Goal: Task Accomplishment & Management: Manage account settings

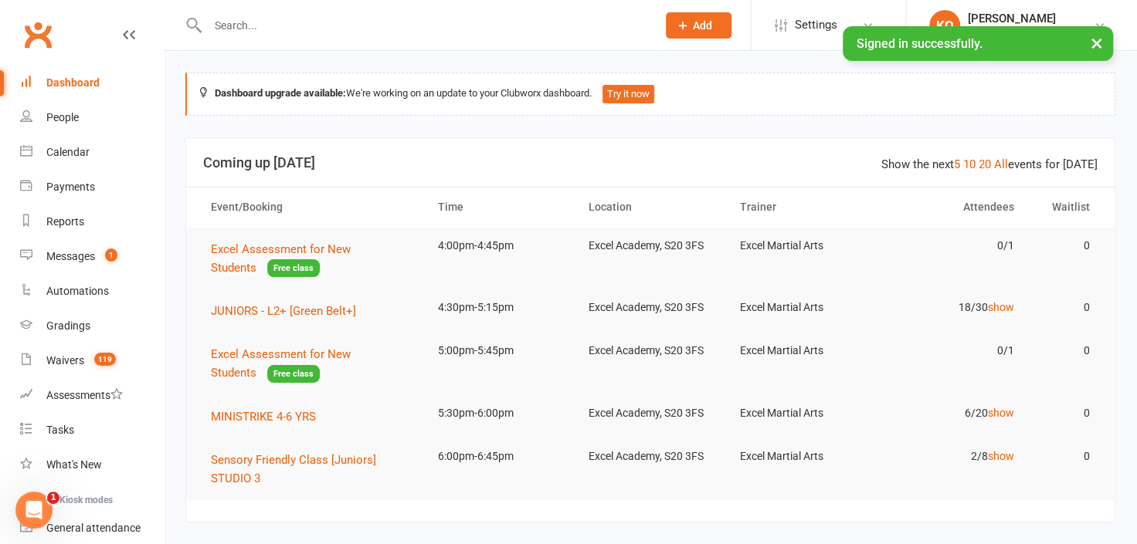
click at [1094, 42] on button "×" at bounding box center [1097, 42] width 28 height 33
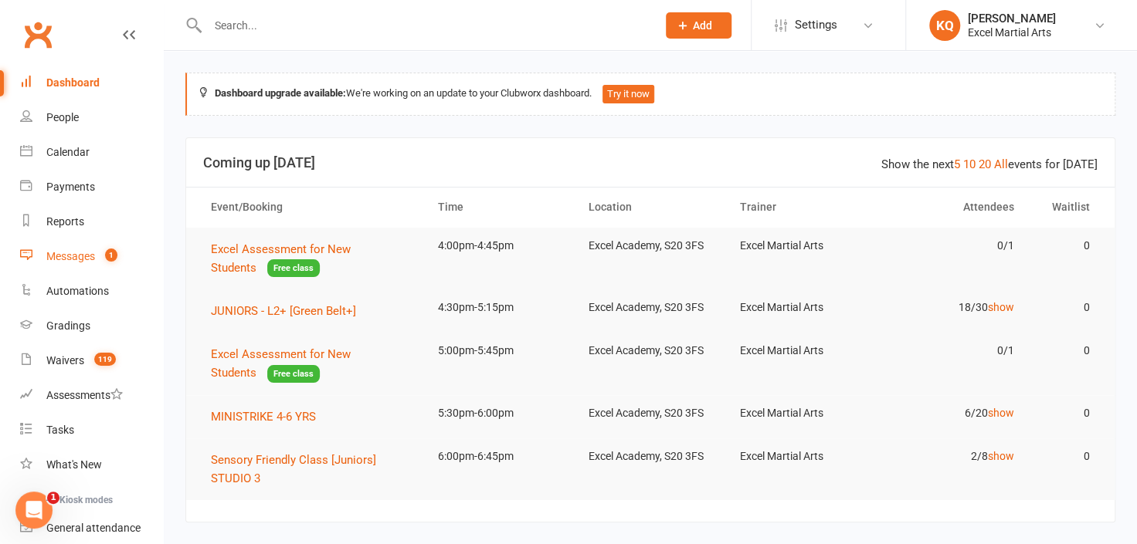
click at [54, 259] on div "Messages" at bounding box center [70, 256] width 49 height 12
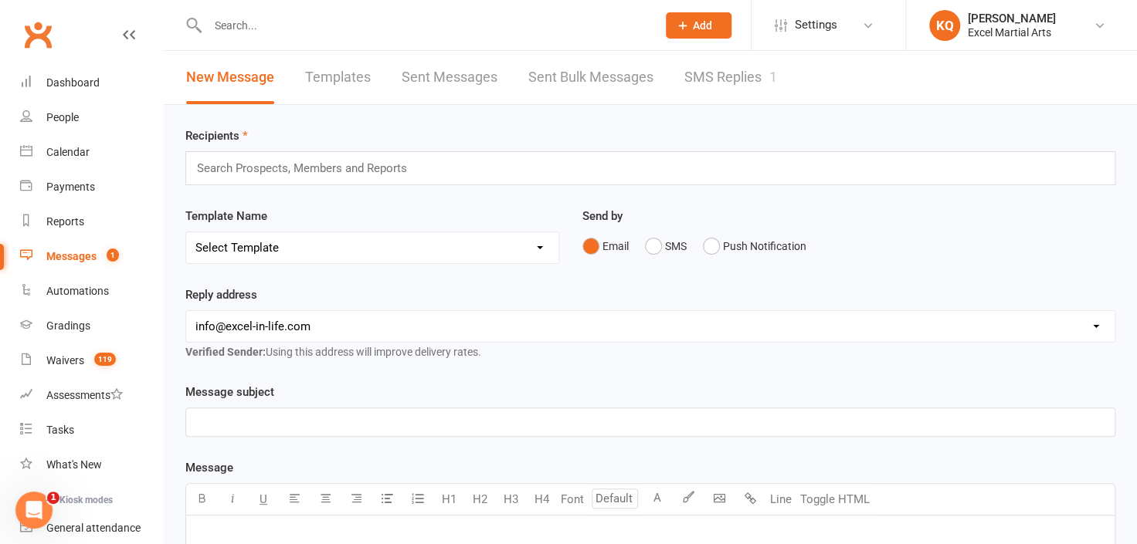
click at [732, 73] on link "SMS Replies 1" at bounding box center [730, 77] width 93 height 53
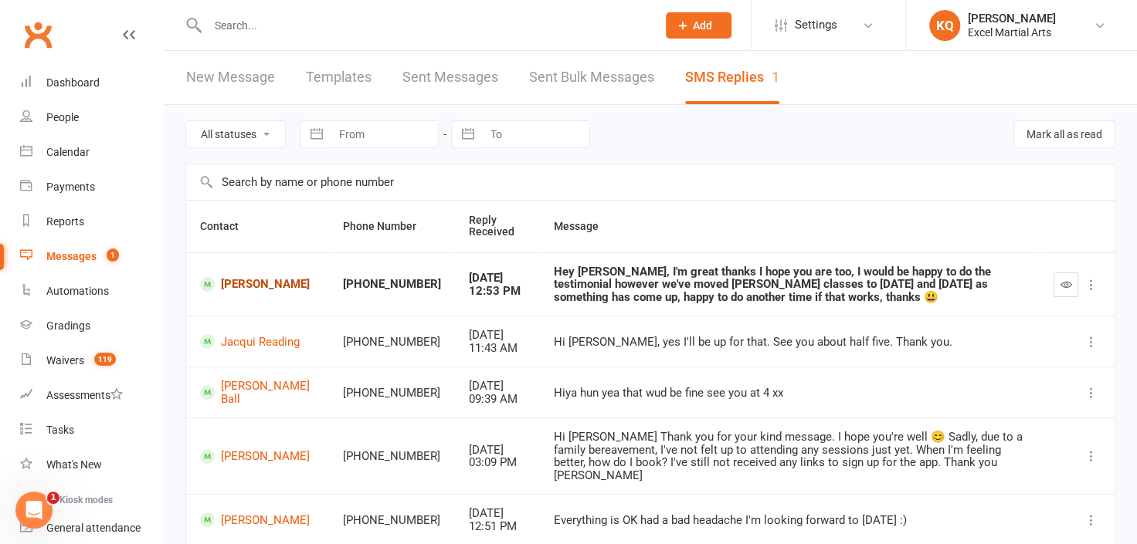
click at [232, 281] on link "Radley Coates" at bounding box center [257, 284] width 115 height 15
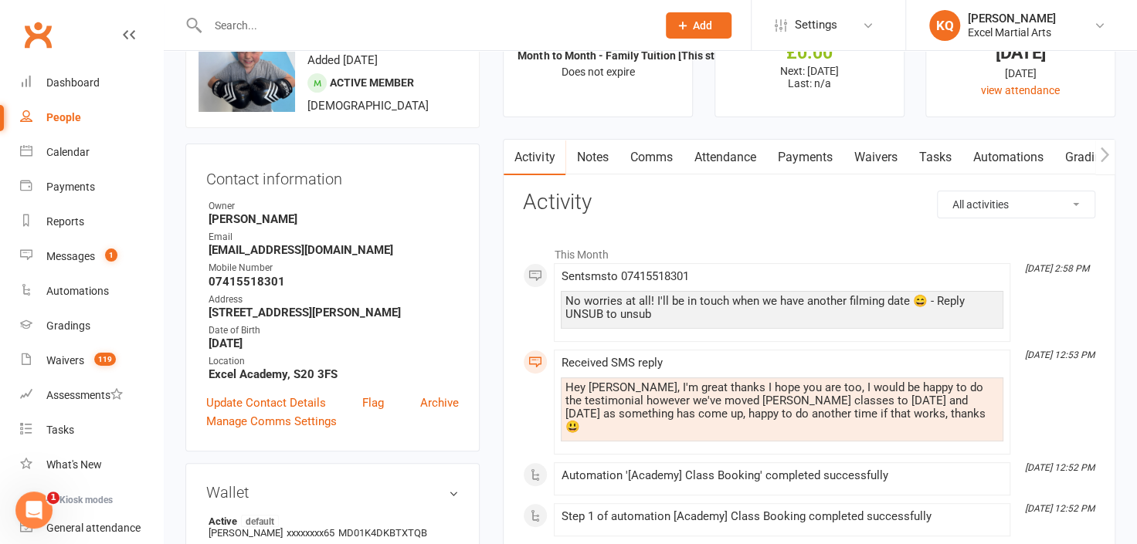
scroll to position [70, 0]
click at [71, 256] on div "Messages" at bounding box center [70, 256] width 49 height 12
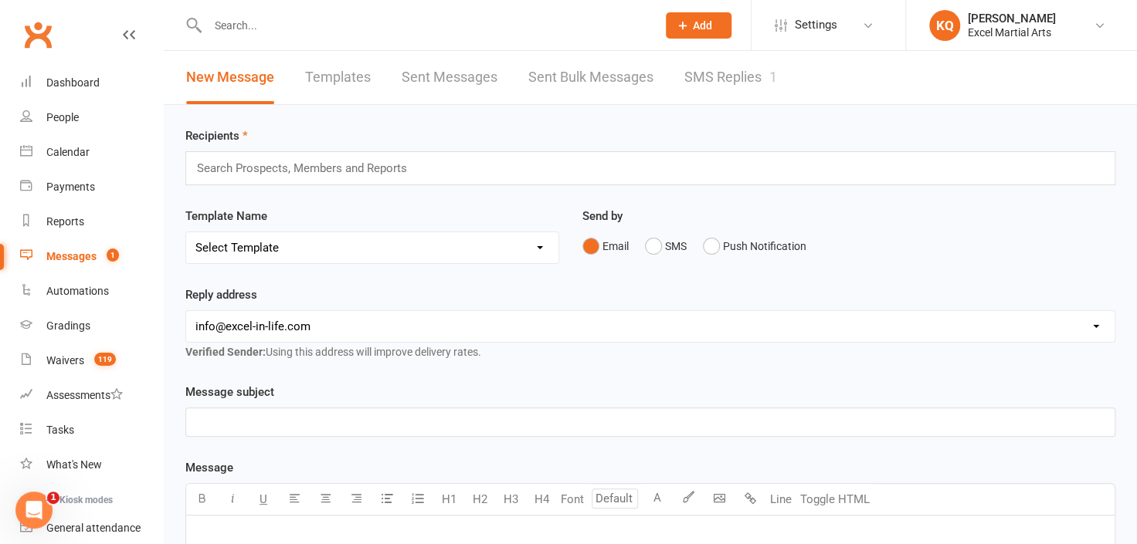
click at [730, 73] on link "SMS Replies 1" at bounding box center [730, 77] width 93 height 53
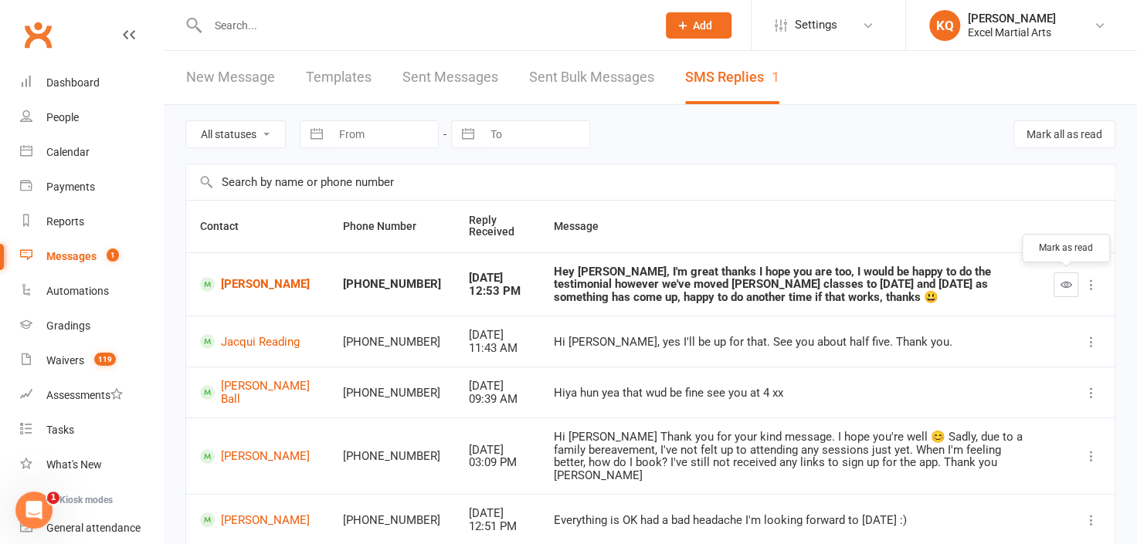
click at [1066, 288] on icon "button" at bounding box center [1066, 285] width 12 height 12
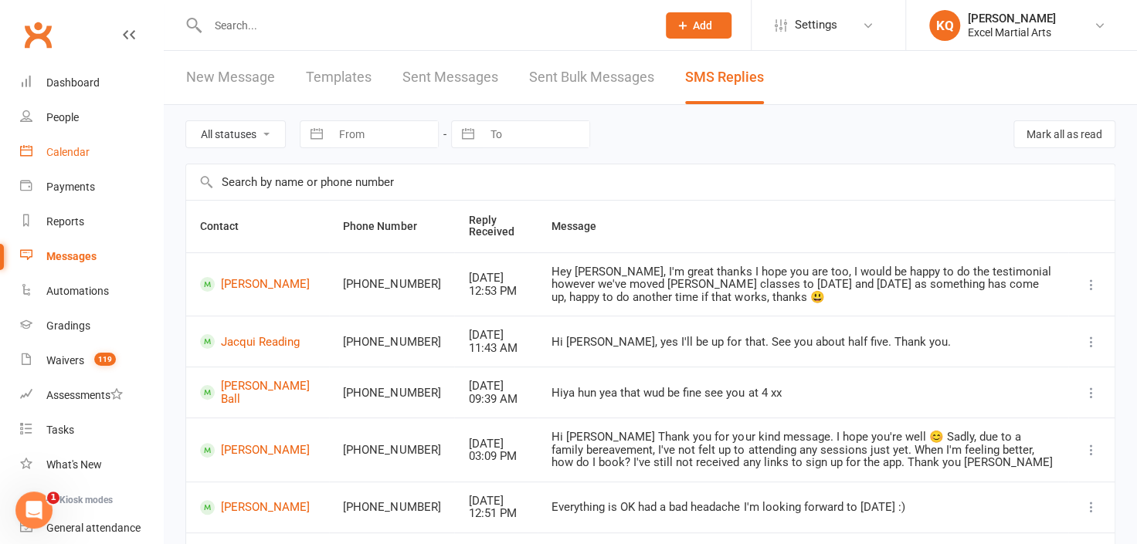
click at [54, 148] on div "Calendar" at bounding box center [67, 152] width 43 height 12
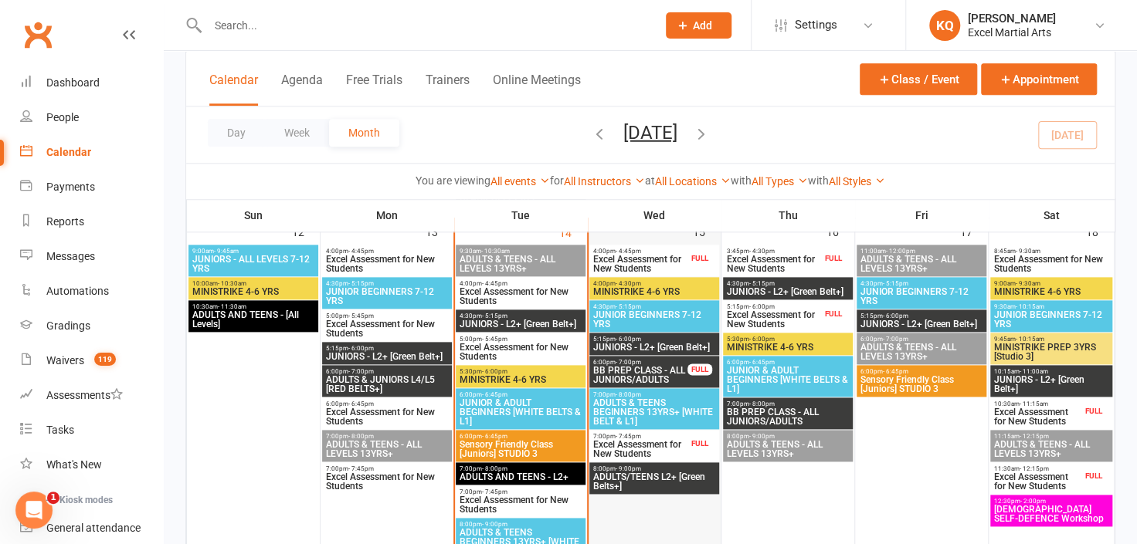
scroll to position [842, 0]
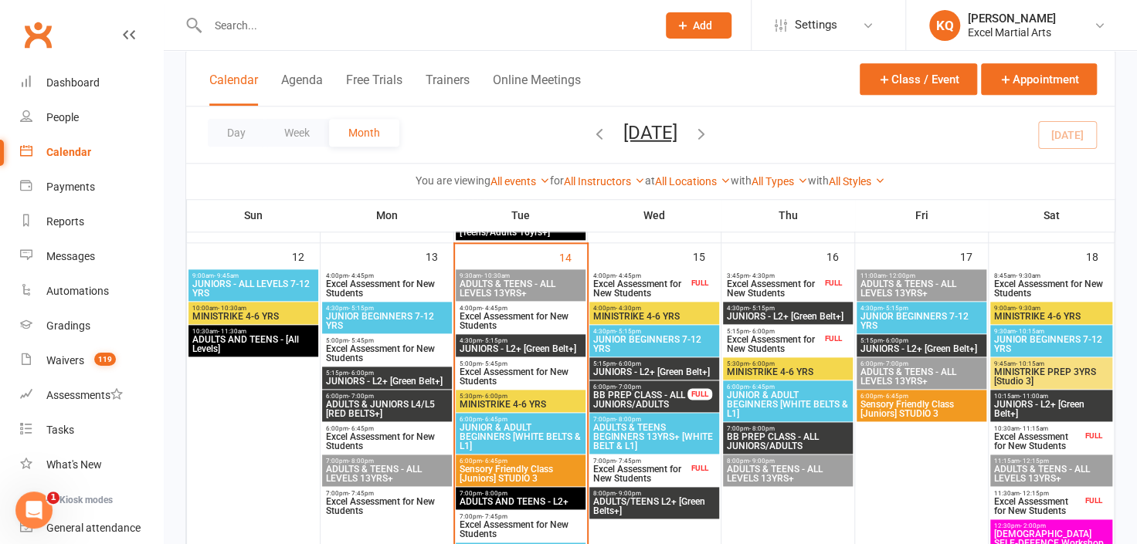
click at [652, 399] on span "BB PREP CLASS - ALL JUNIORS/ADULTS" at bounding box center [640, 400] width 96 height 19
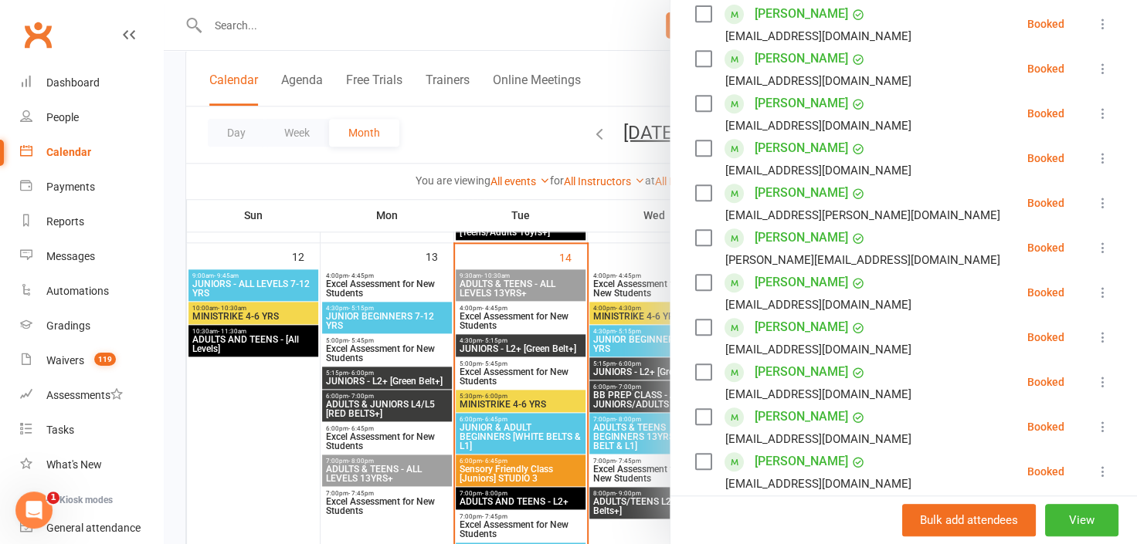
scroll to position [351, 0]
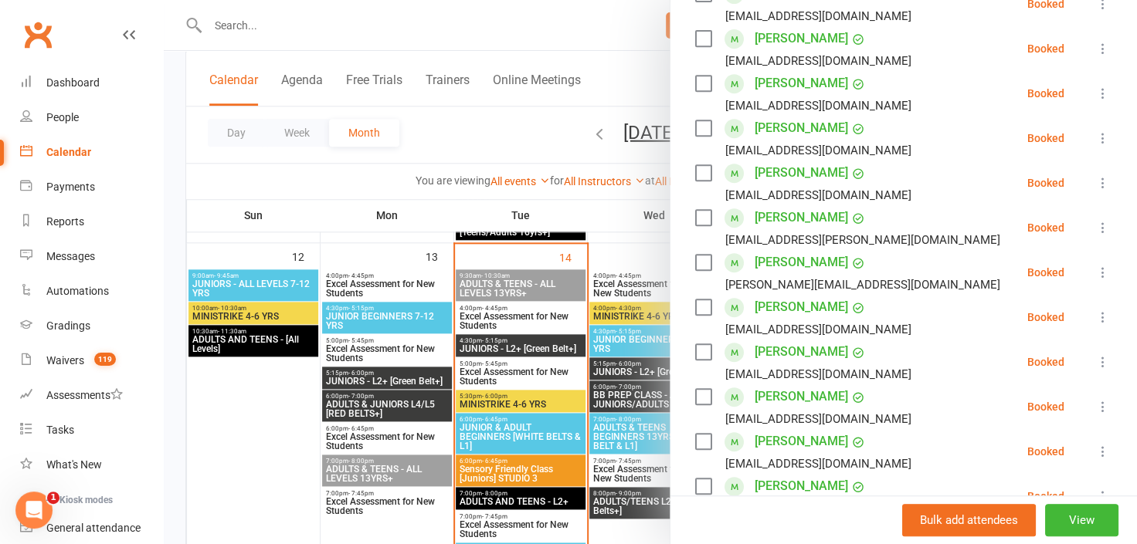
click at [611, 371] on div at bounding box center [650, 272] width 973 height 544
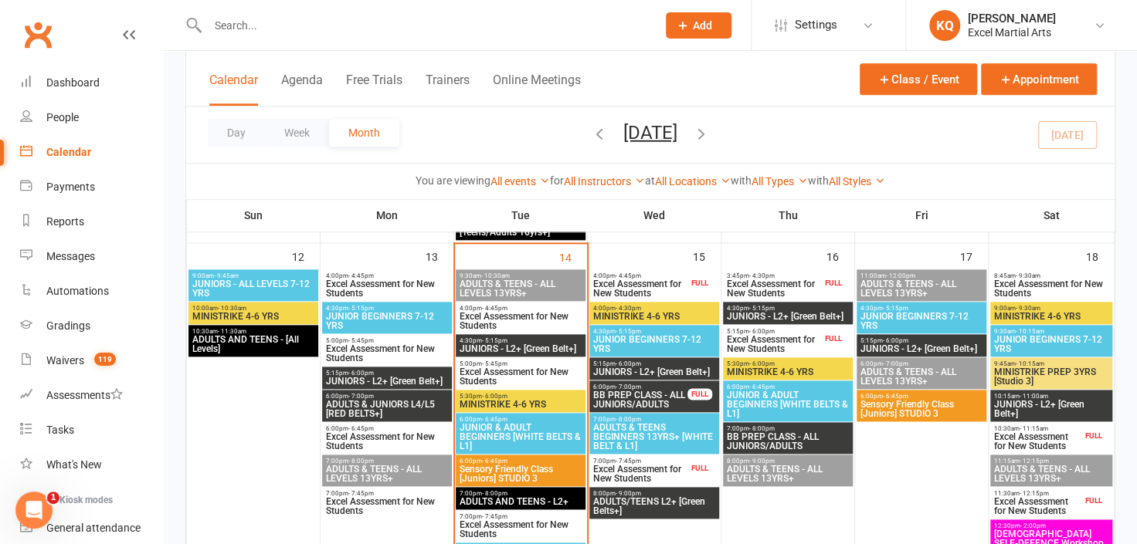
click at [611, 371] on span "JUNIORS - L2+ [Green Belt+]" at bounding box center [654, 372] width 124 height 9
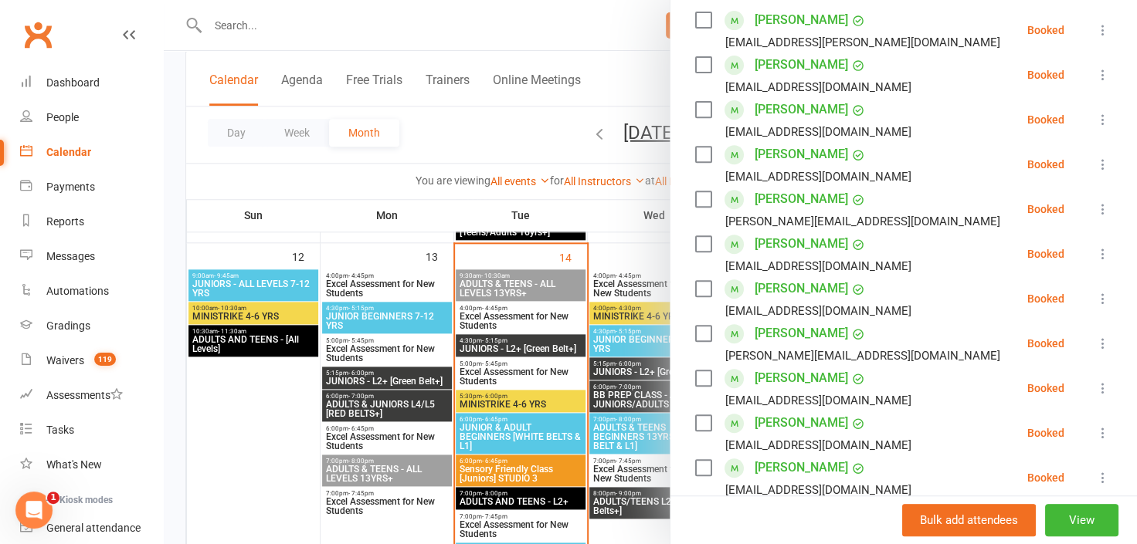
scroll to position [280, 0]
click at [609, 248] on div at bounding box center [650, 272] width 973 height 544
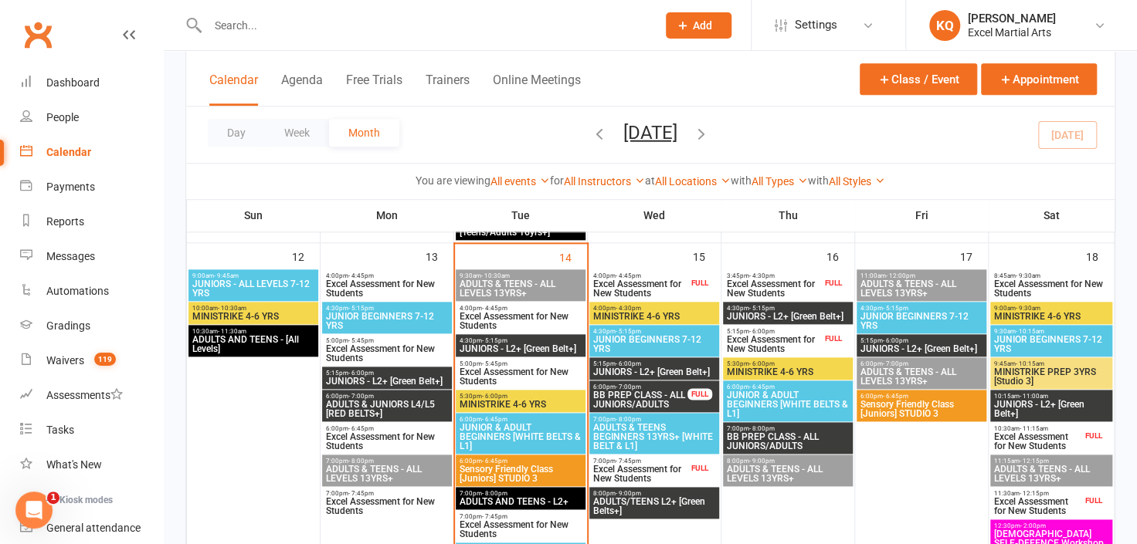
scroll to position [772, 0]
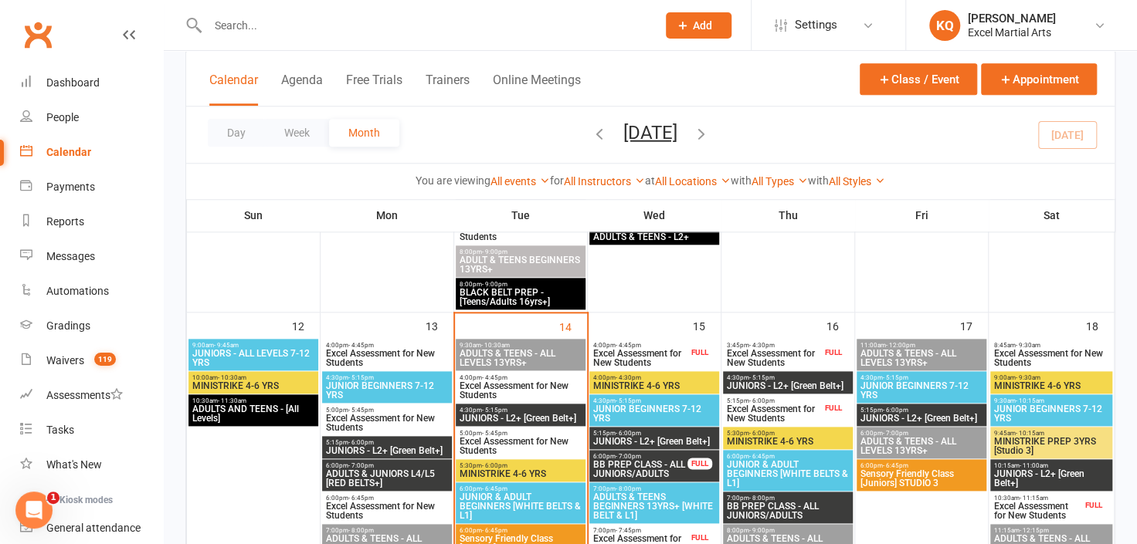
click at [649, 352] on span "Excel Assessment for New Students" at bounding box center [640, 358] width 96 height 19
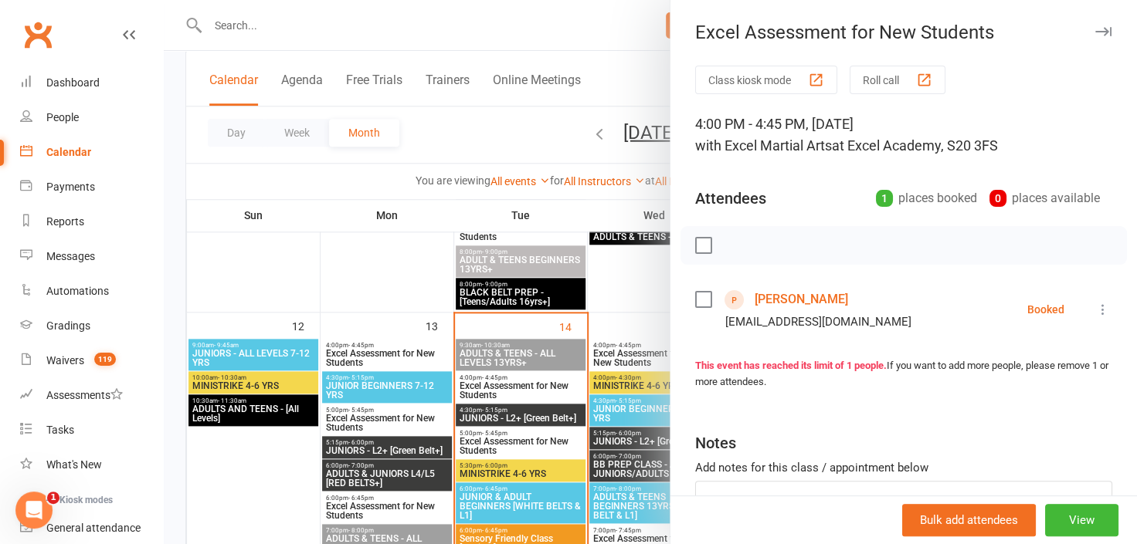
click at [1095, 27] on icon "button" at bounding box center [1103, 31] width 16 height 9
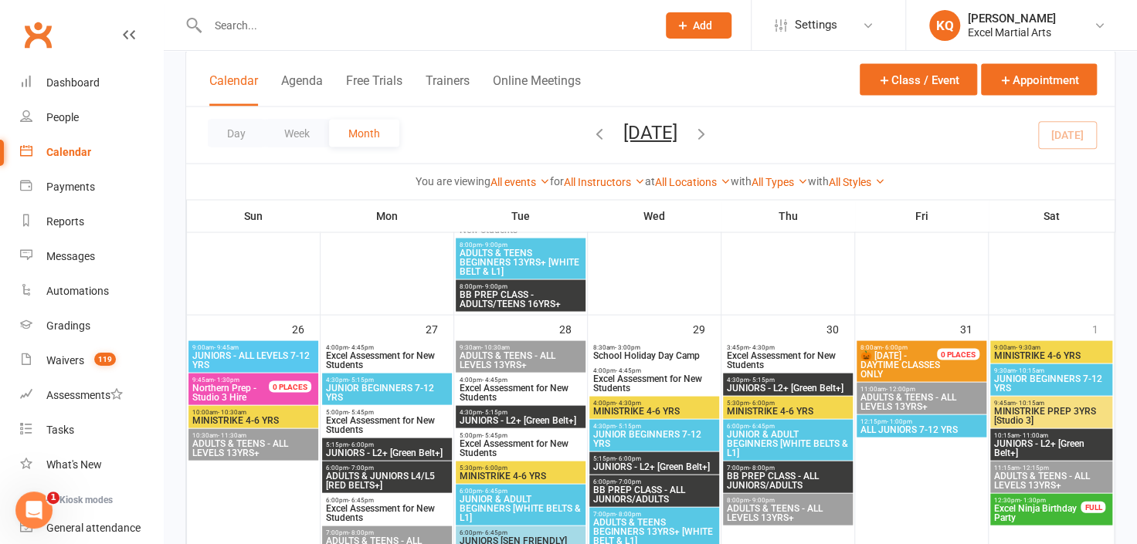
scroll to position [1524, 0]
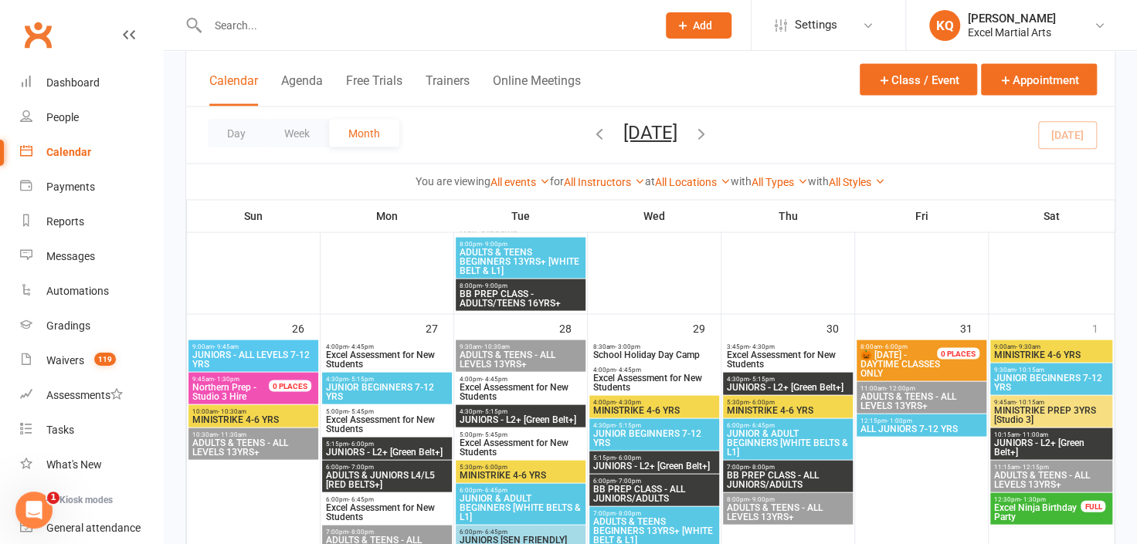
click at [644, 385] on span "Excel Assessment for New Students" at bounding box center [654, 382] width 124 height 19
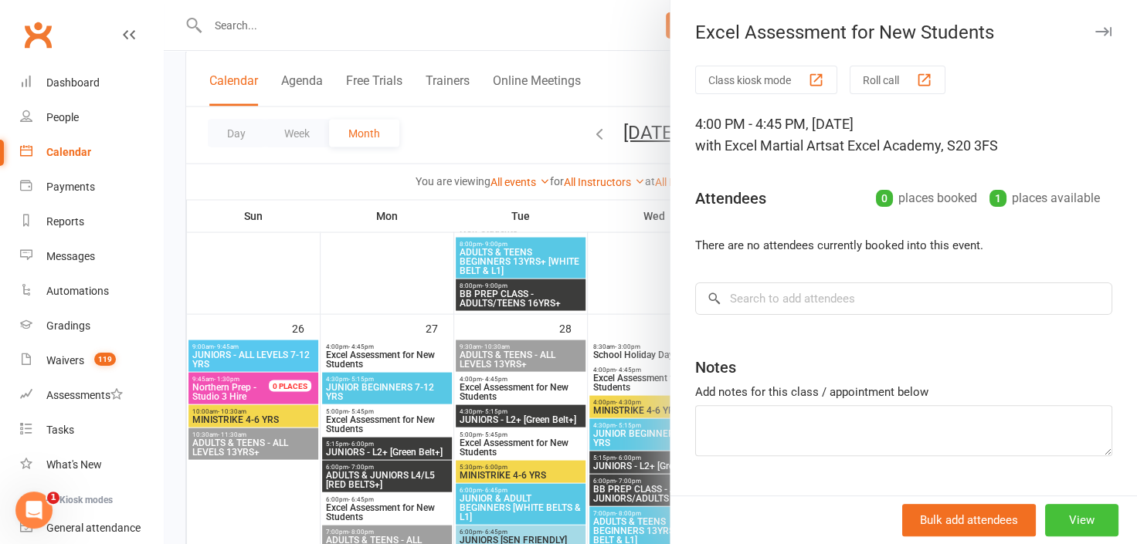
click at [1045, 514] on button "View" at bounding box center [1081, 520] width 73 height 32
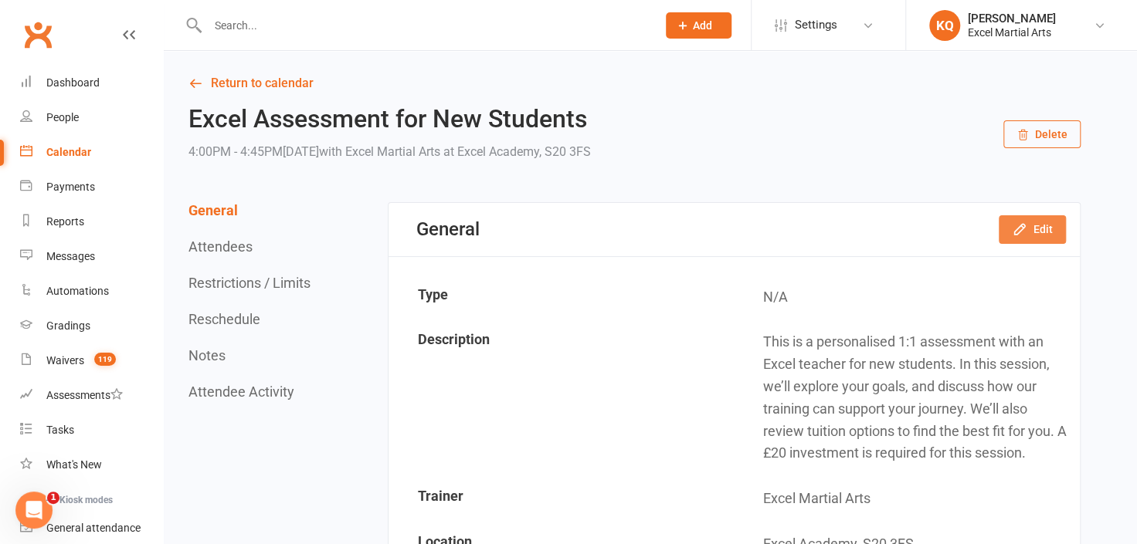
click at [1023, 238] on button "Edit" at bounding box center [1032, 229] width 67 height 28
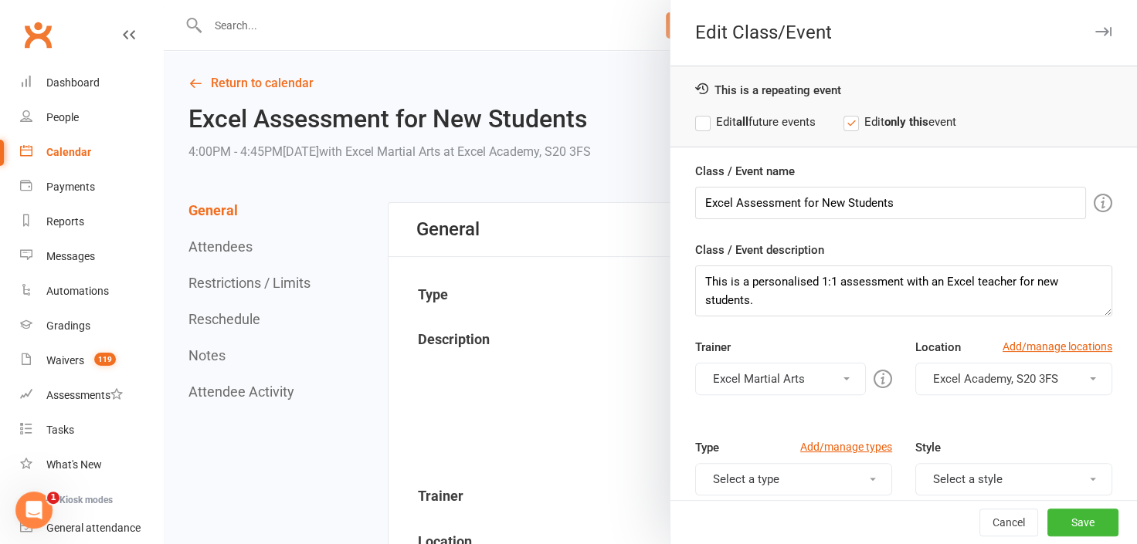
click at [670, 54] on div "Edit Class/Event This is a repeating event Edit all future events Edit only thi…" at bounding box center [903, 272] width 467 height 544
drag, startPoint x: 663, startPoint y: 54, endPoint x: 626, endPoint y: 64, distance: 38.4
click at [626, 64] on div at bounding box center [650, 272] width 973 height 544
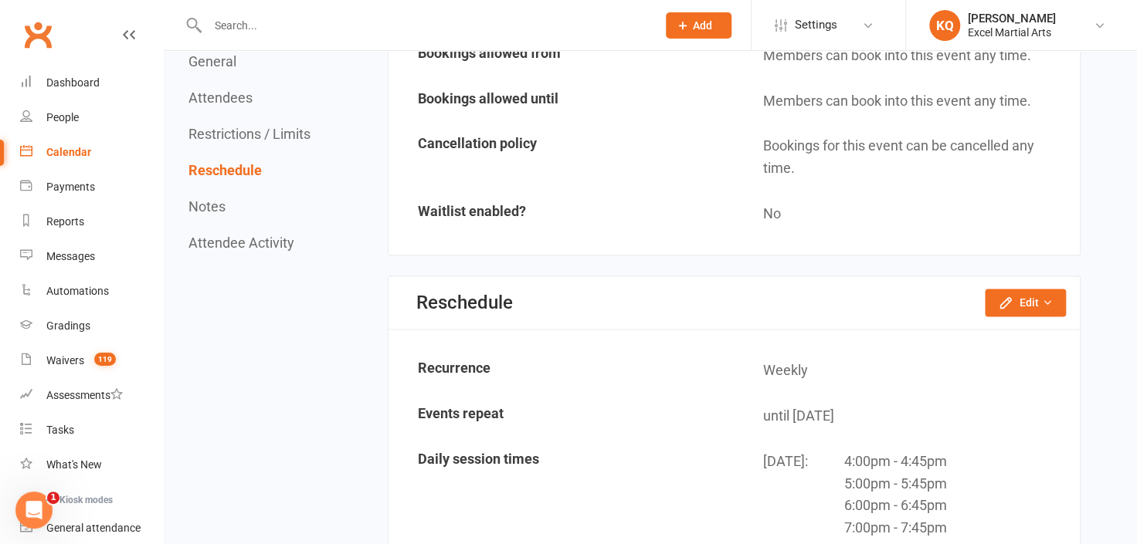
scroll to position [1247, 0]
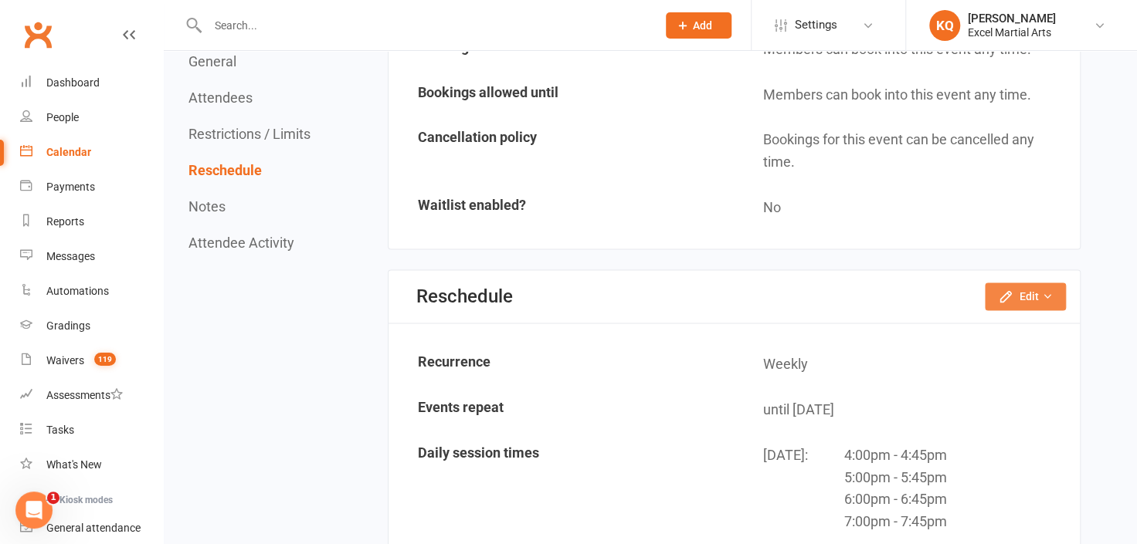
click at [1018, 283] on button "Edit" at bounding box center [1025, 297] width 81 height 28
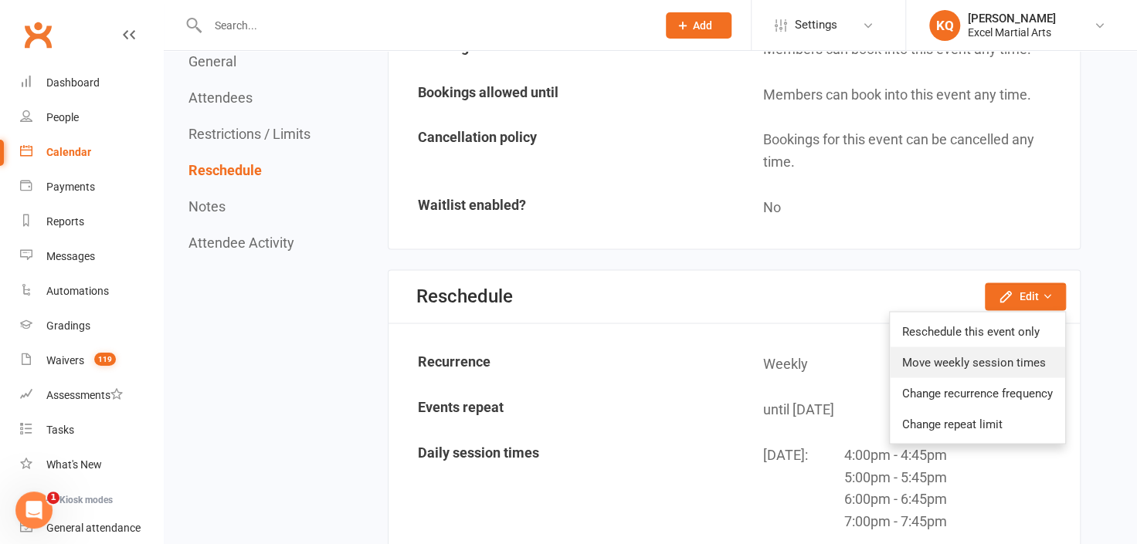
click at [953, 347] on link "Move weekly session times" at bounding box center [977, 362] width 175 height 31
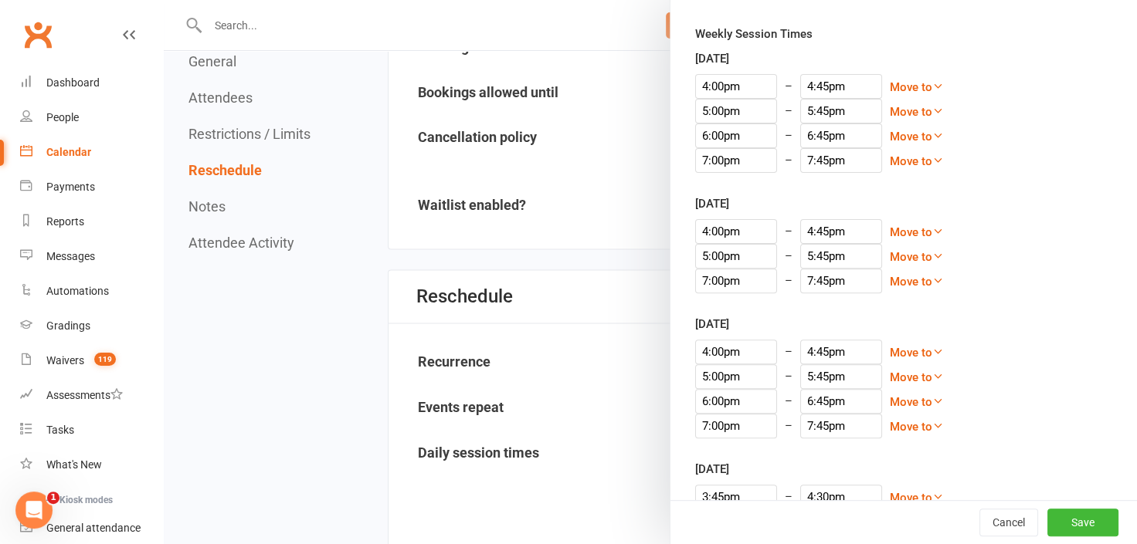
scroll to position [147, 0]
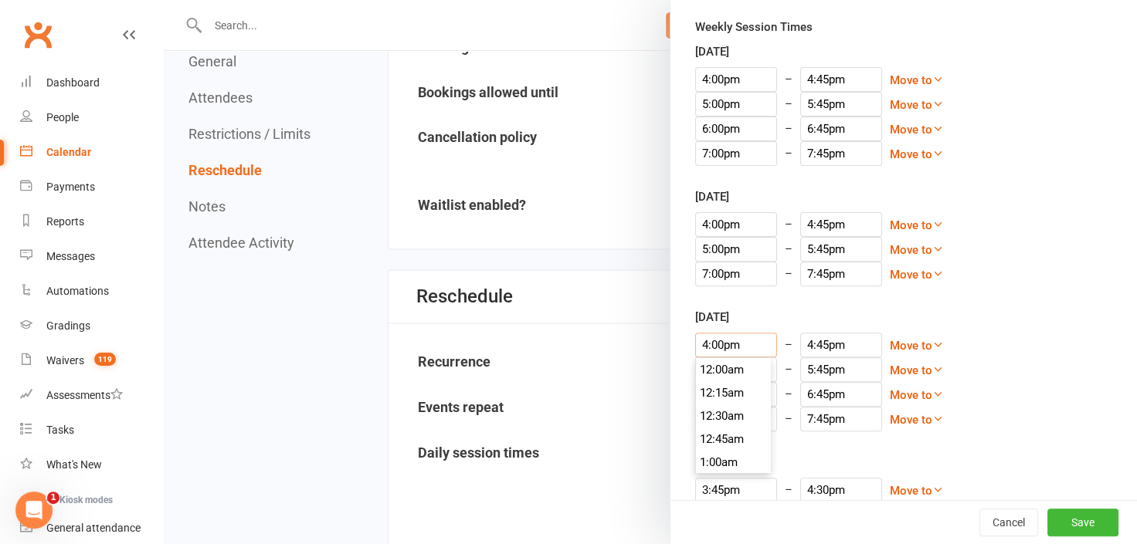
click at [727, 340] on input "4:00pm" at bounding box center [736, 345] width 82 height 25
type input "3:45pm"
type input "4:30pm"
click at [736, 369] on li "3:45pm" at bounding box center [733, 370] width 74 height 23
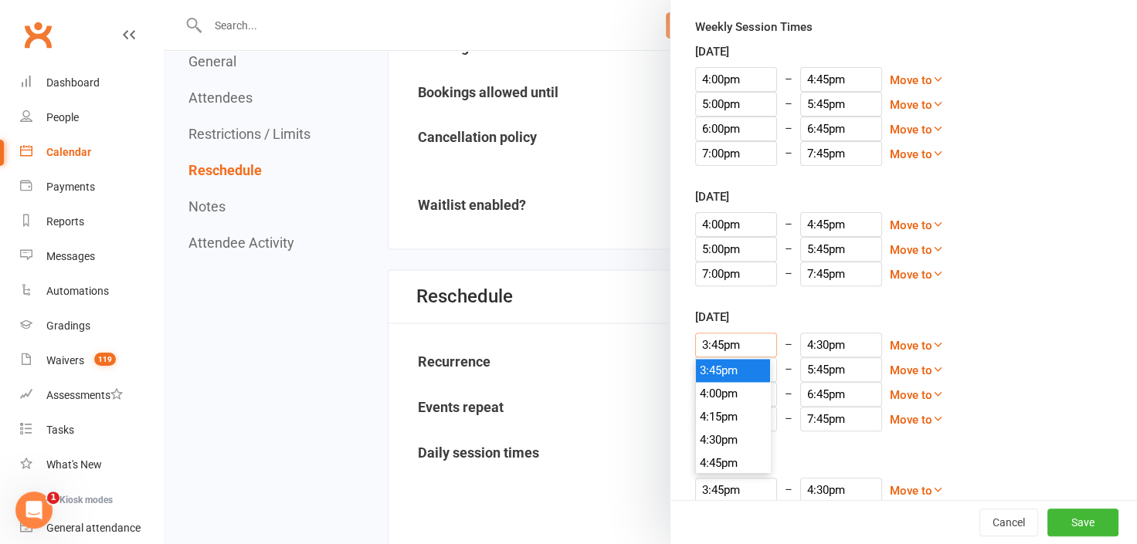
scroll to position [1437, 0]
click at [1047, 514] on button "Save" at bounding box center [1082, 523] width 71 height 28
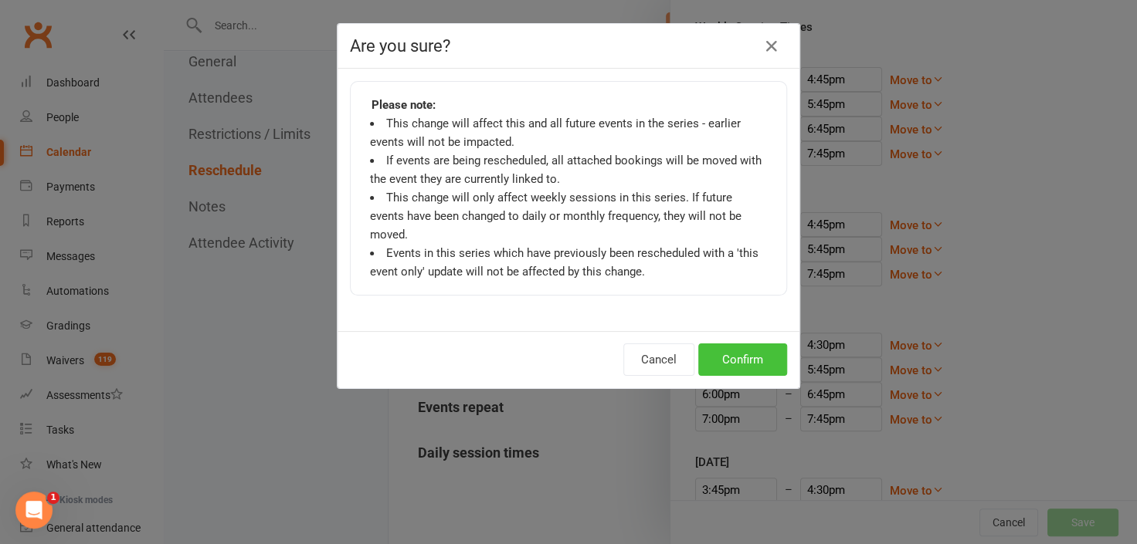
click at [749, 344] on button "Confirm" at bounding box center [742, 360] width 89 height 32
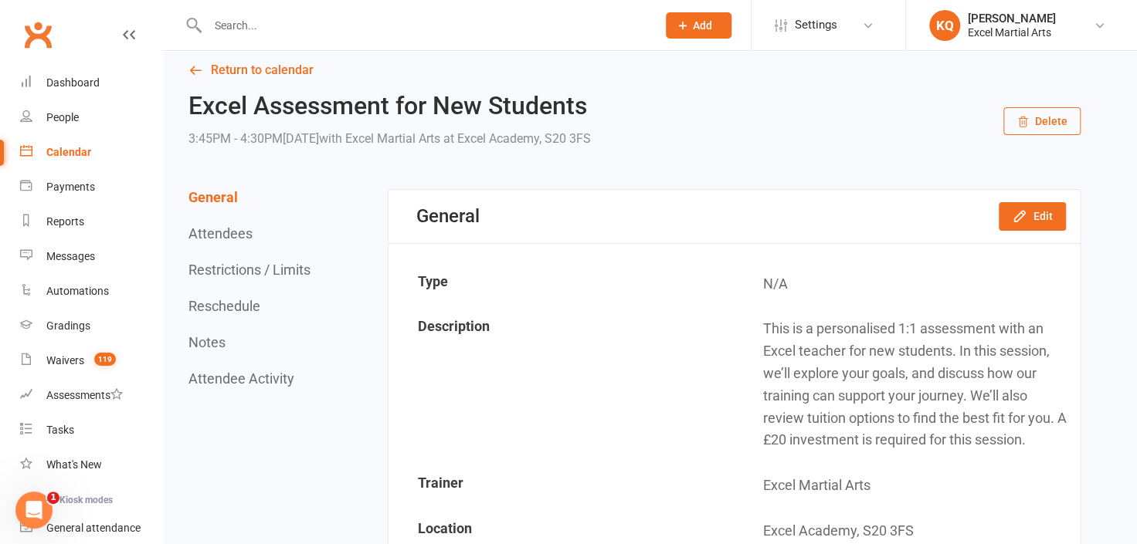
scroll to position [0, 0]
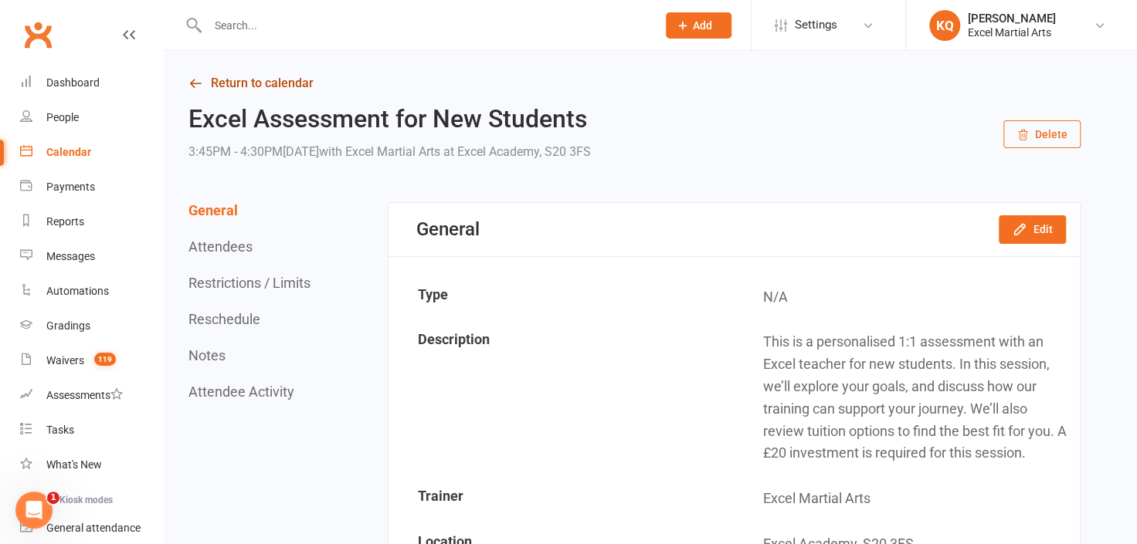
click at [212, 88] on link "Return to calendar" at bounding box center [634, 84] width 892 height 22
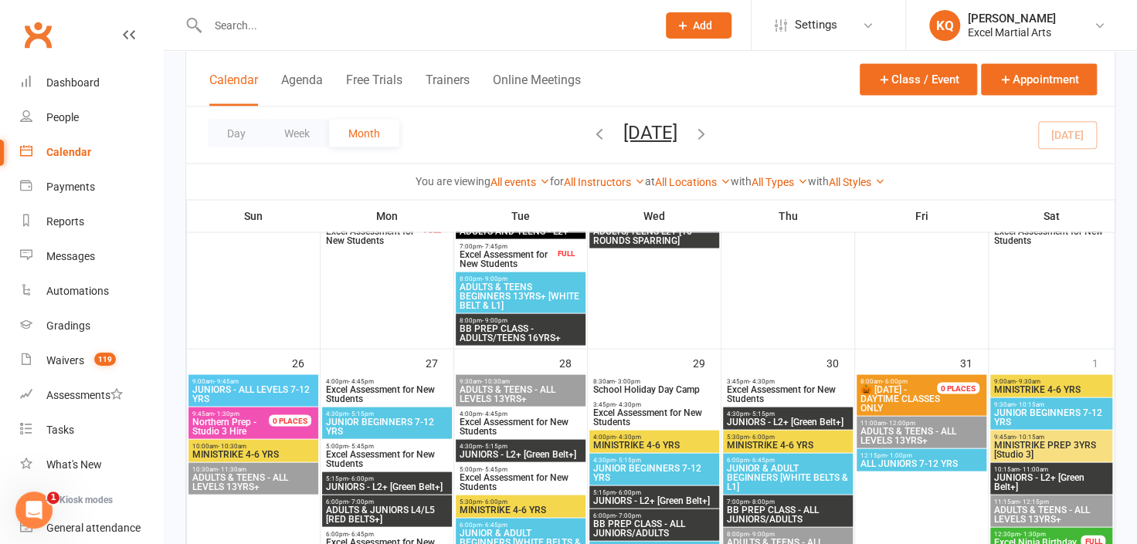
scroll to position [1488, 0]
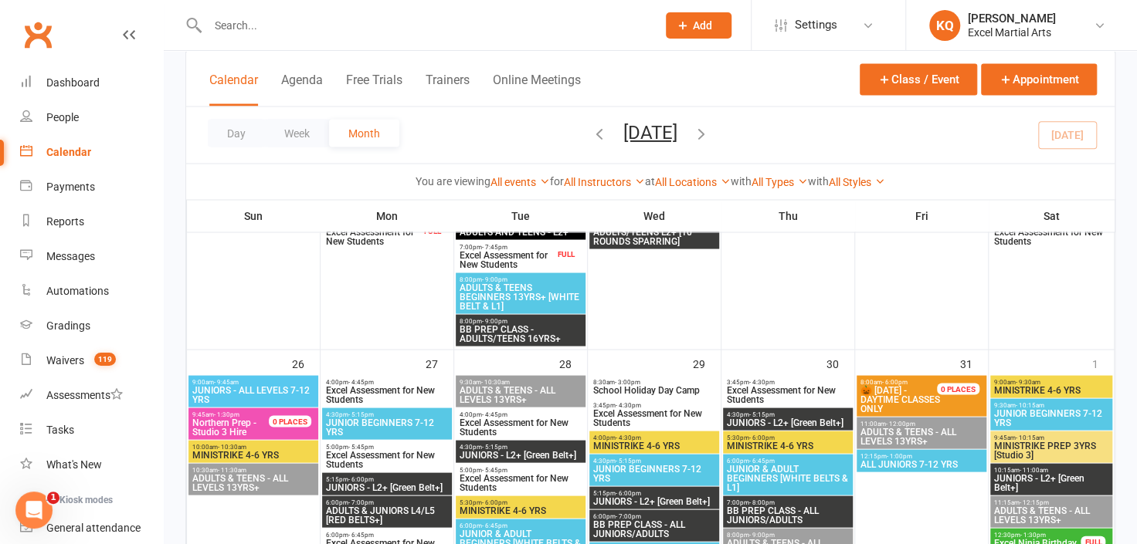
click at [299, 253] on div at bounding box center [253, 175] width 130 height 348
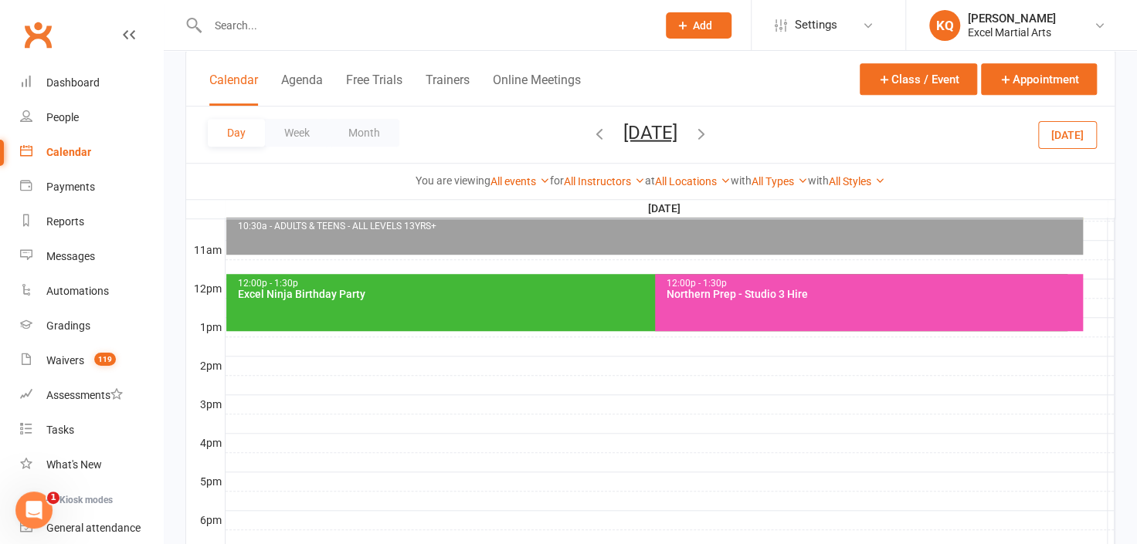
scroll to position [0, 0]
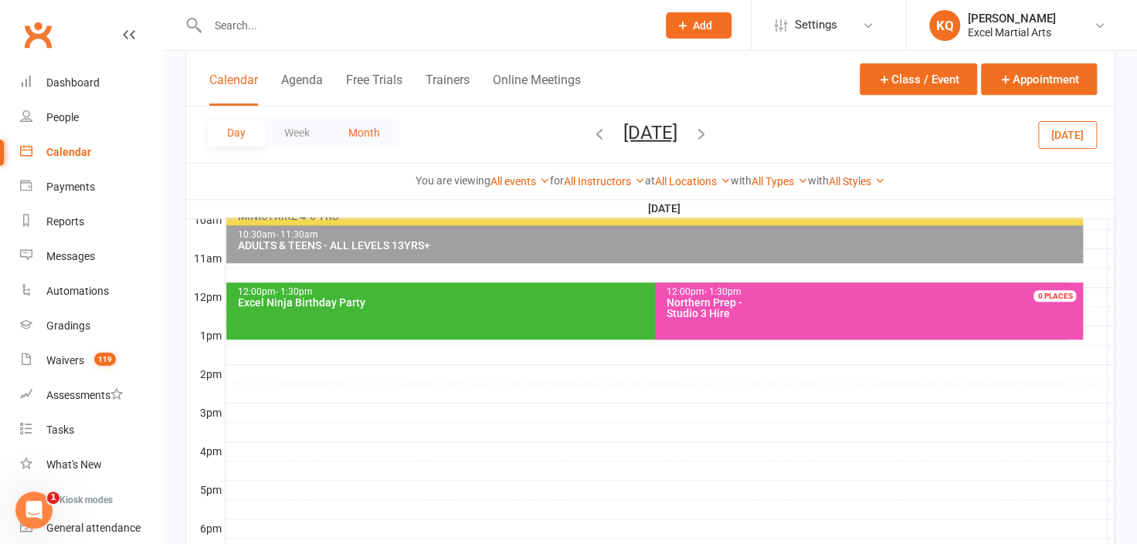
click at [350, 125] on button "Month" at bounding box center [364, 133] width 70 height 28
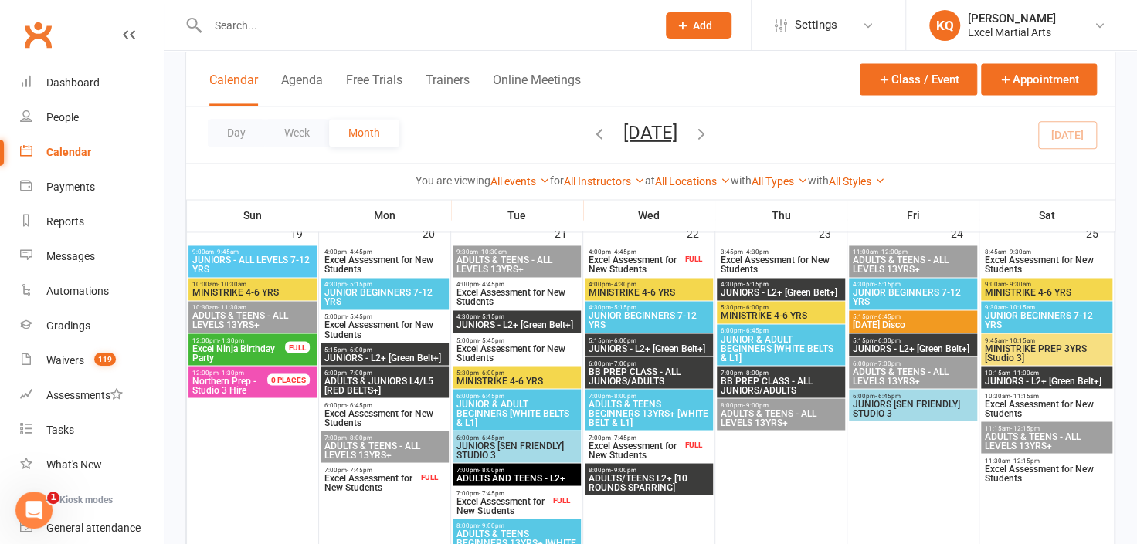
scroll to position [1210, 0]
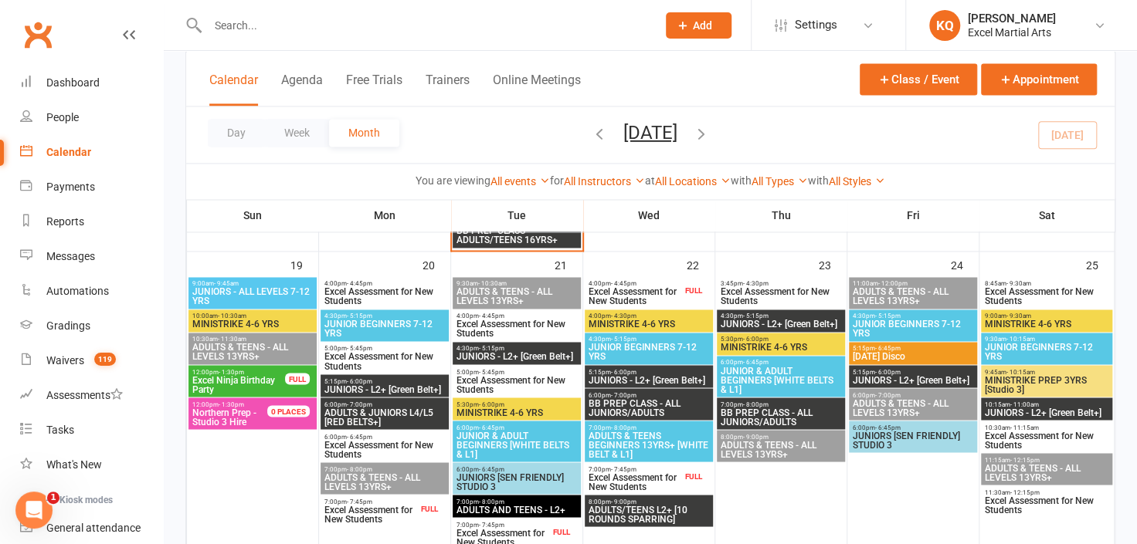
click at [631, 299] on span "Excel Assessment for New Students" at bounding box center [635, 296] width 94 height 19
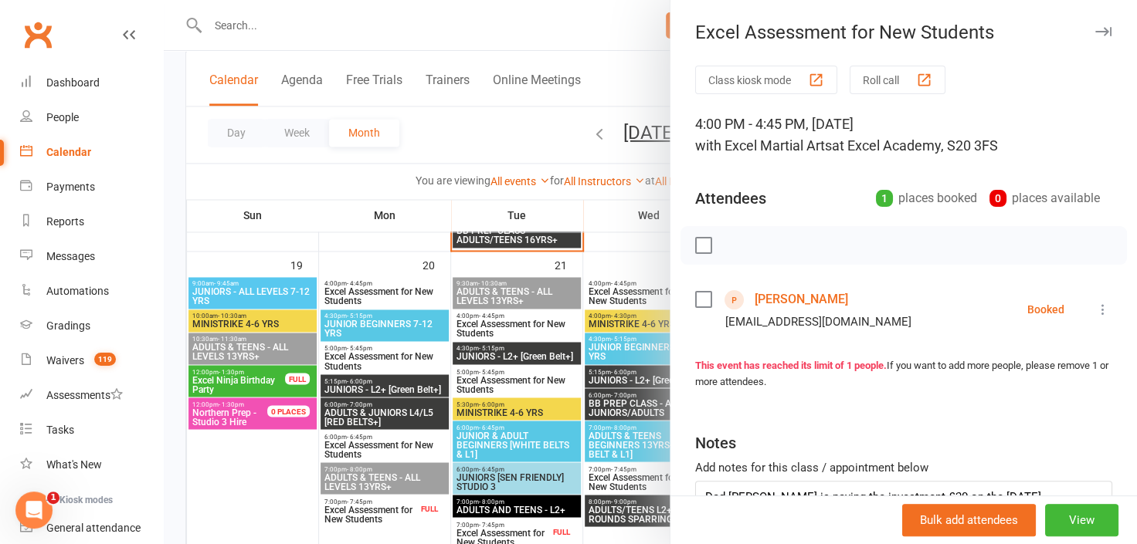
click at [1095, 310] on icon at bounding box center [1102, 309] width 15 height 15
click at [1031, 375] on link "Remove" at bounding box center [1034, 370] width 153 height 31
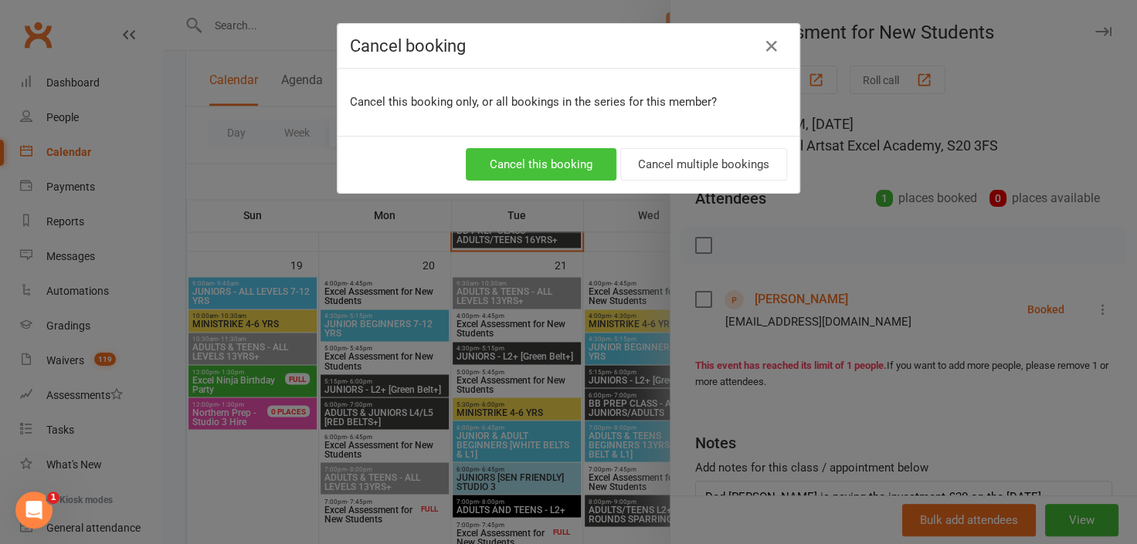
click at [536, 168] on button "Cancel this booking" at bounding box center [541, 164] width 151 height 32
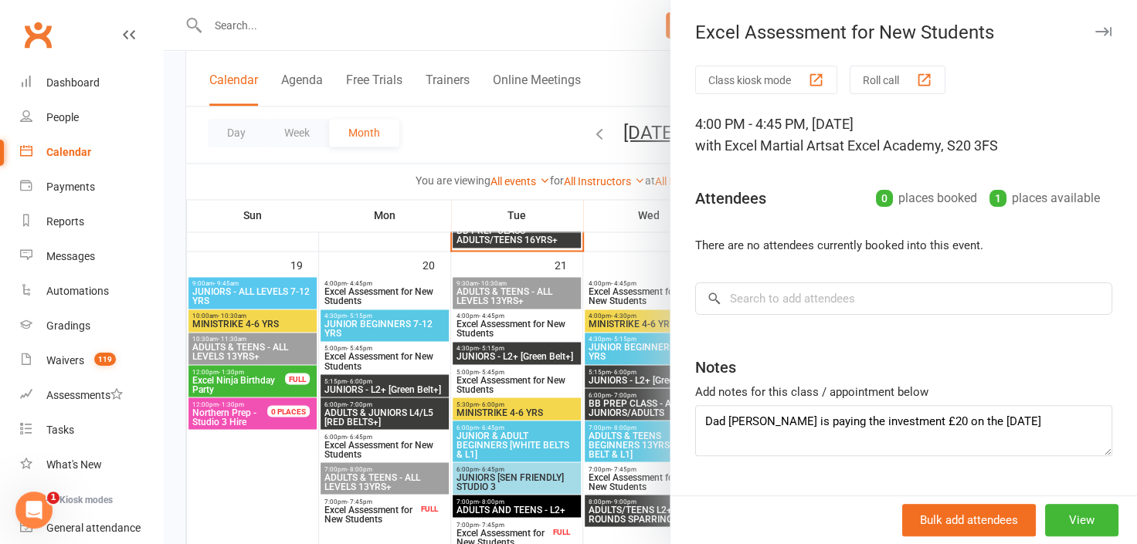
click at [1095, 27] on icon "button" at bounding box center [1103, 31] width 16 height 9
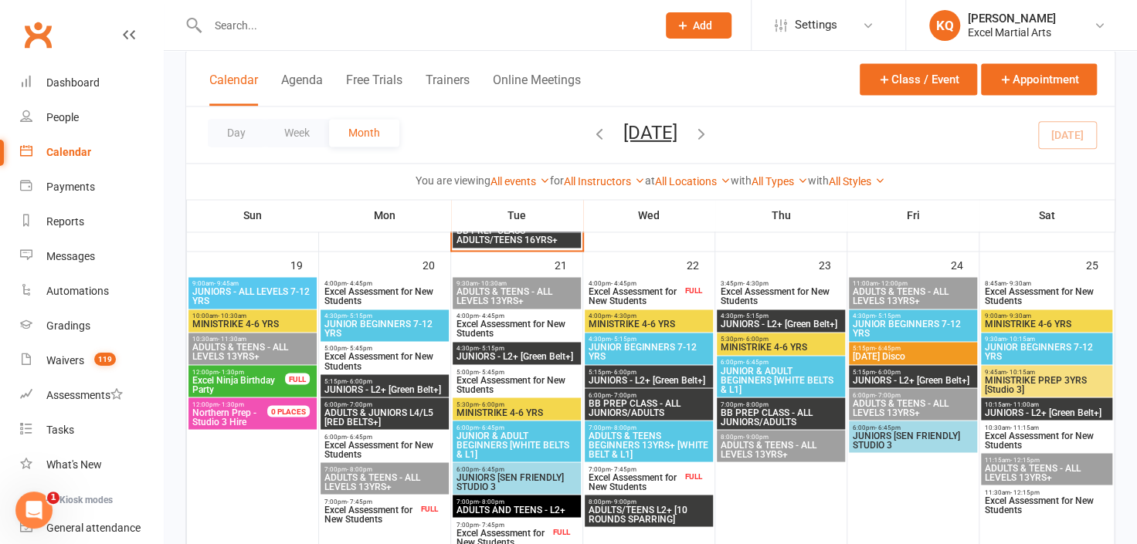
click at [667, 296] on span "Excel Assessment for New Students" at bounding box center [635, 296] width 94 height 19
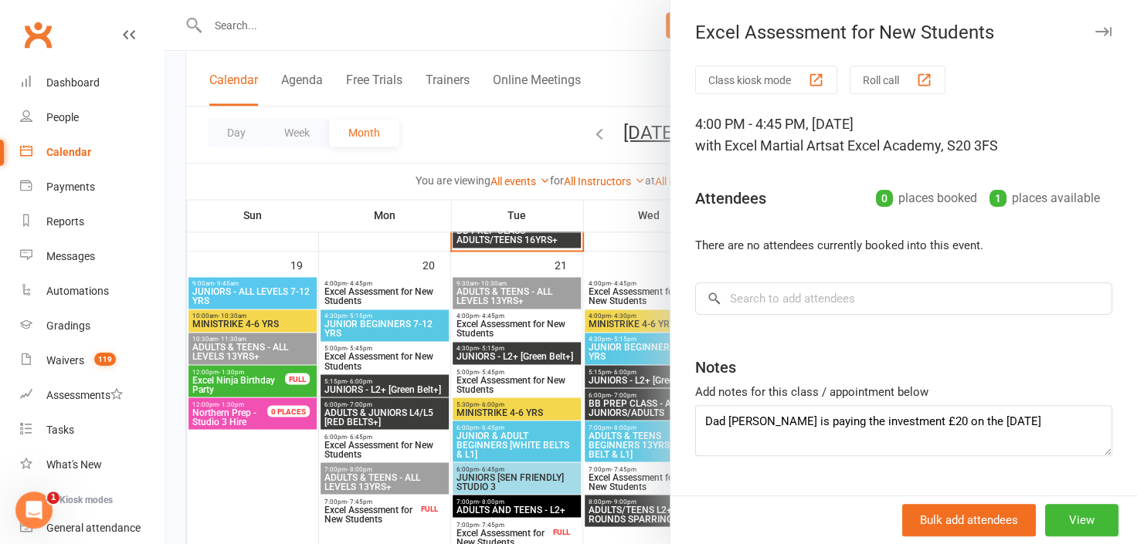
click at [1095, 36] on icon "button" at bounding box center [1103, 31] width 16 height 9
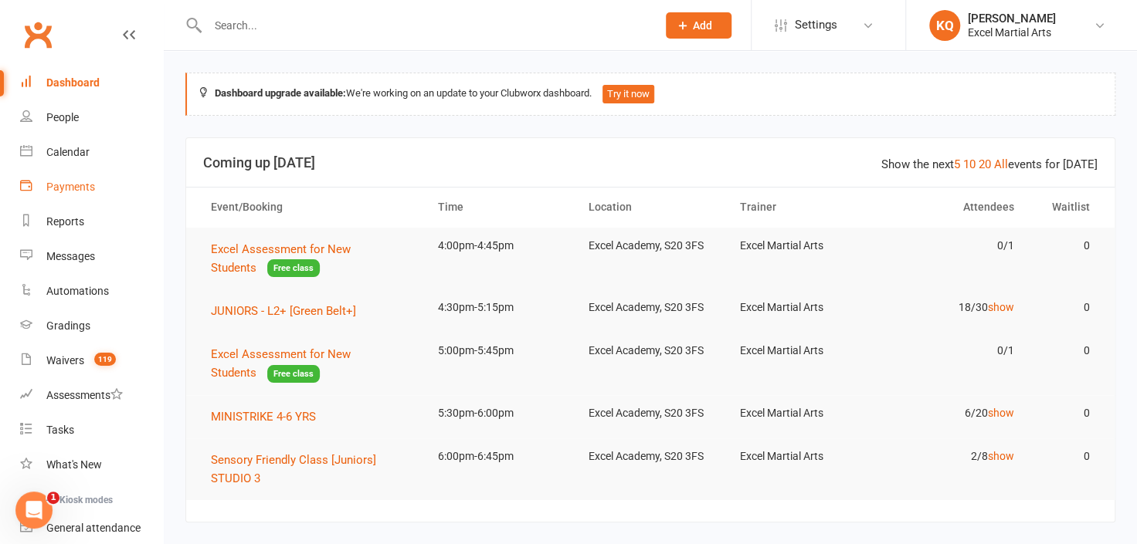
click at [73, 194] on link "Payments" at bounding box center [91, 187] width 143 height 35
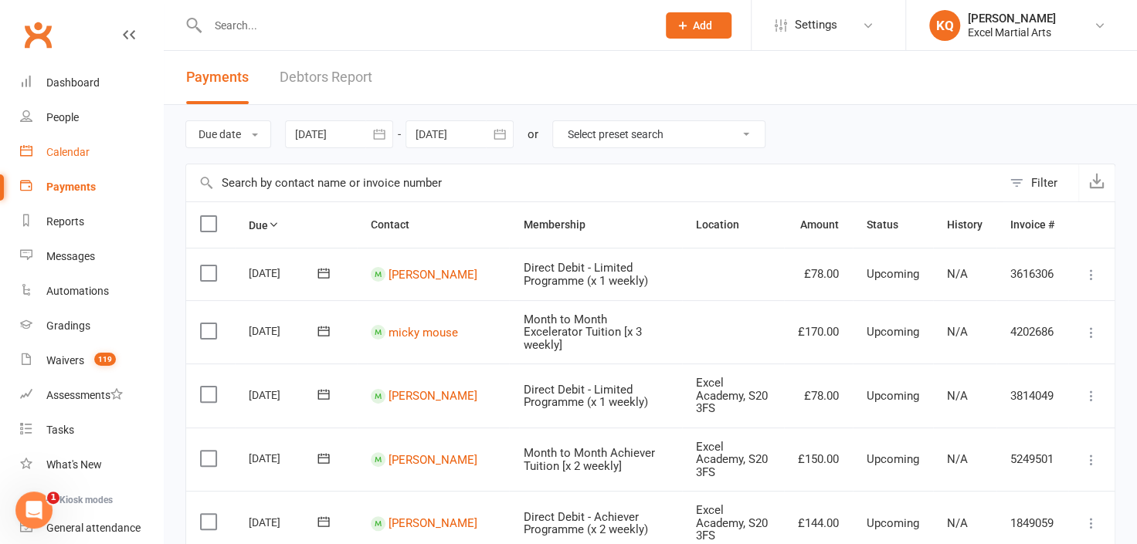
click at [70, 151] on div "Calendar" at bounding box center [67, 152] width 43 height 12
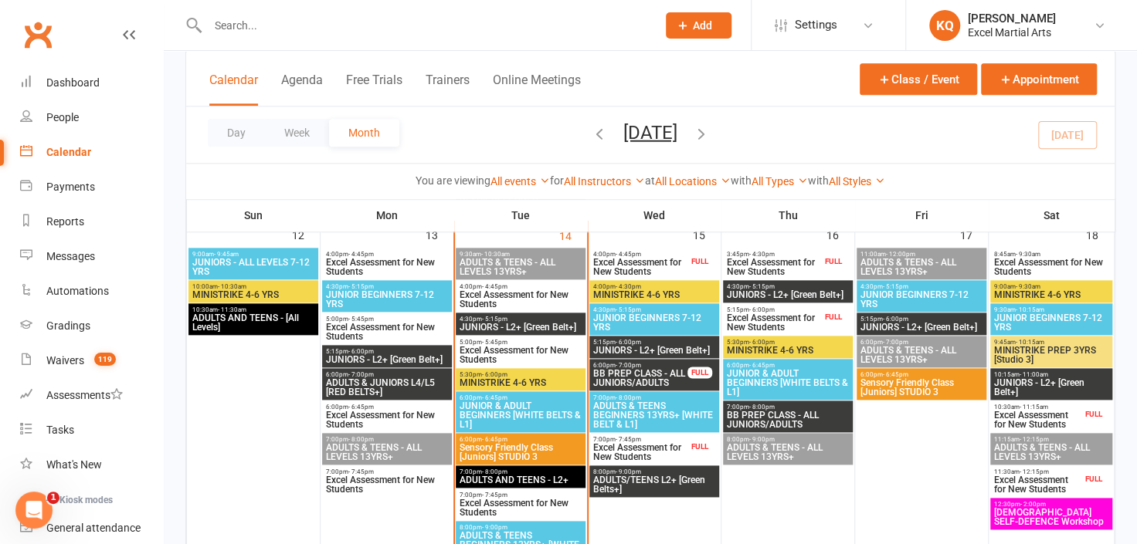
scroll to position [842, 0]
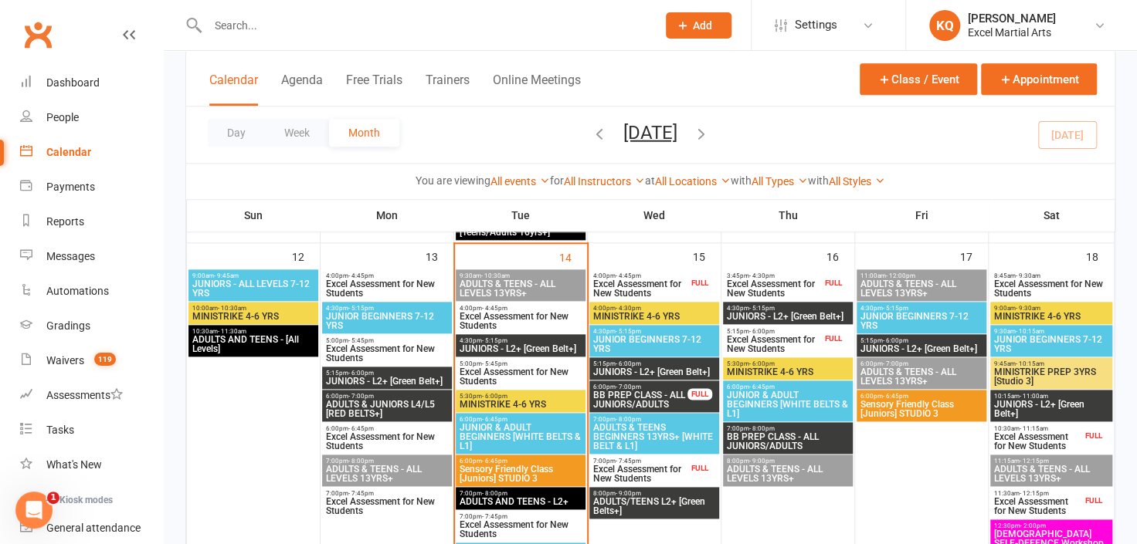
click at [549, 282] on span "ADULTS & TEENS - ALL LEVELS 13YRS+" at bounding box center [521, 289] width 124 height 19
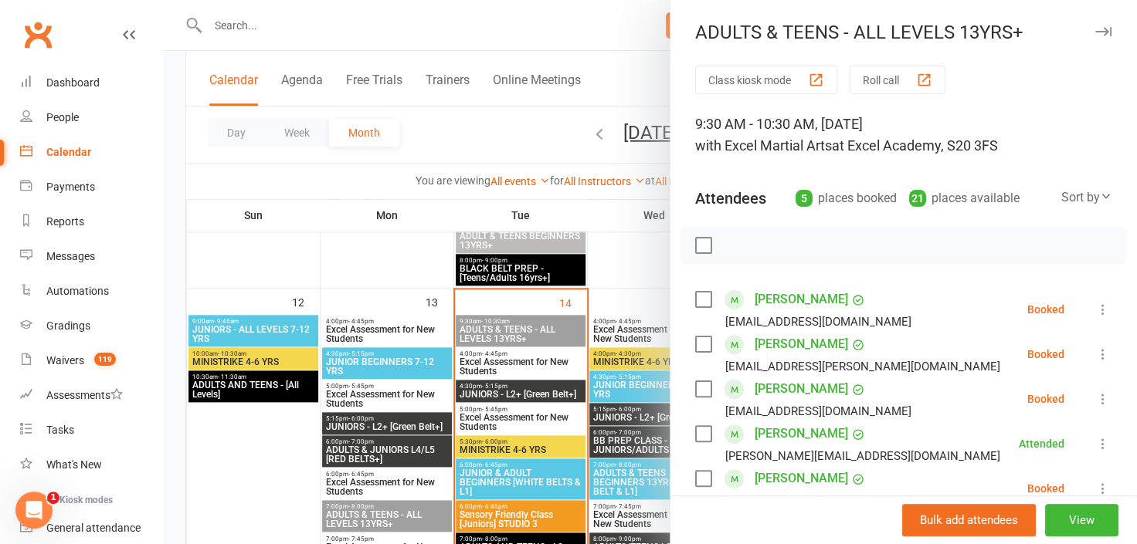
scroll to position [772, 0]
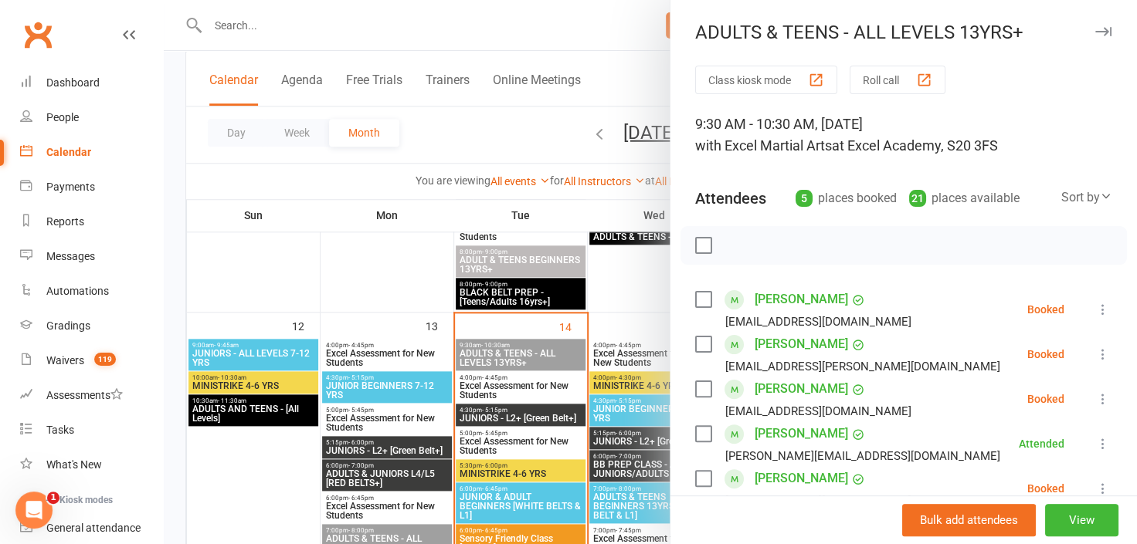
click at [1095, 27] on icon "button" at bounding box center [1103, 31] width 16 height 9
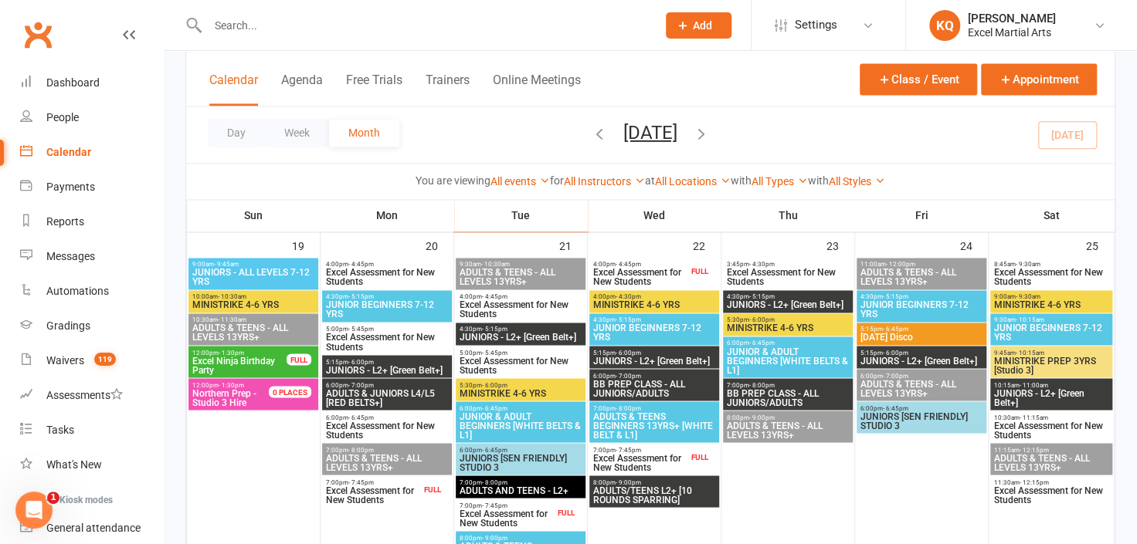
scroll to position [1264, 0]
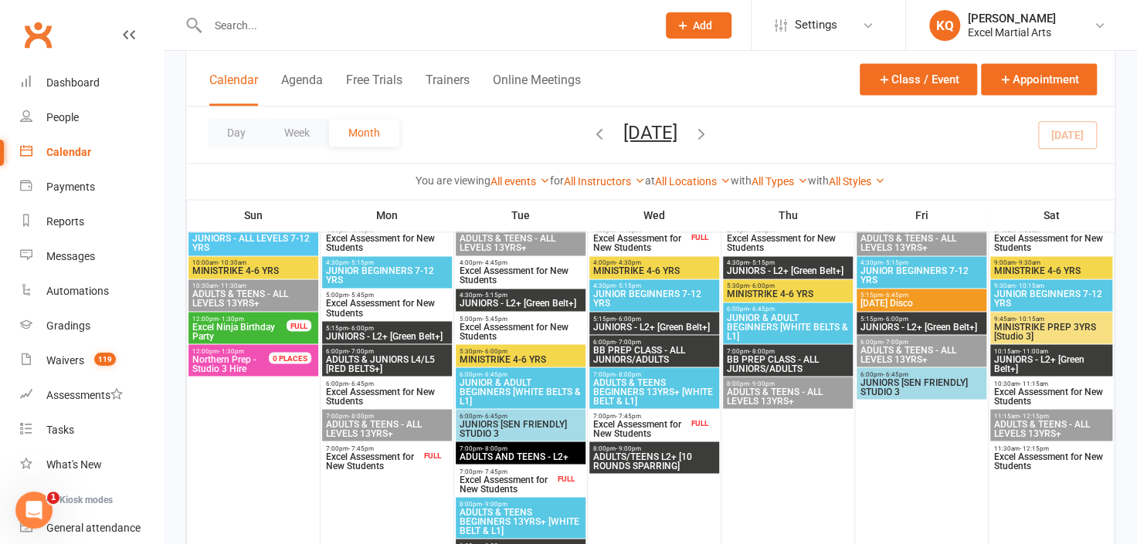
click at [635, 248] on span "Excel Assessment for New Students" at bounding box center [640, 243] width 96 height 19
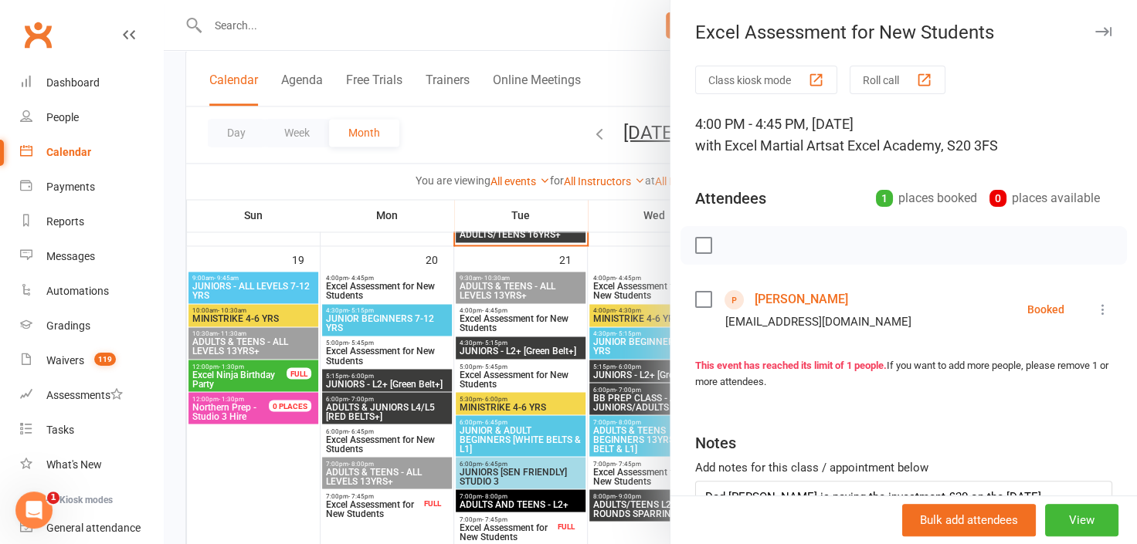
scroll to position [1193, 0]
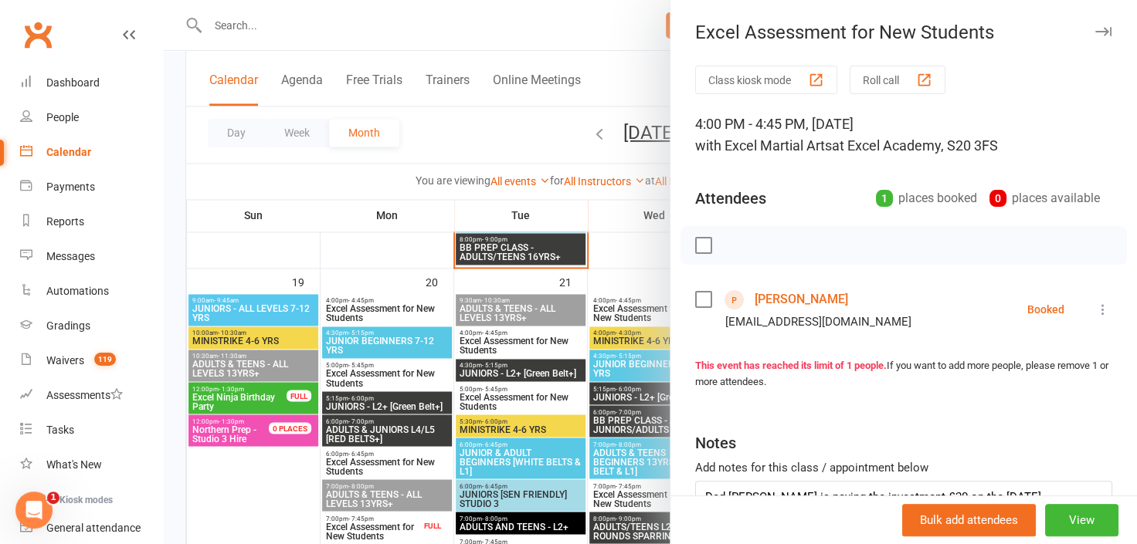
click at [797, 300] on link "[PERSON_NAME]" at bounding box center [801, 299] width 93 height 25
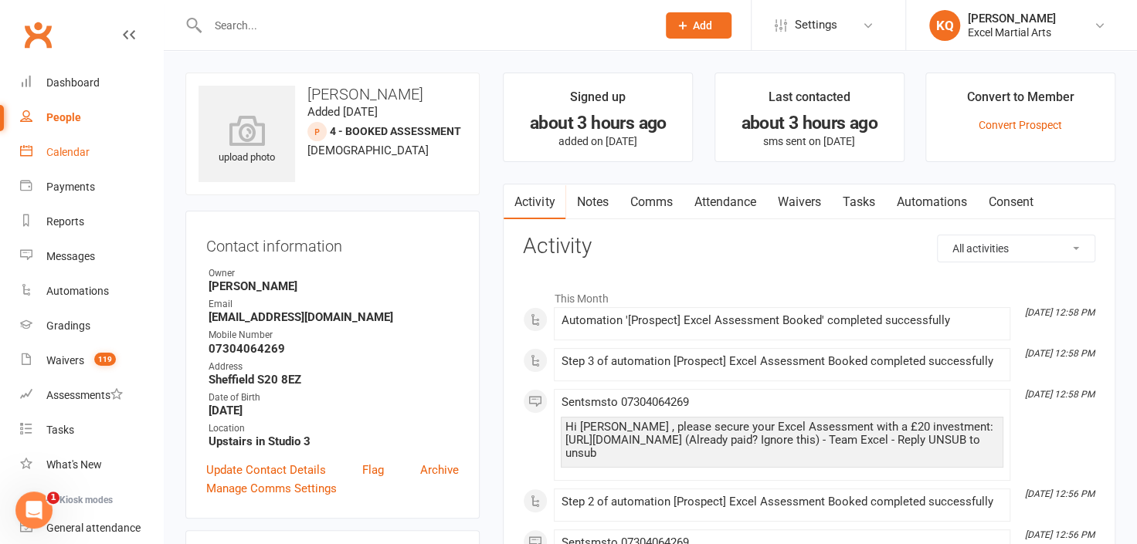
click at [82, 159] on link "Calendar" at bounding box center [91, 152] width 143 height 35
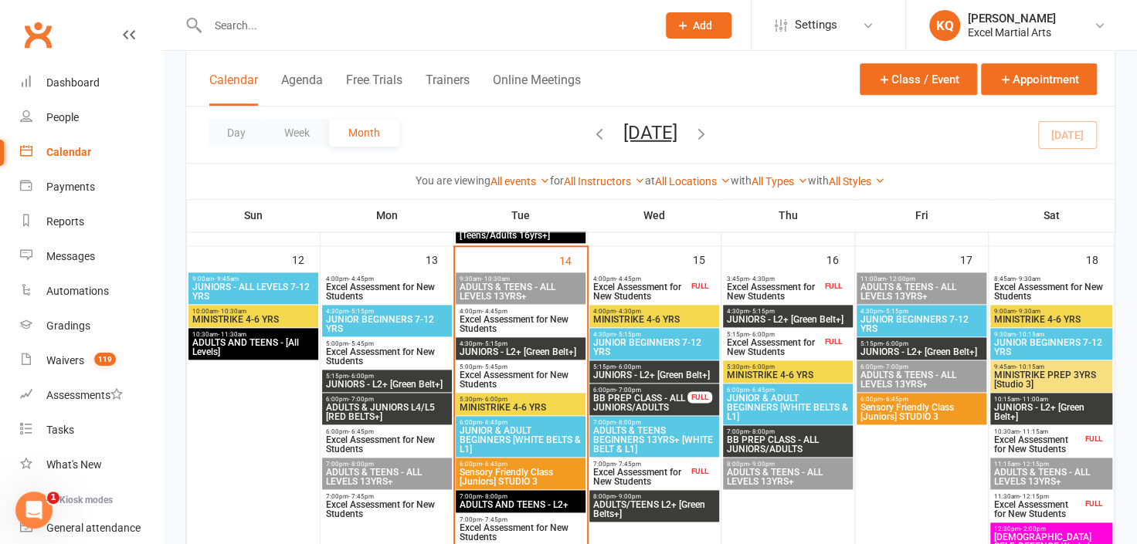
scroll to position [838, 0]
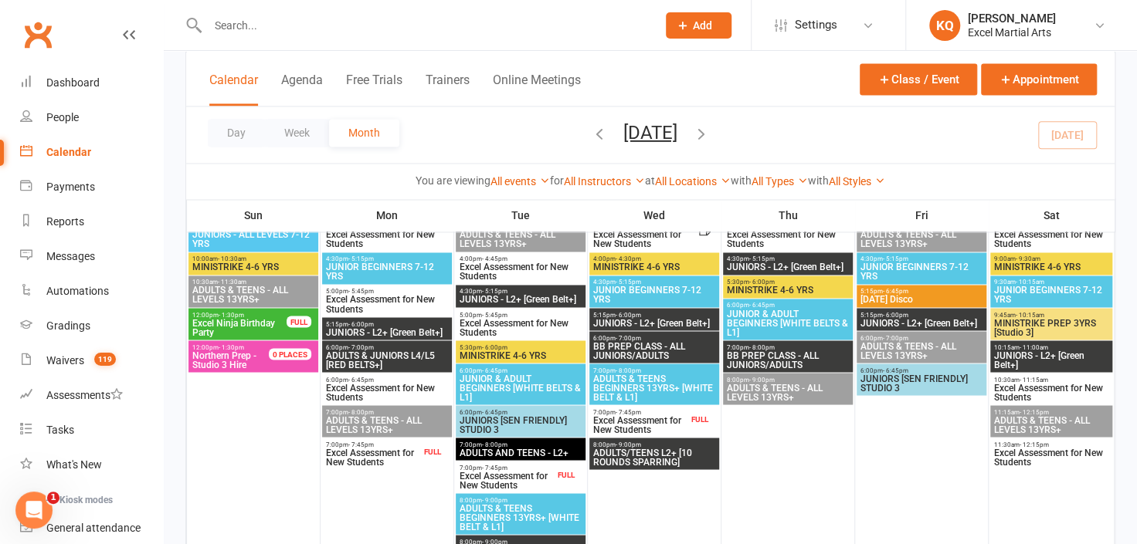
scroll to position [1197, 0]
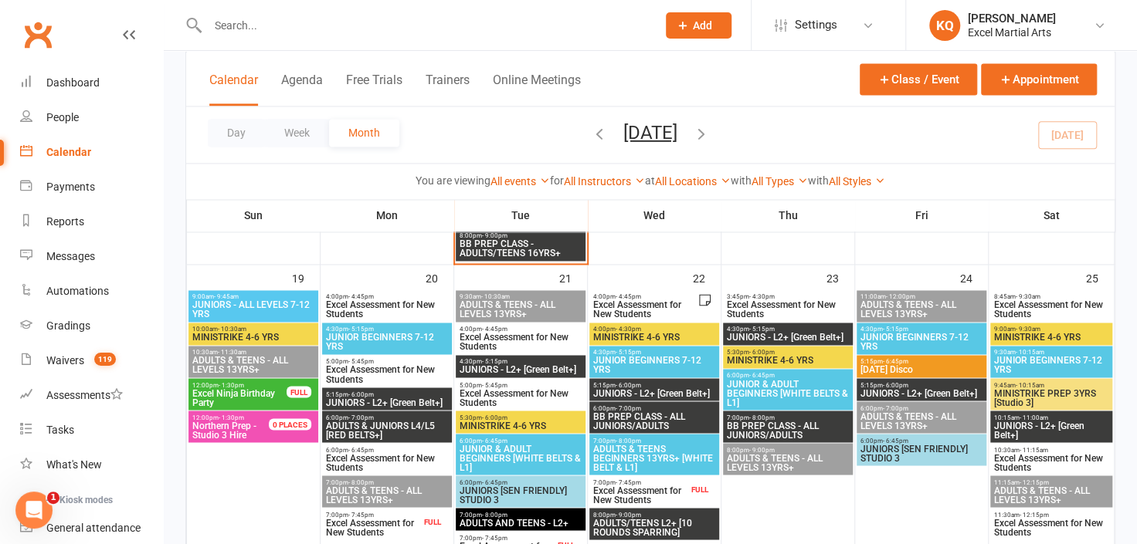
click at [1034, 536] on div "11:30am - 12:15pm Excel Assessment for New Students" at bounding box center [1051, 524] width 123 height 32
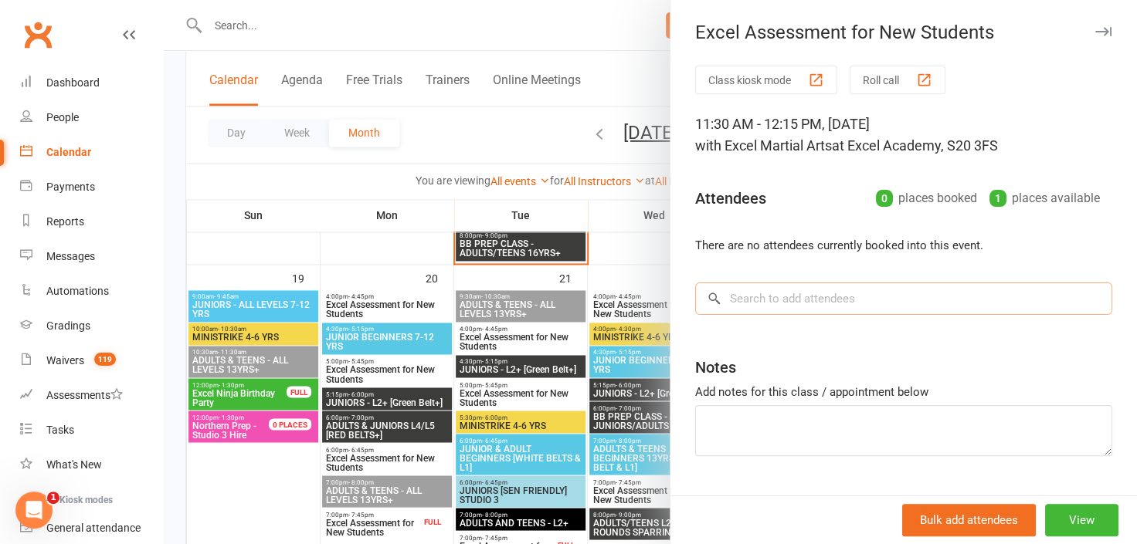
click at [758, 299] on input "search" at bounding box center [903, 299] width 417 height 32
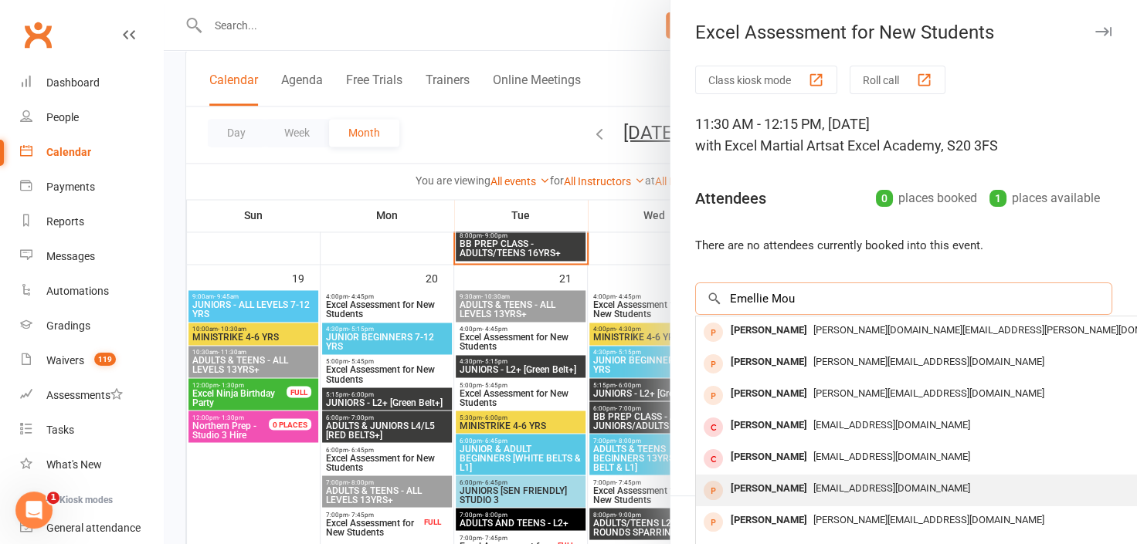
type input "Emellie Mou"
click at [870, 485] on span "[EMAIL_ADDRESS][DOMAIN_NAME]" at bounding box center [891, 489] width 157 height 12
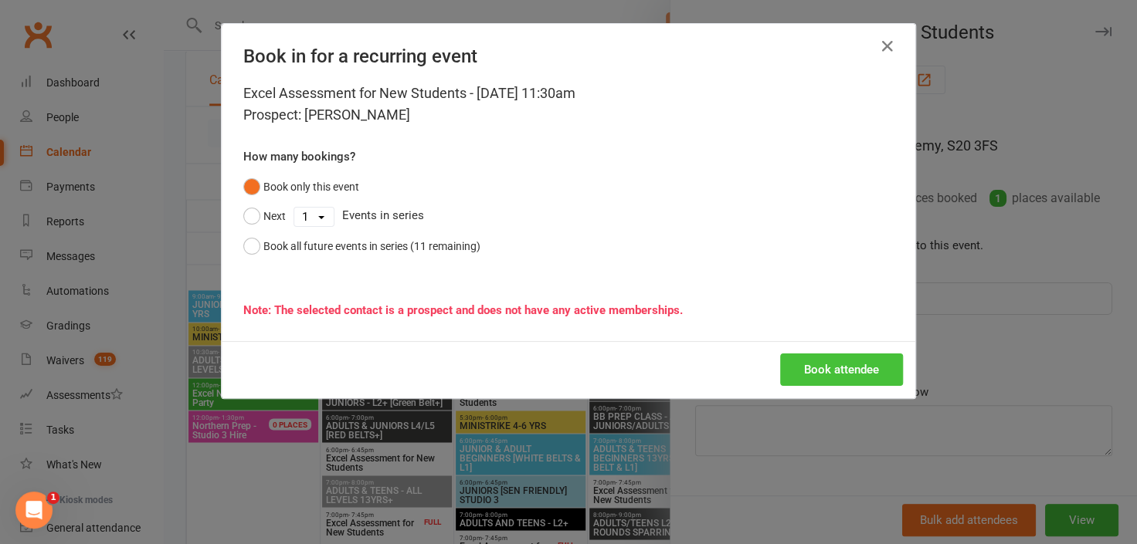
click at [789, 371] on button "Book attendee" at bounding box center [841, 370] width 123 height 32
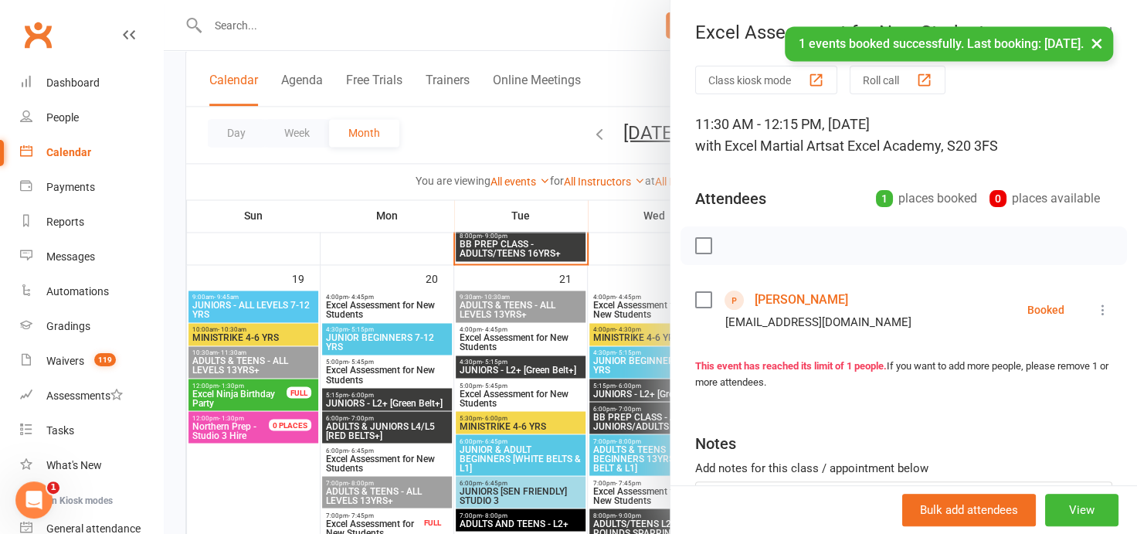
click at [1095, 43] on button "×" at bounding box center [1097, 42] width 28 height 33
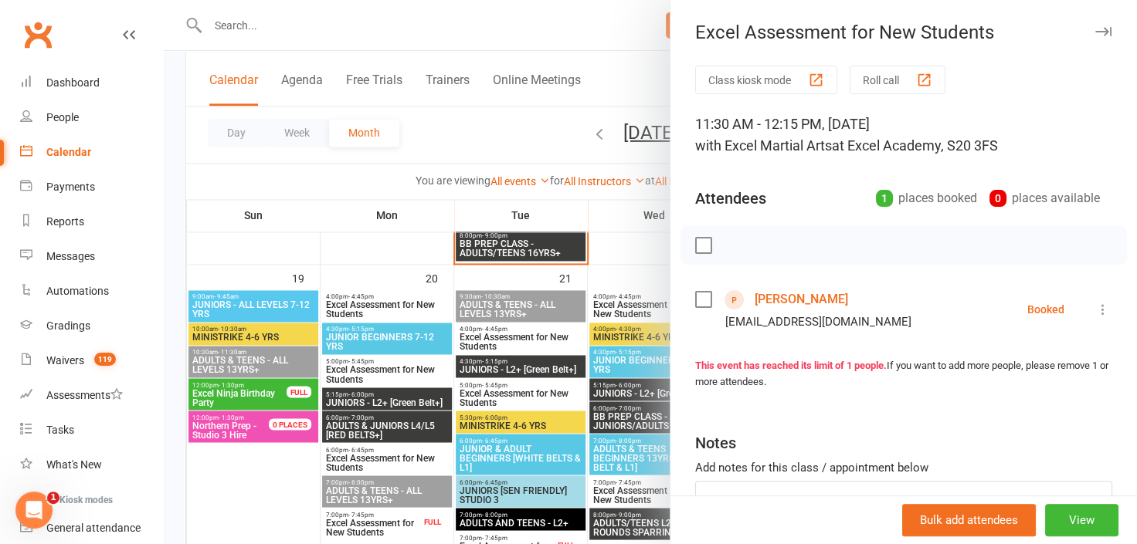
click at [1095, 27] on icon "button" at bounding box center [1103, 31] width 16 height 9
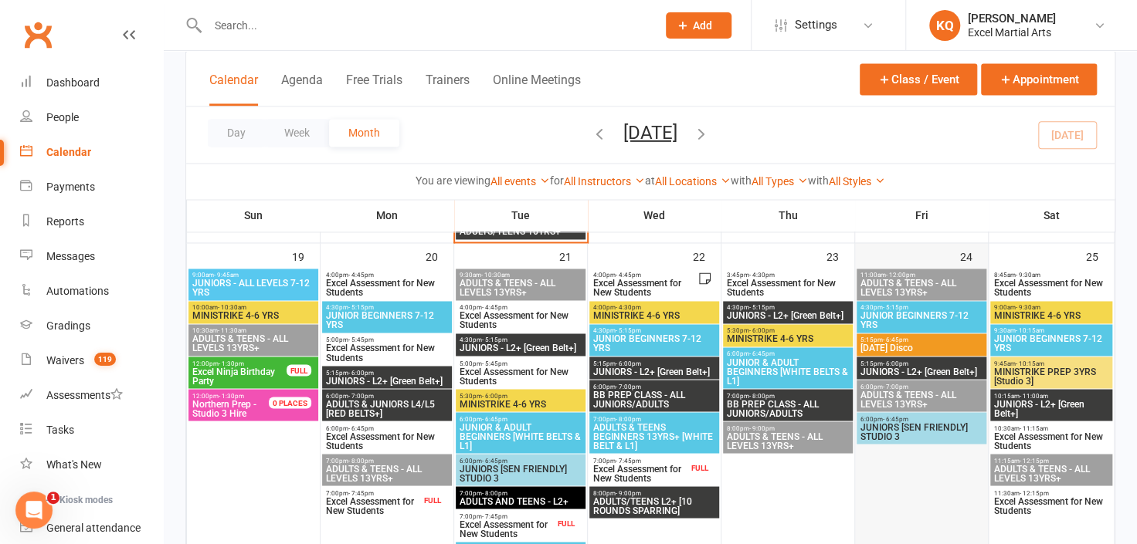
scroll to position [1338, 0]
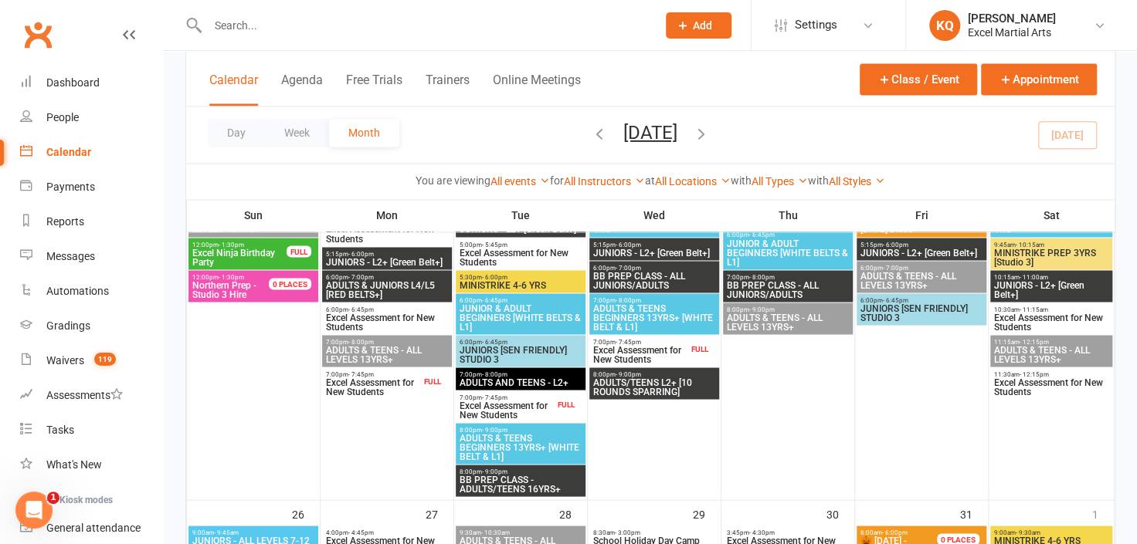
click at [1028, 381] on span "Excel Assessment for New Students" at bounding box center [1051, 387] width 117 height 19
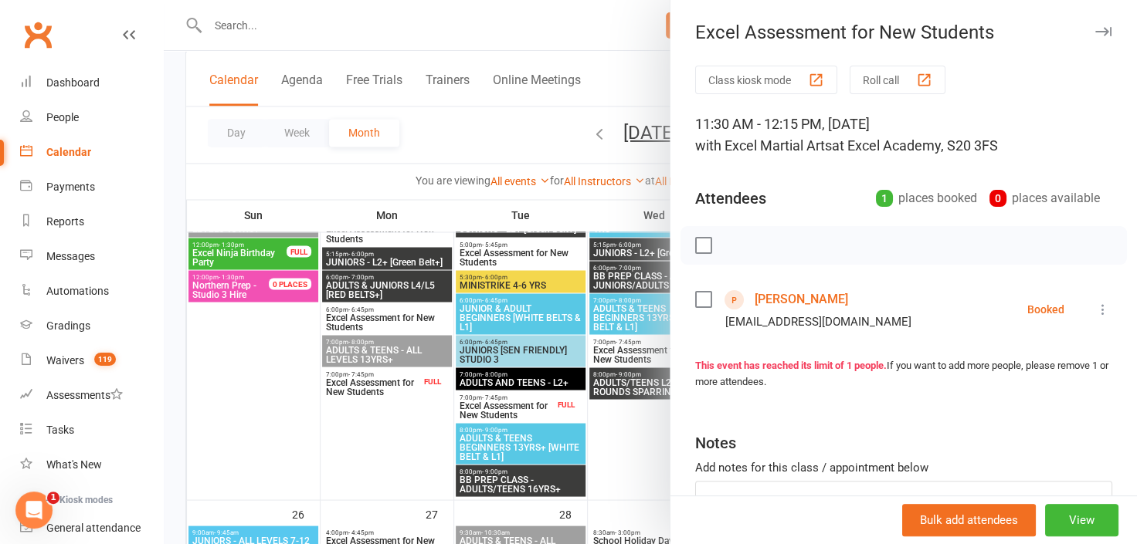
click at [779, 301] on link "[PERSON_NAME]" at bounding box center [801, 299] width 93 height 25
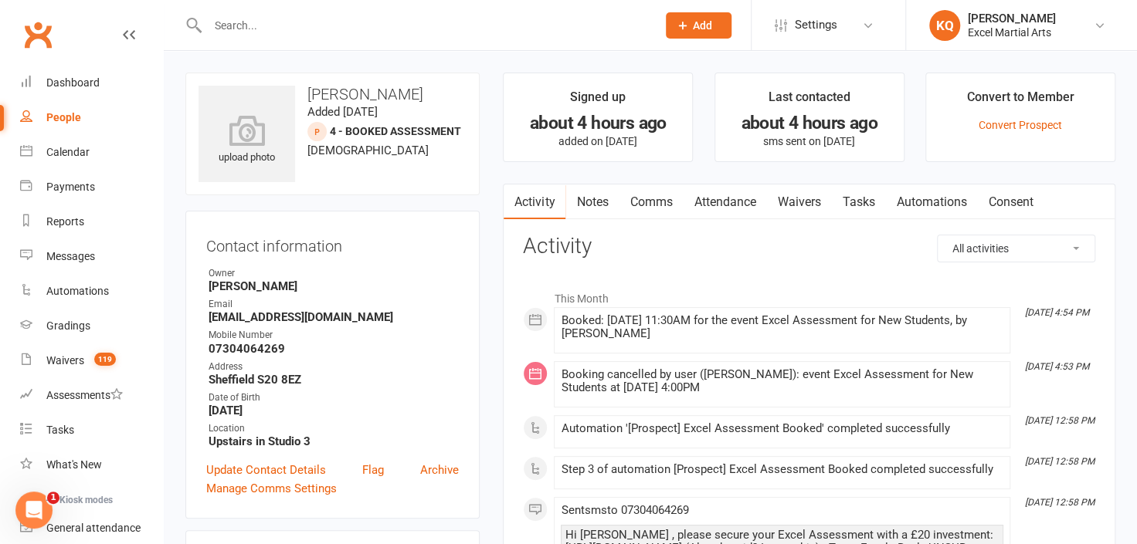
click at [599, 200] on link "Notes" at bounding box center [591, 203] width 53 height 36
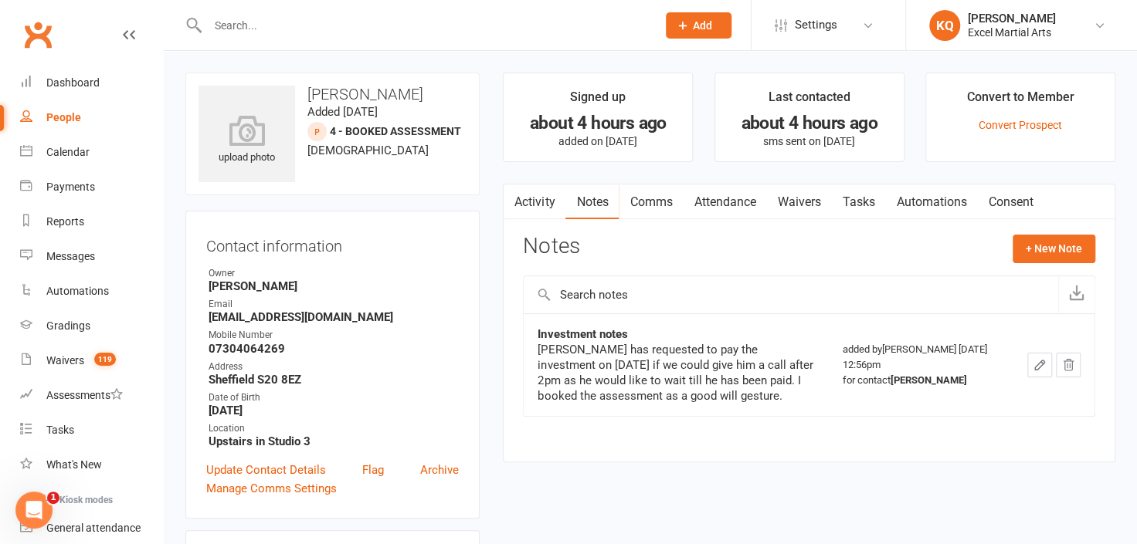
click at [533, 199] on link "Activity" at bounding box center [535, 203] width 62 height 36
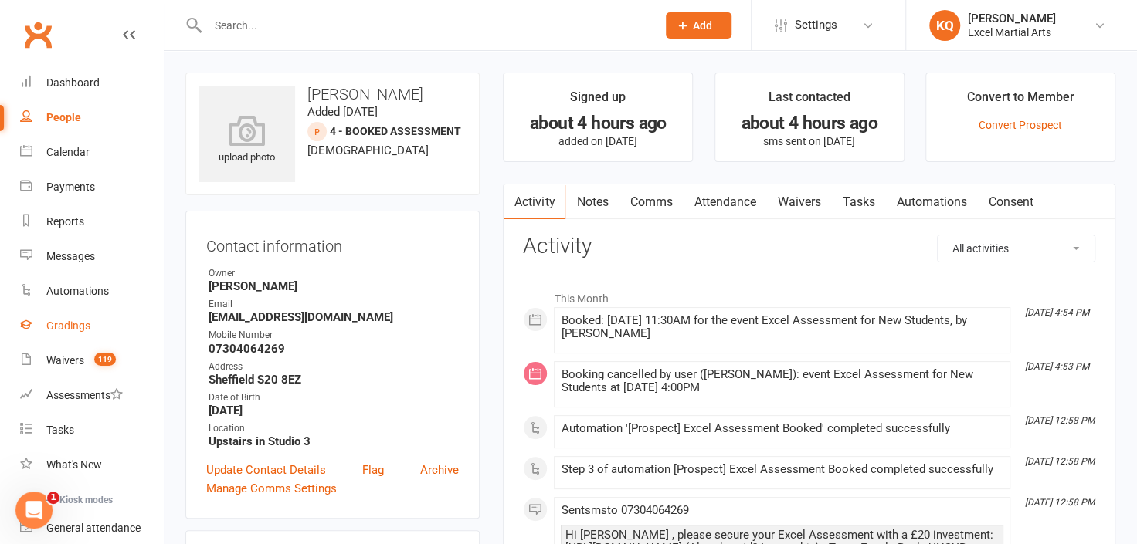
click at [58, 331] on div "Gradings" at bounding box center [68, 326] width 44 height 12
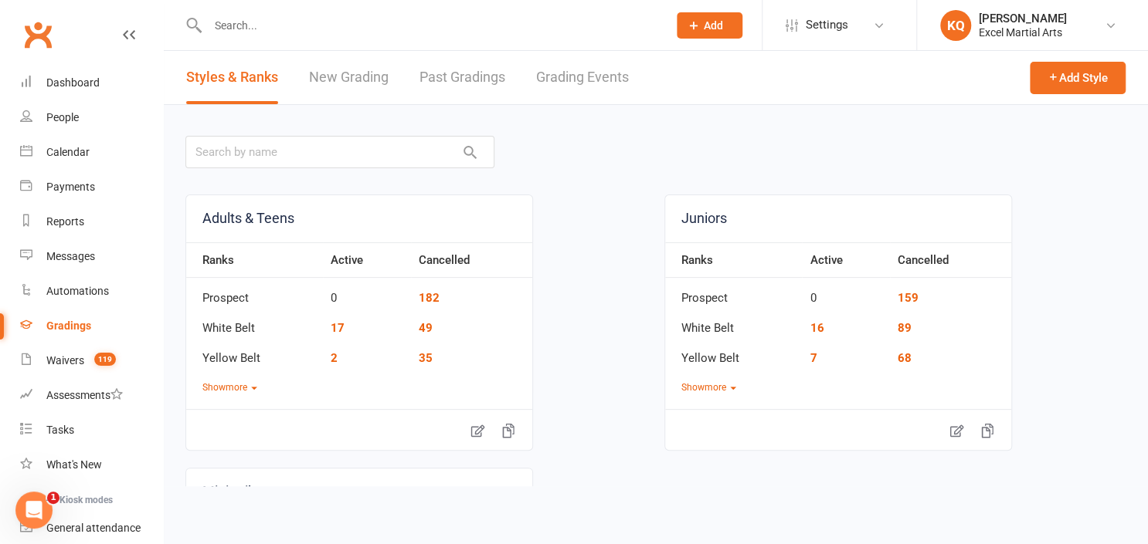
click at [559, 76] on link "Grading Events" at bounding box center [582, 77] width 93 height 53
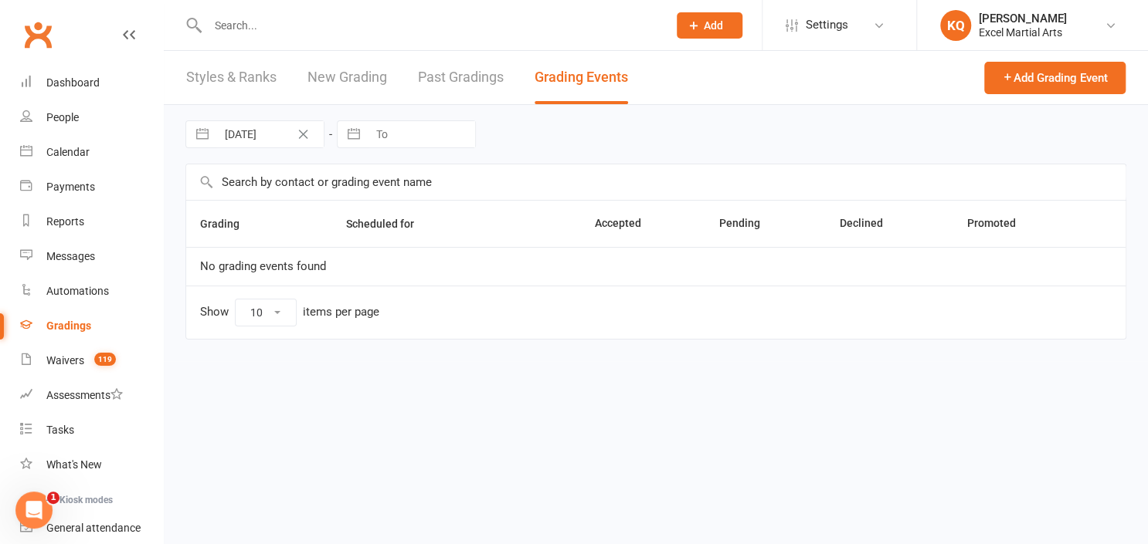
click at [202, 136] on button "button" at bounding box center [202, 134] width 28 height 26
select select "8"
select select "2025"
select select "9"
select select "2025"
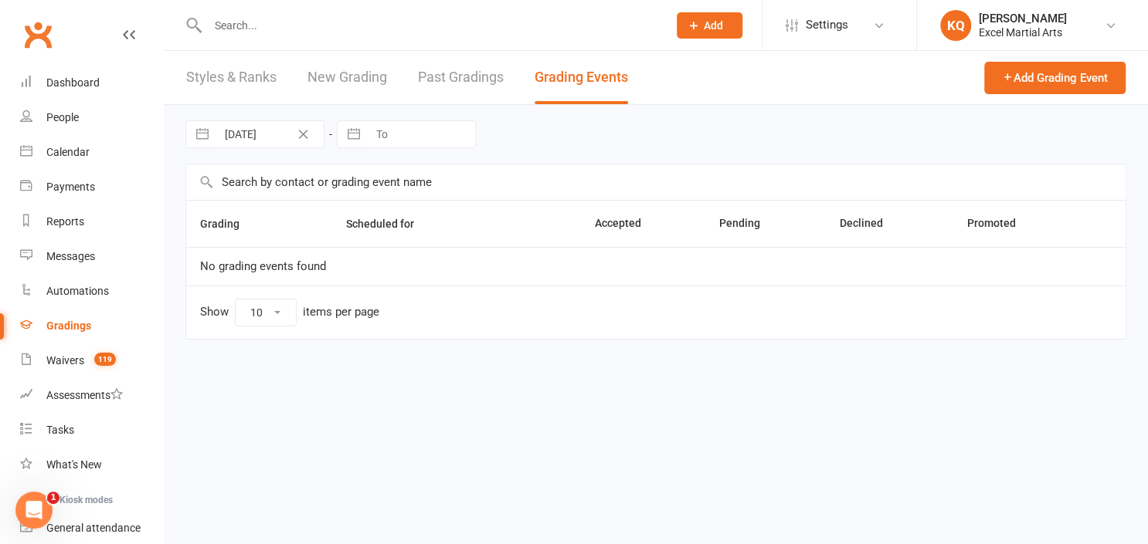
select select "10"
select select "2025"
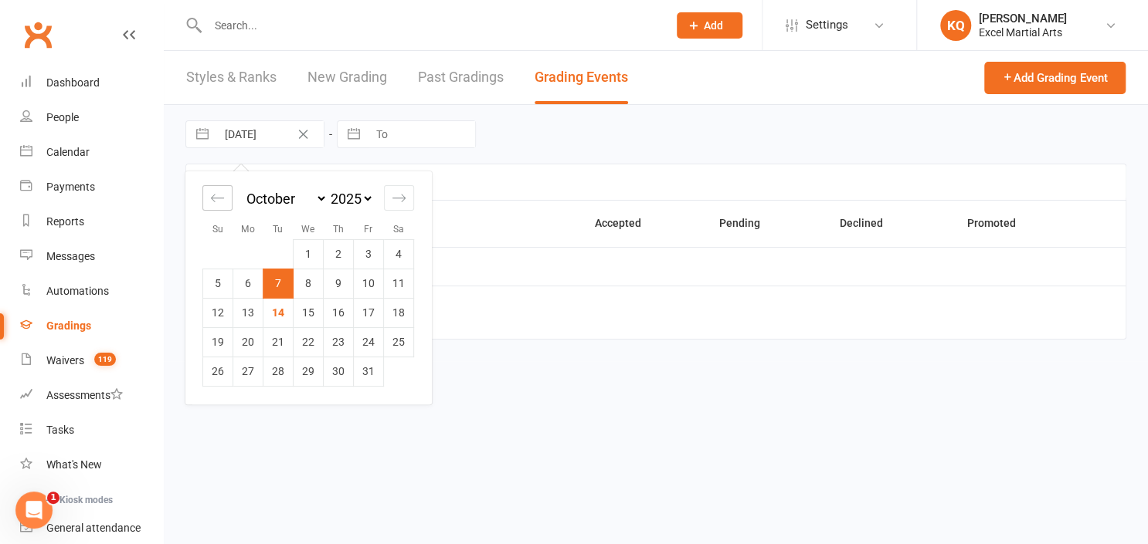
click at [215, 205] on icon "Move backward to switch to the previous month." at bounding box center [217, 198] width 15 height 15
select select "7"
select select "2025"
click at [240, 255] on td "1" at bounding box center [248, 253] width 30 height 29
type input "[DATE]"
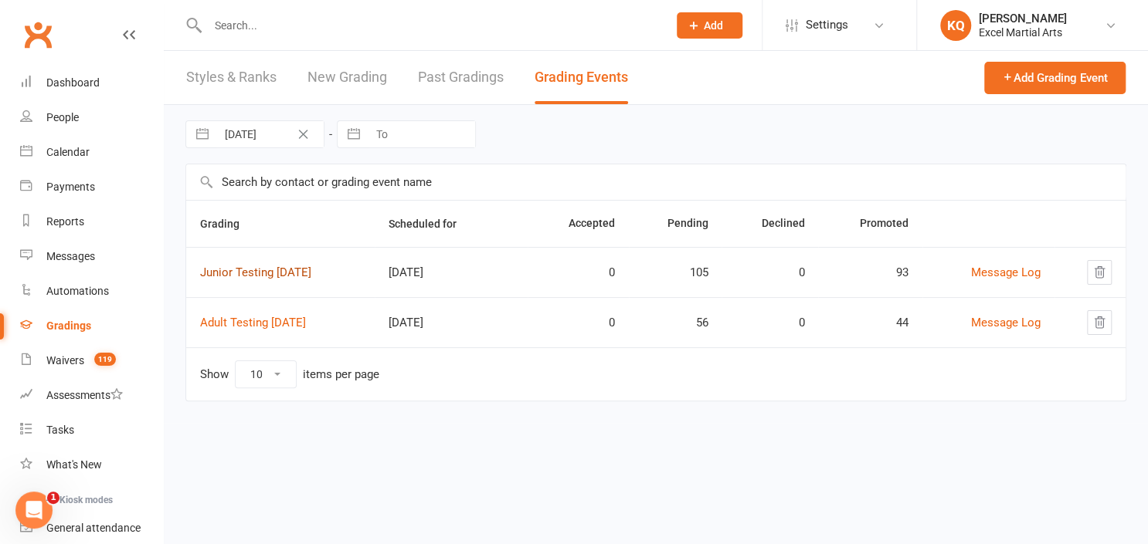
click at [234, 270] on link "Junior Testing [DATE]" at bounding box center [255, 273] width 111 height 14
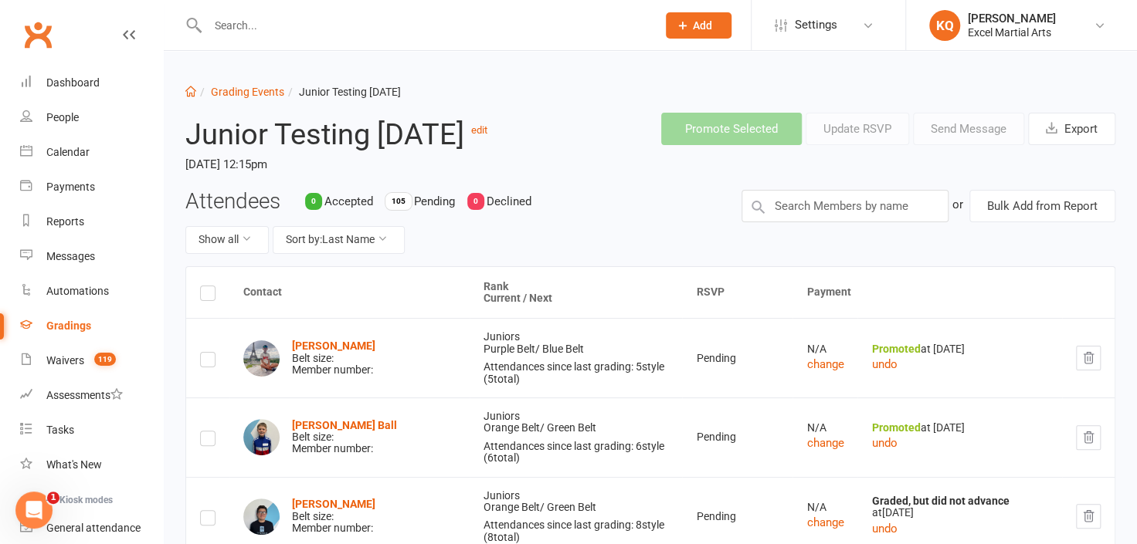
click at [247, 90] on link "Grading Events" at bounding box center [247, 92] width 73 height 12
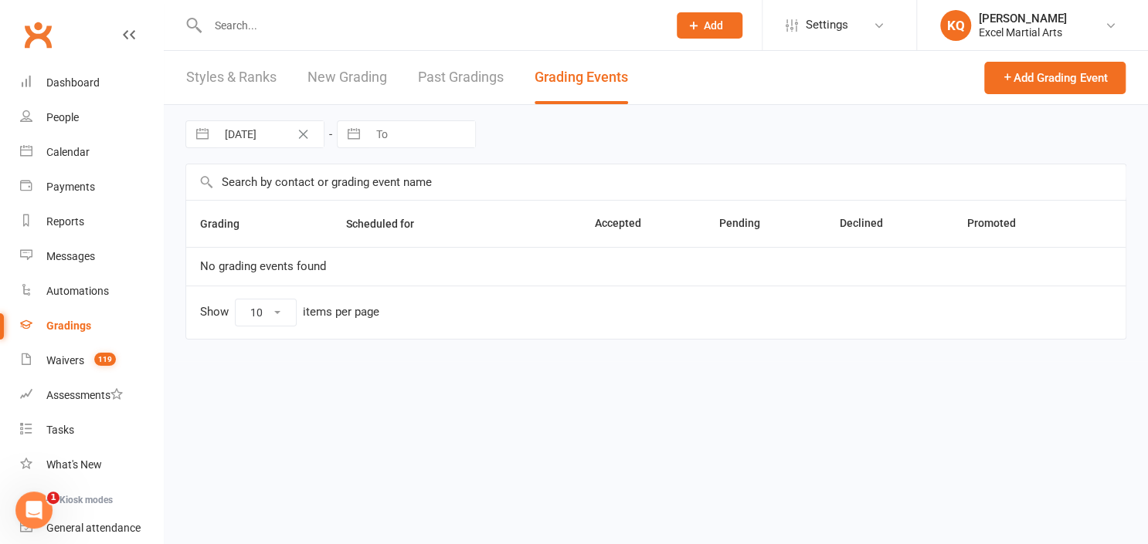
click at [197, 128] on button "button" at bounding box center [202, 134] width 28 height 26
select select "8"
select select "2025"
select select "9"
select select "2025"
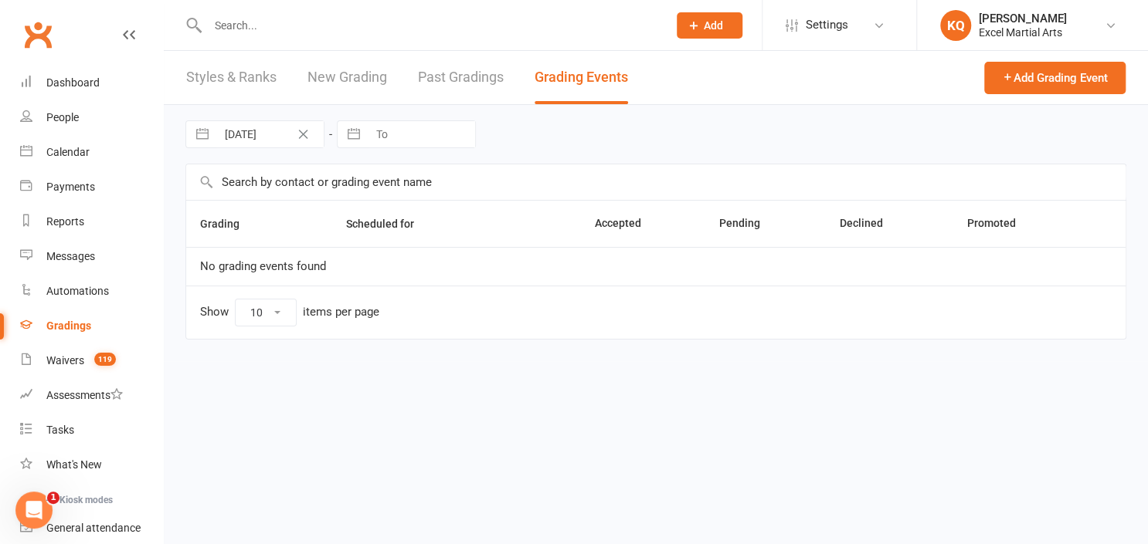
select select "10"
select select "2025"
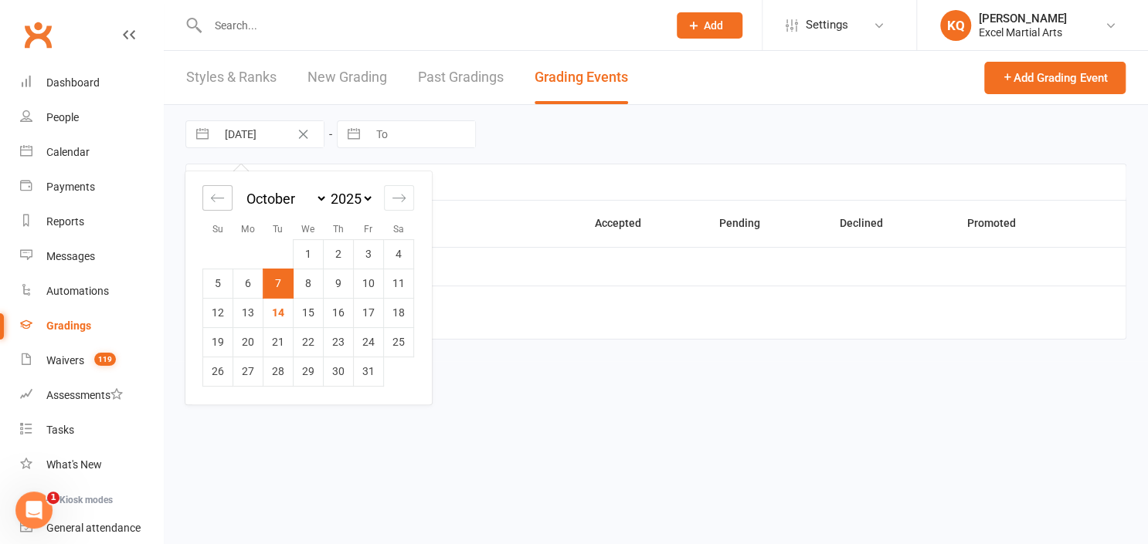
click at [223, 187] on div "Move backward to switch to the previous month." at bounding box center [217, 197] width 30 height 25
select select "7"
select select "2025"
click at [245, 249] on td "1" at bounding box center [248, 253] width 30 height 29
type input "[DATE]"
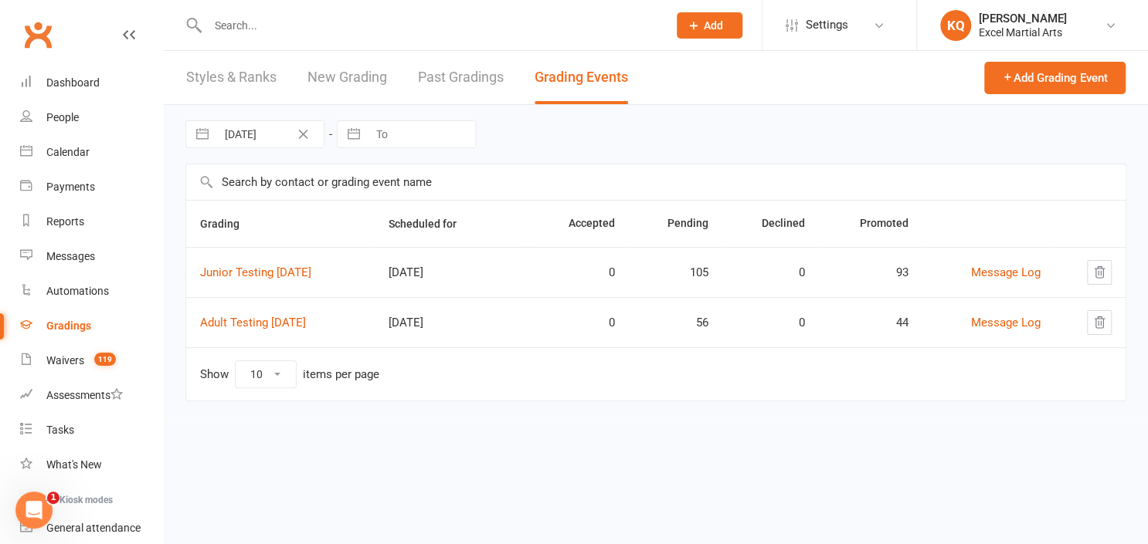
click at [239, 329] on td "Adult Testing [DATE]" at bounding box center [280, 322] width 188 height 50
click at [233, 321] on link "Adult Testing [DATE]" at bounding box center [253, 323] width 106 height 14
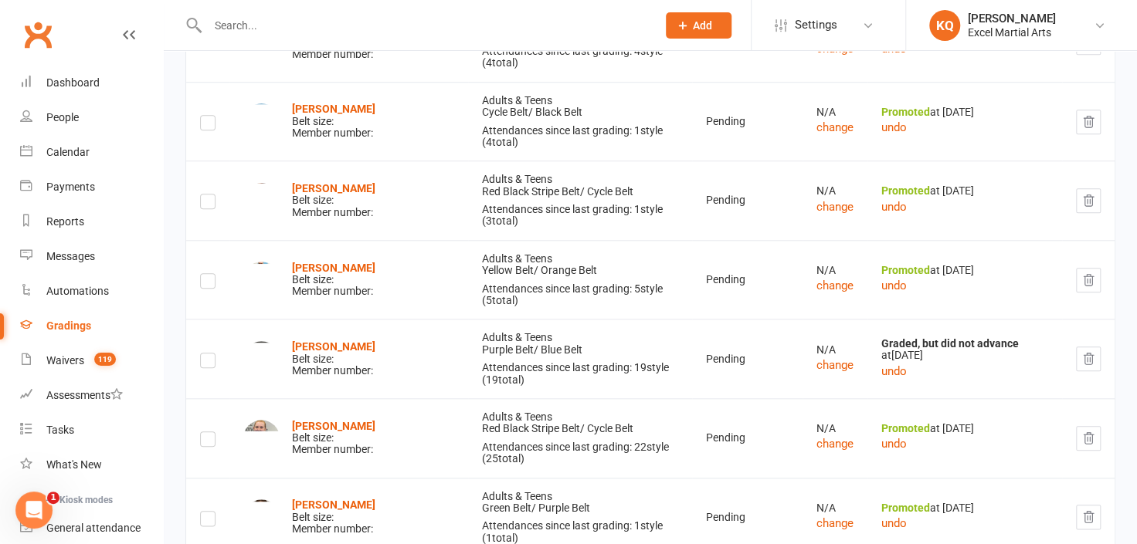
scroll to position [3833, 0]
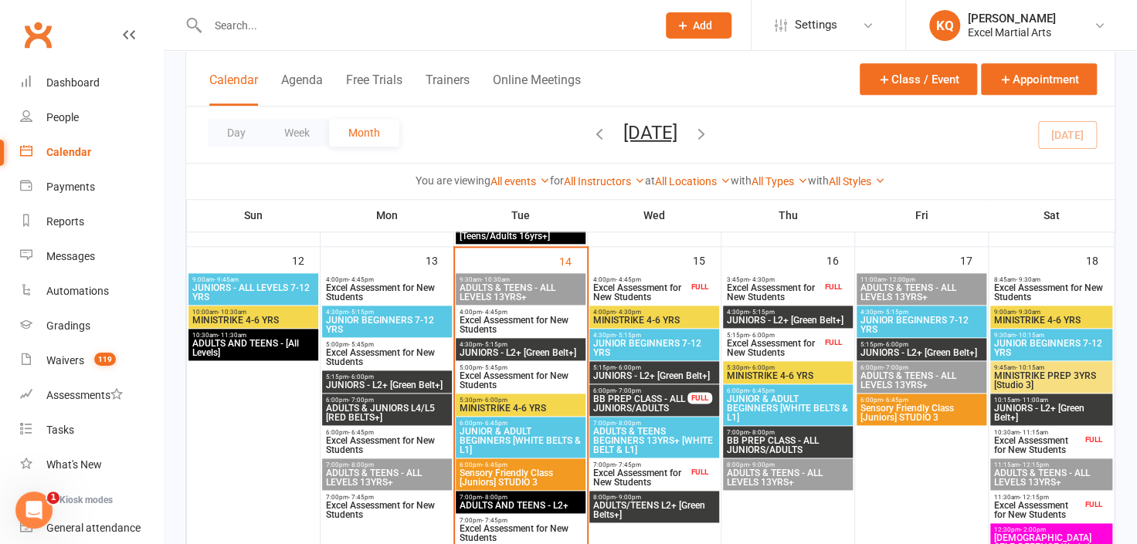
click at [226, 29] on input "text" at bounding box center [424, 26] width 443 height 22
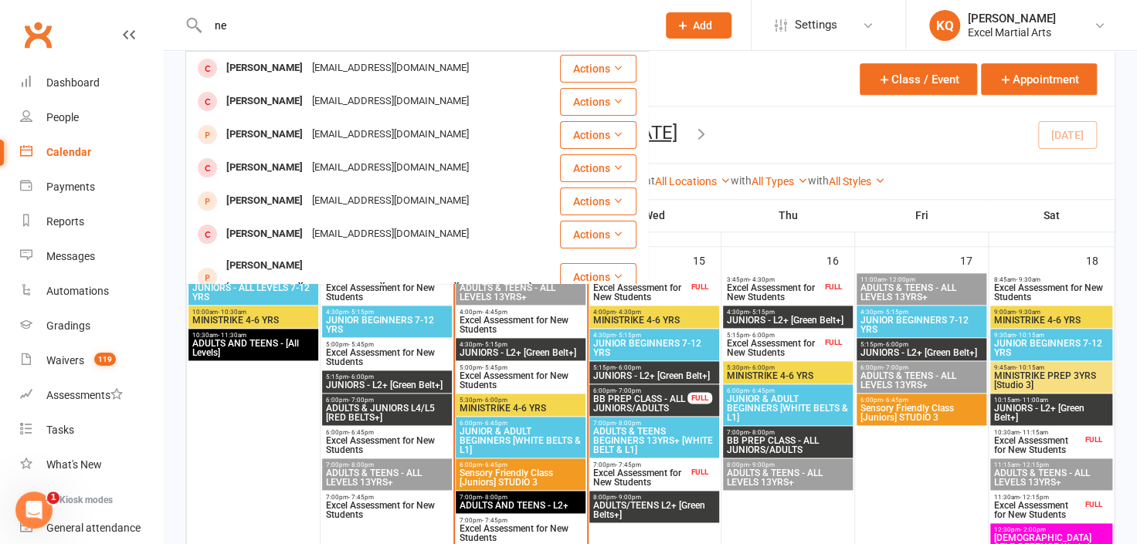
type input "n"
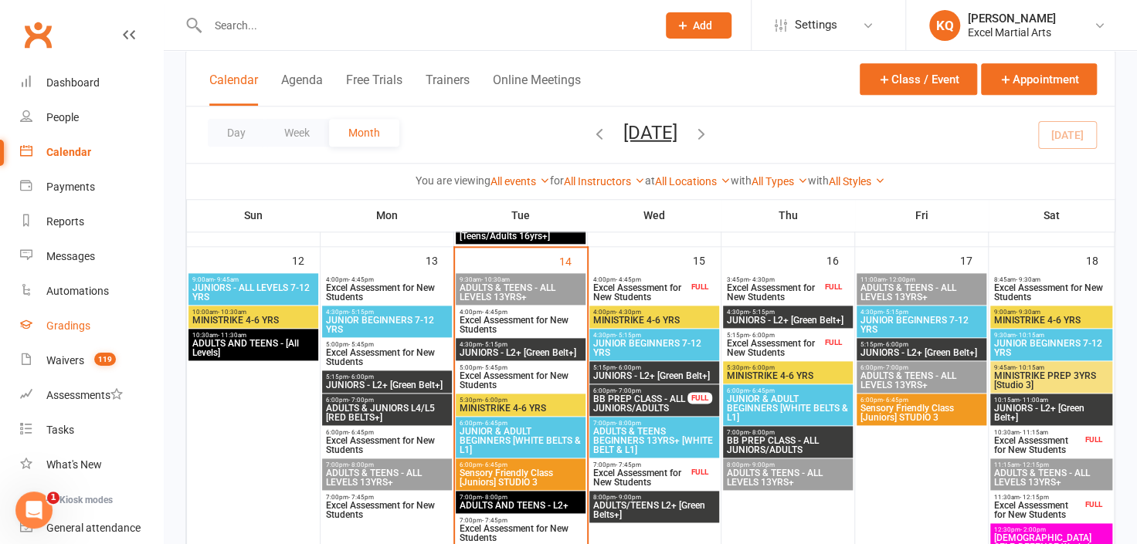
click at [66, 325] on div "Gradings" at bounding box center [68, 326] width 44 height 12
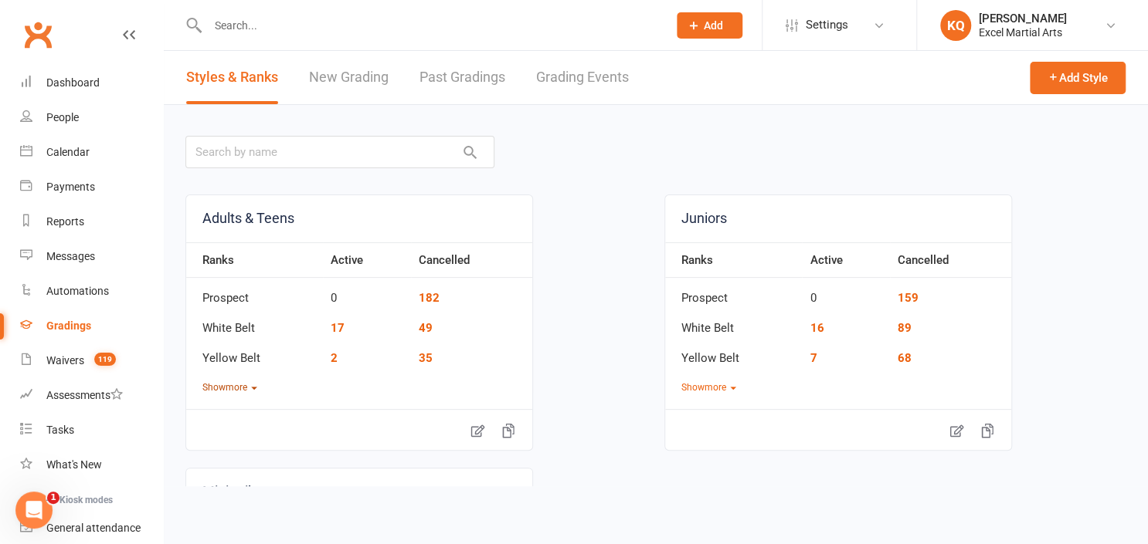
click at [240, 384] on button "Show more" at bounding box center [229, 388] width 55 height 15
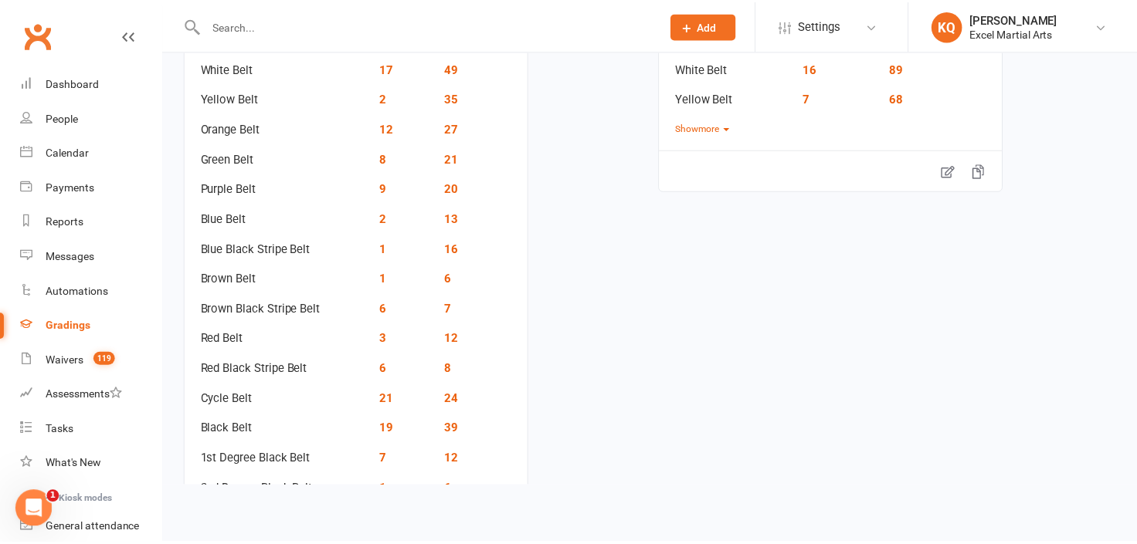
scroll to position [259, 0]
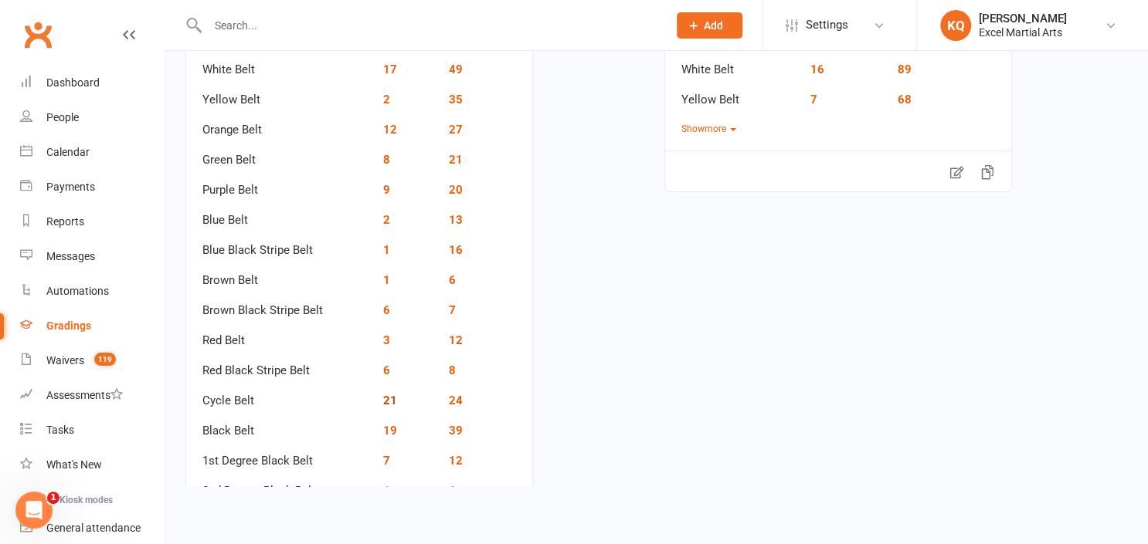
click at [391, 399] on link "21" at bounding box center [390, 401] width 14 height 14
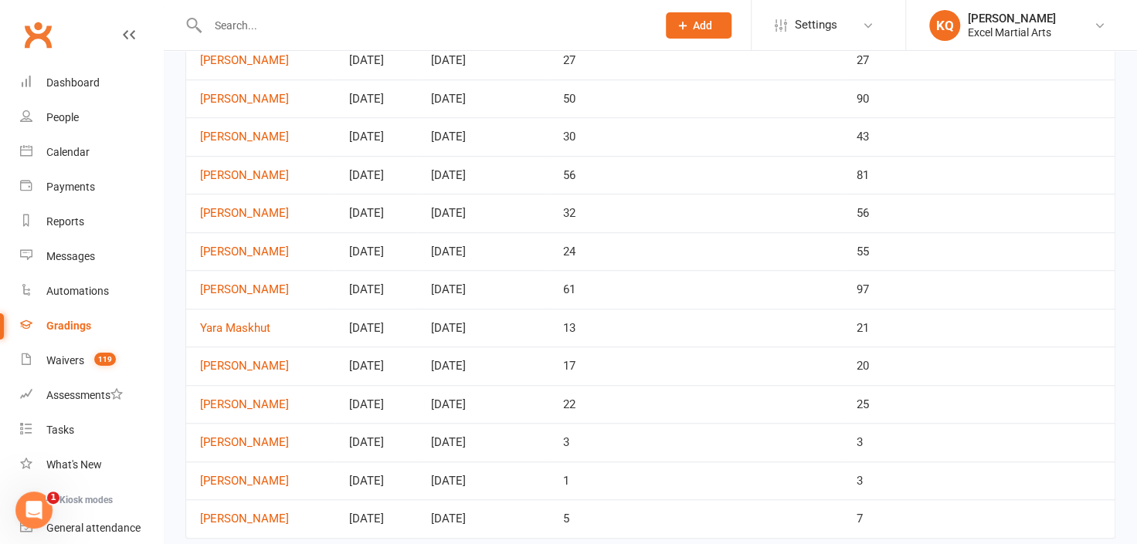
scroll to position [524, 0]
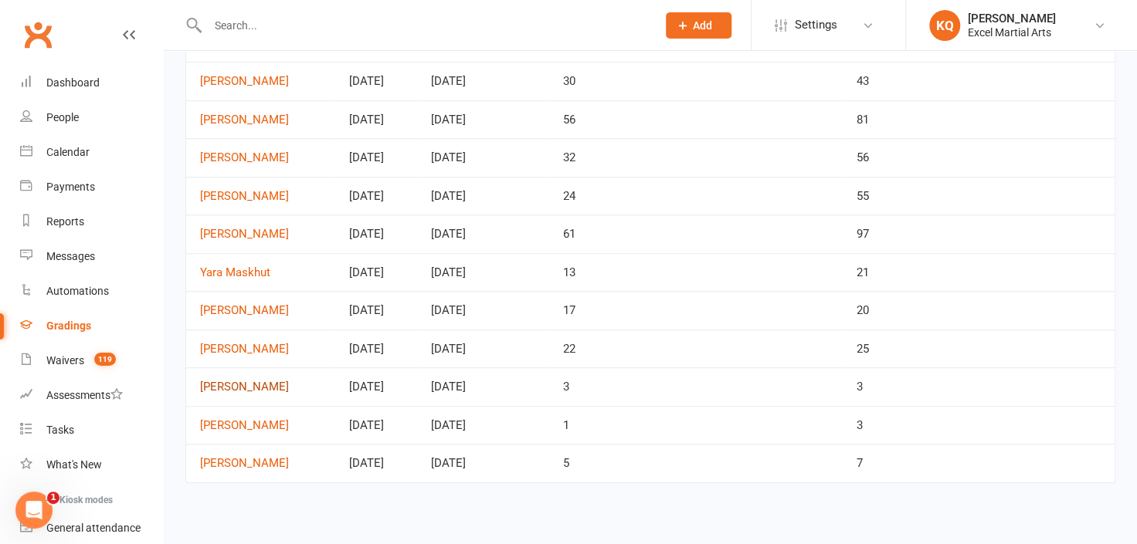
click at [252, 381] on link "[PERSON_NAME]" at bounding box center [260, 387] width 121 height 13
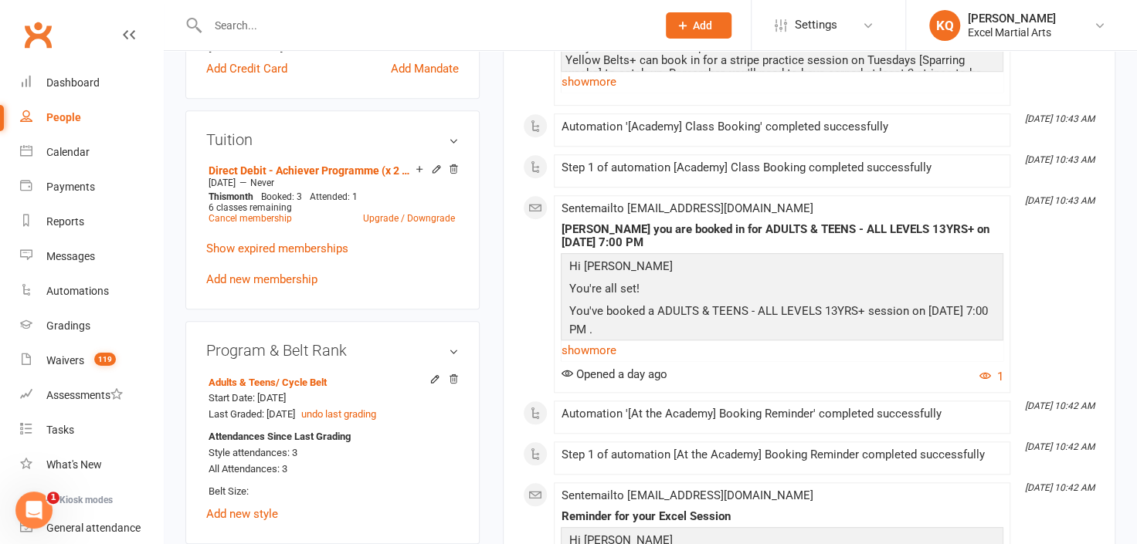
scroll to position [558, 0]
click at [433, 167] on icon at bounding box center [436, 167] width 7 height 7
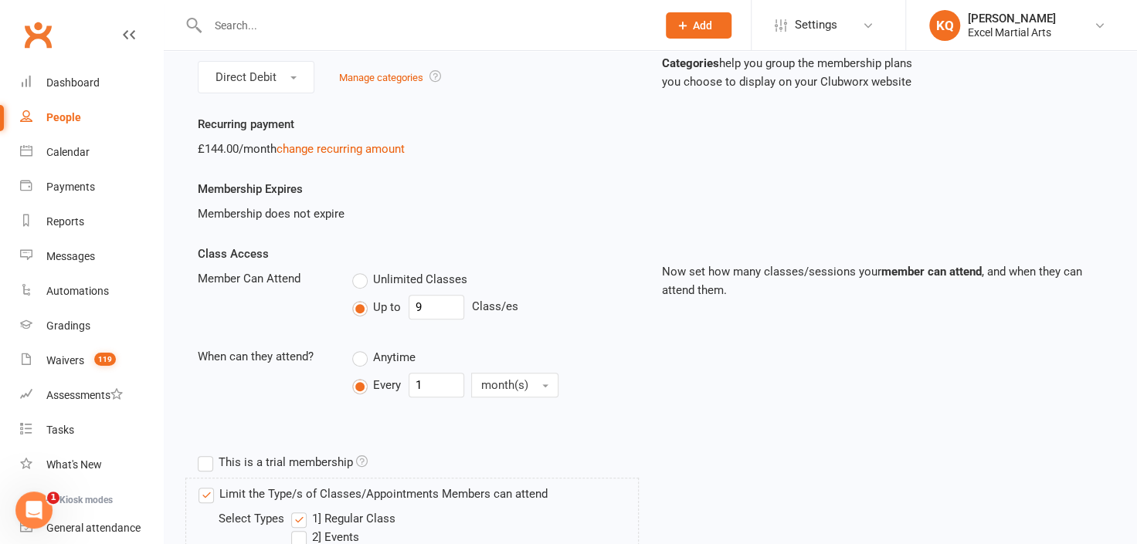
scroll to position [164, 0]
click at [433, 304] on input "9" at bounding box center [437, 307] width 56 height 25
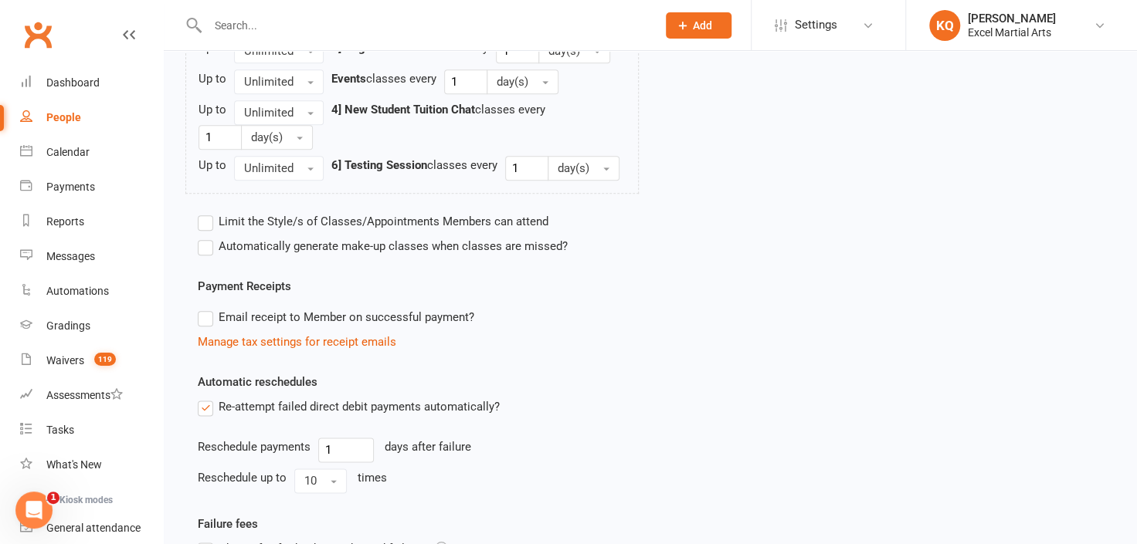
scroll to position [972, 0]
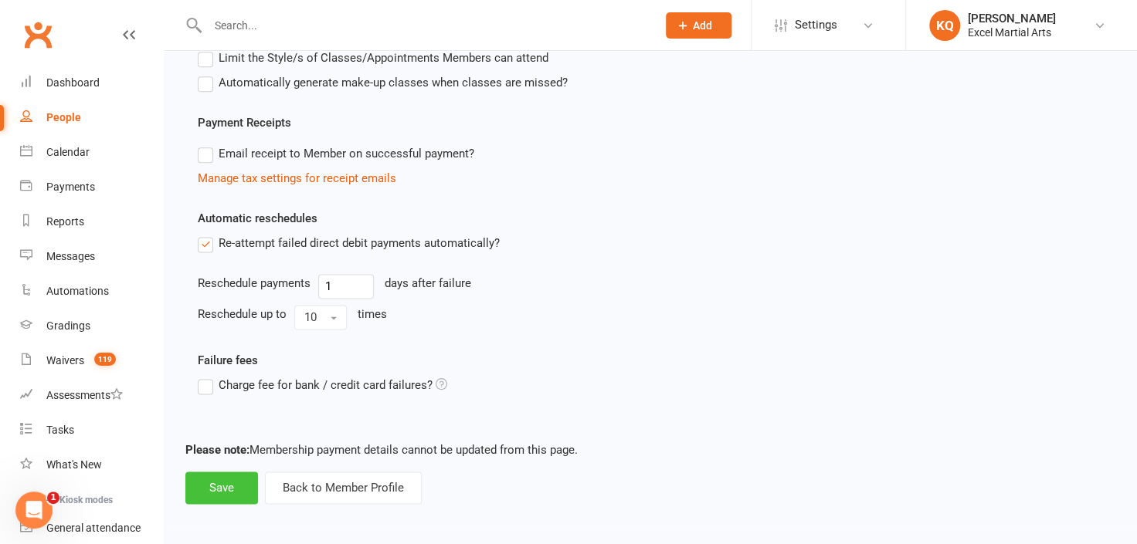
type input "13"
click at [220, 480] on button "Save" at bounding box center [221, 488] width 73 height 32
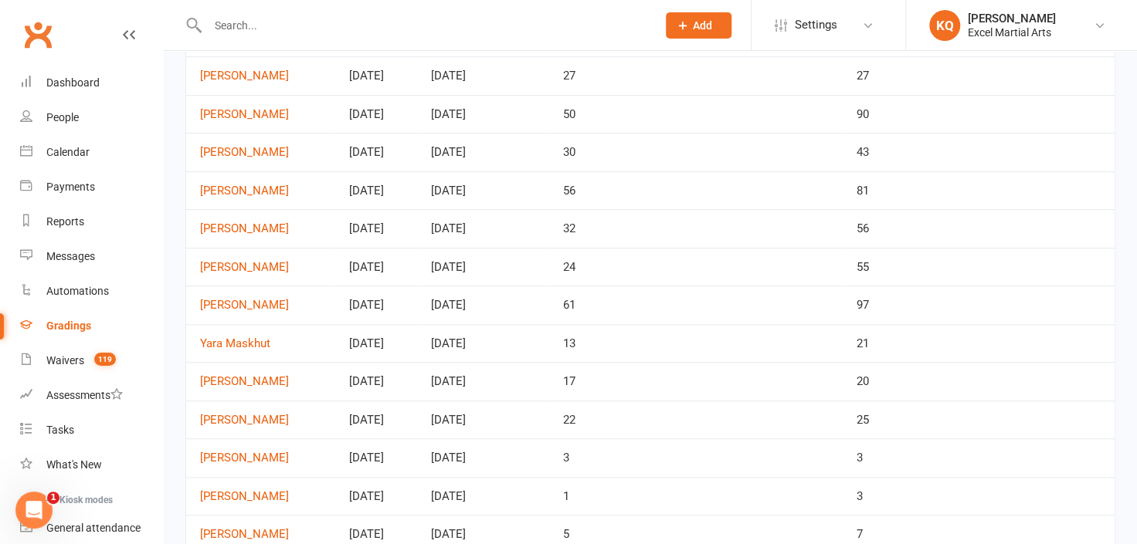
scroll to position [524, 0]
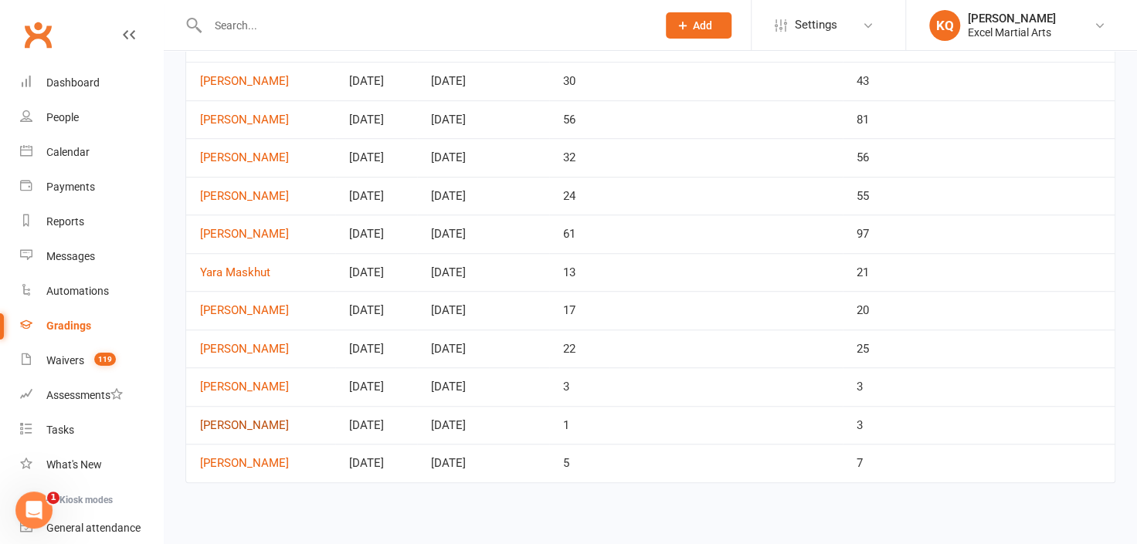
click at [252, 422] on link "[PERSON_NAME]" at bounding box center [260, 425] width 121 height 13
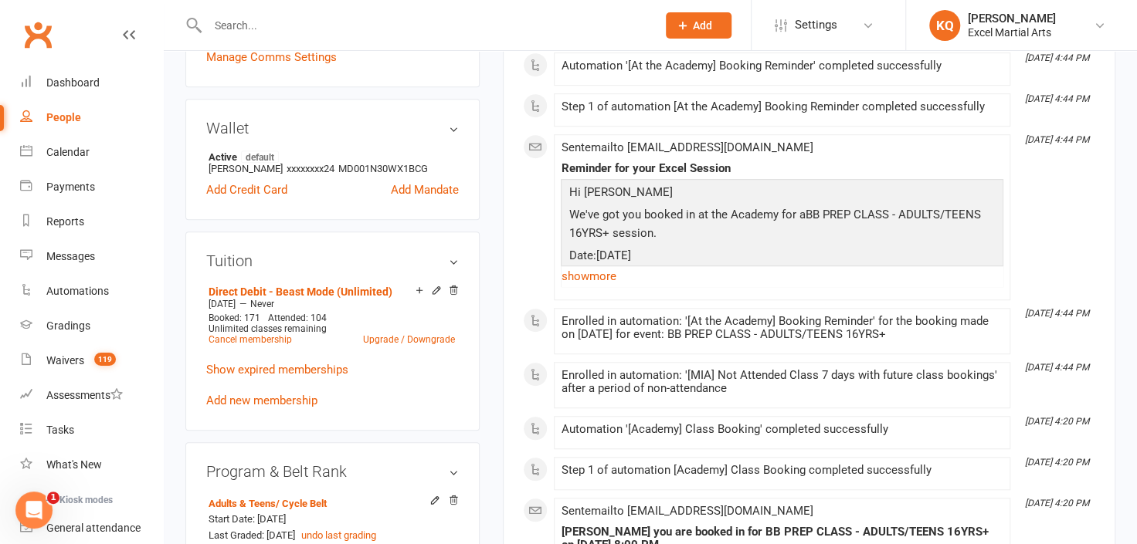
scroll to position [436, 0]
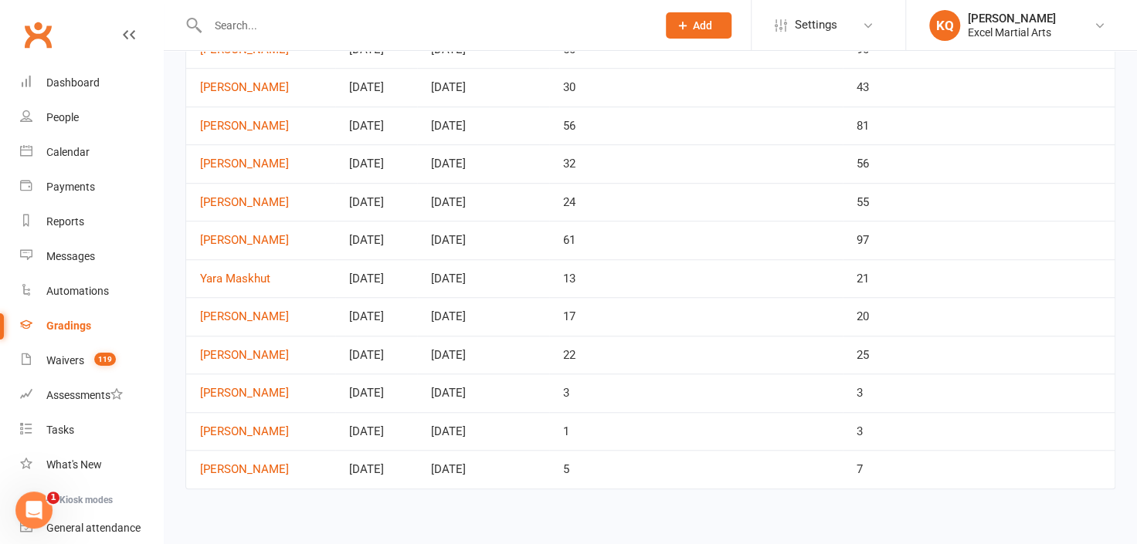
scroll to position [524, 0]
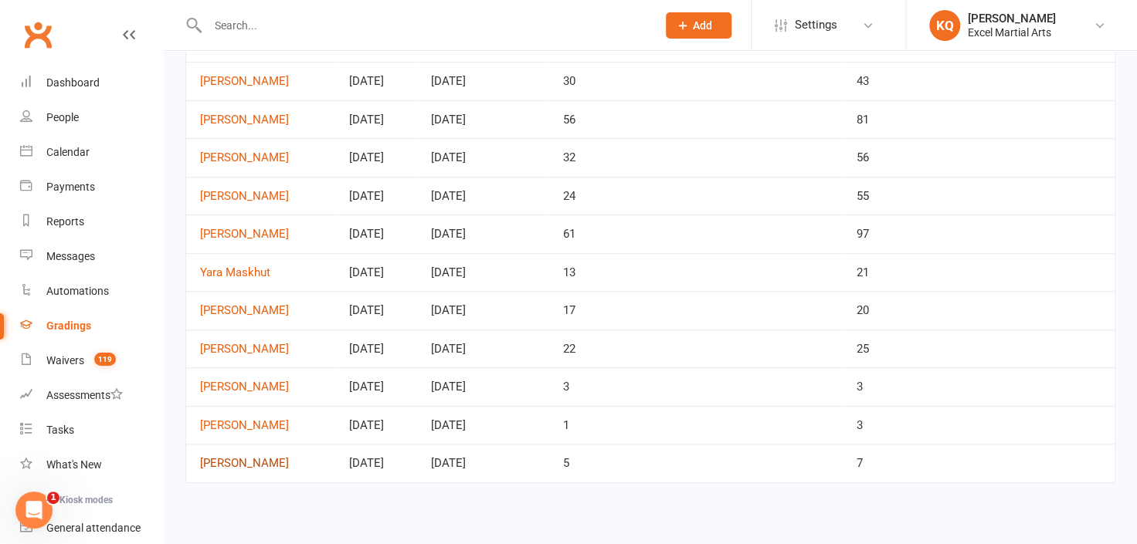
click at [224, 458] on link "[PERSON_NAME]" at bounding box center [260, 463] width 121 height 13
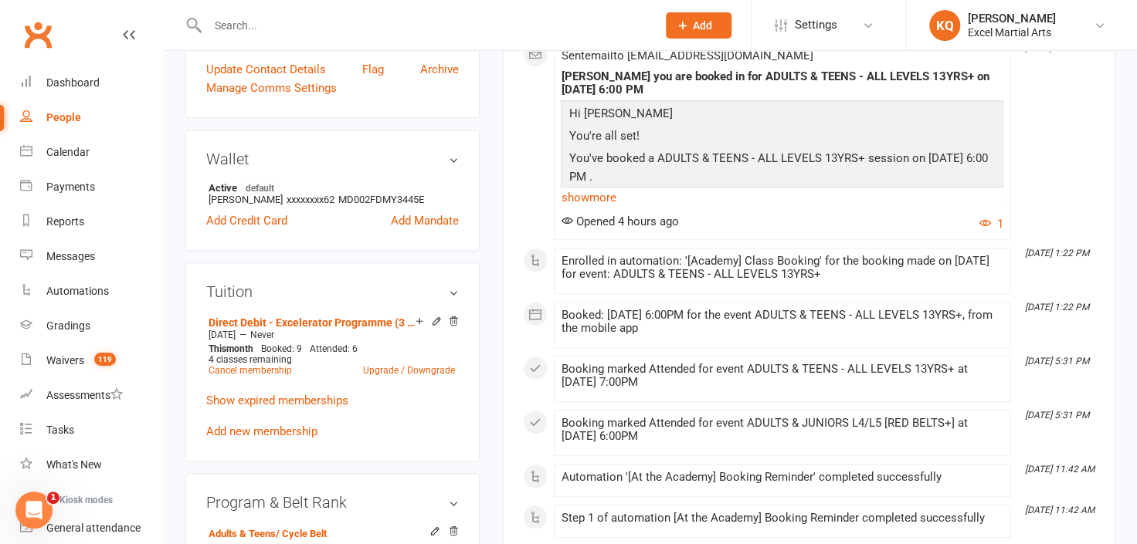
scroll to position [376, 0]
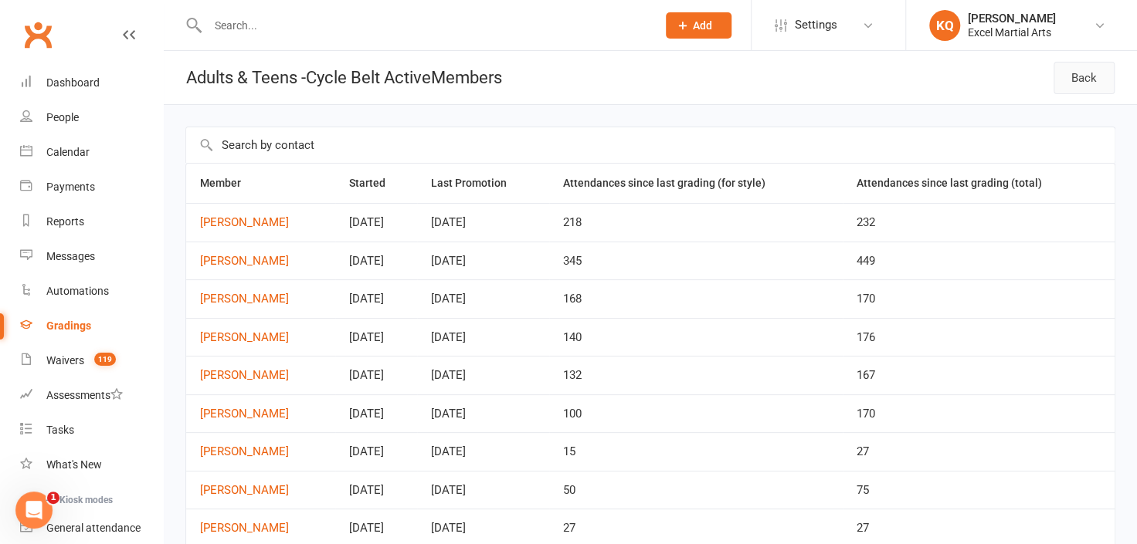
click at [1074, 86] on link "Back" at bounding box center [1083, 78] width 61 height 32
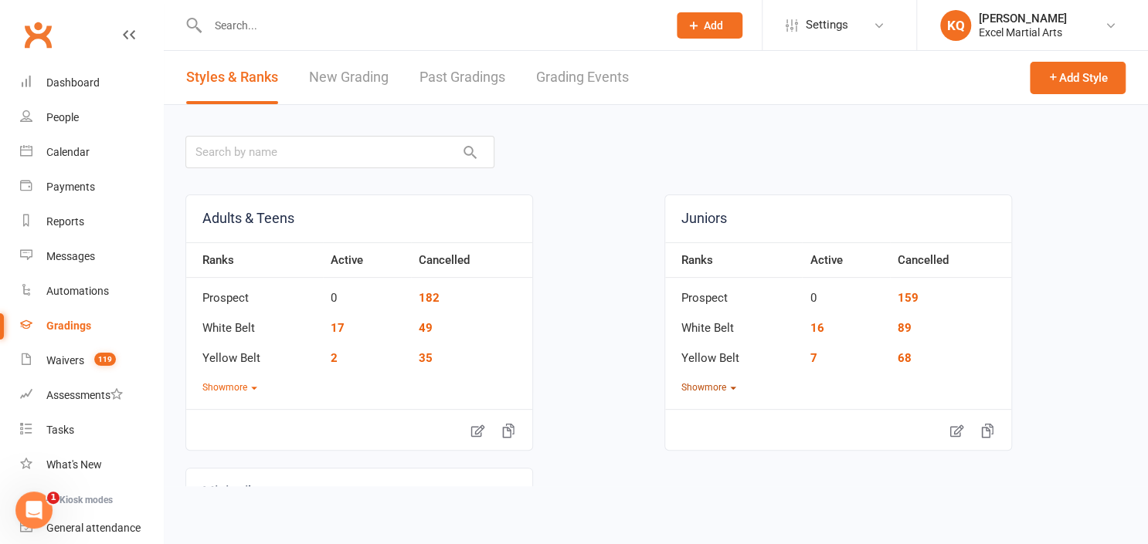
click at [694, 385] on button "Show more" at bounding box center [708, 388] width 55 height 15
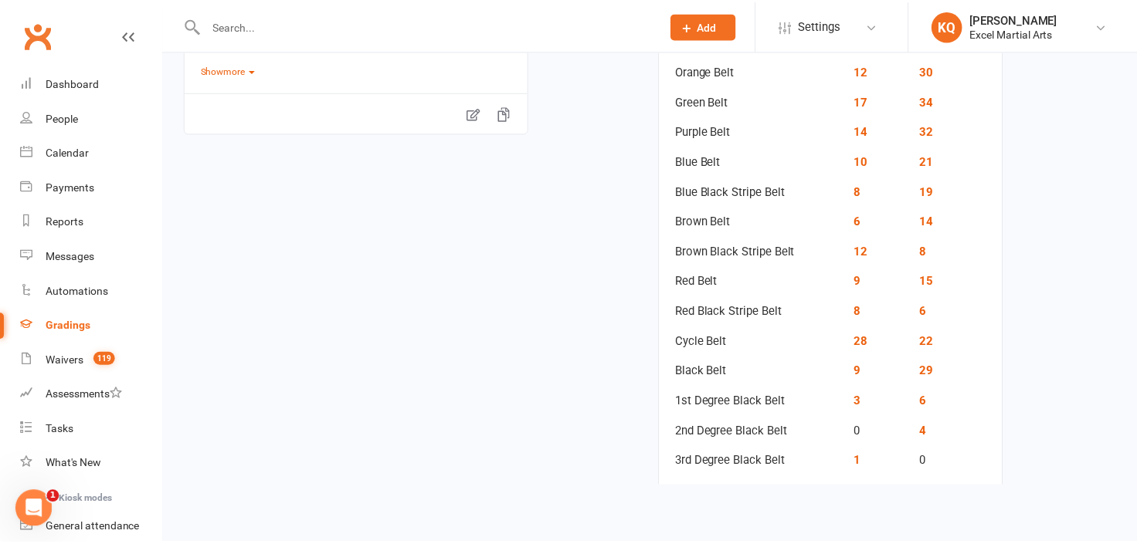
scroll to position [318, 0]
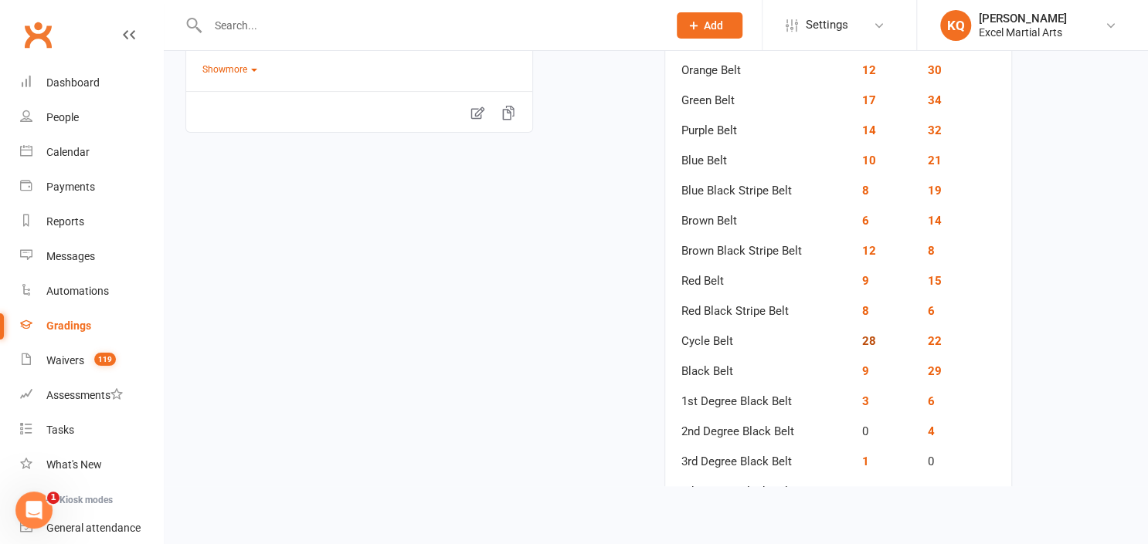
click at [867, 338] on link "28" at bounding box center [869, 341] width 14 height 14
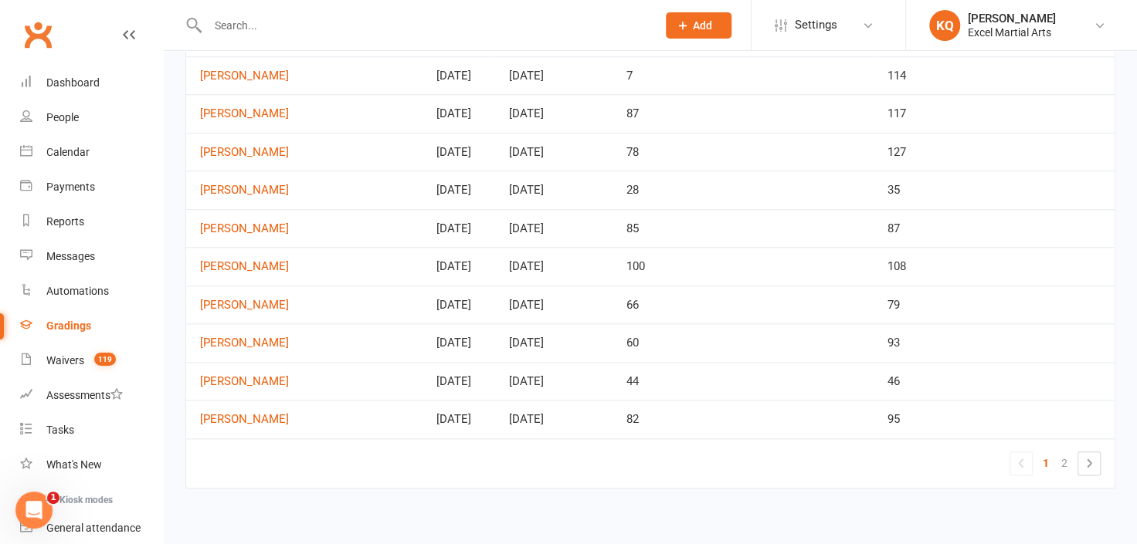
scroll to position [723, 0]
click at [1087, 457] on icon at bounding box center [1089, 460] width 5 height 8
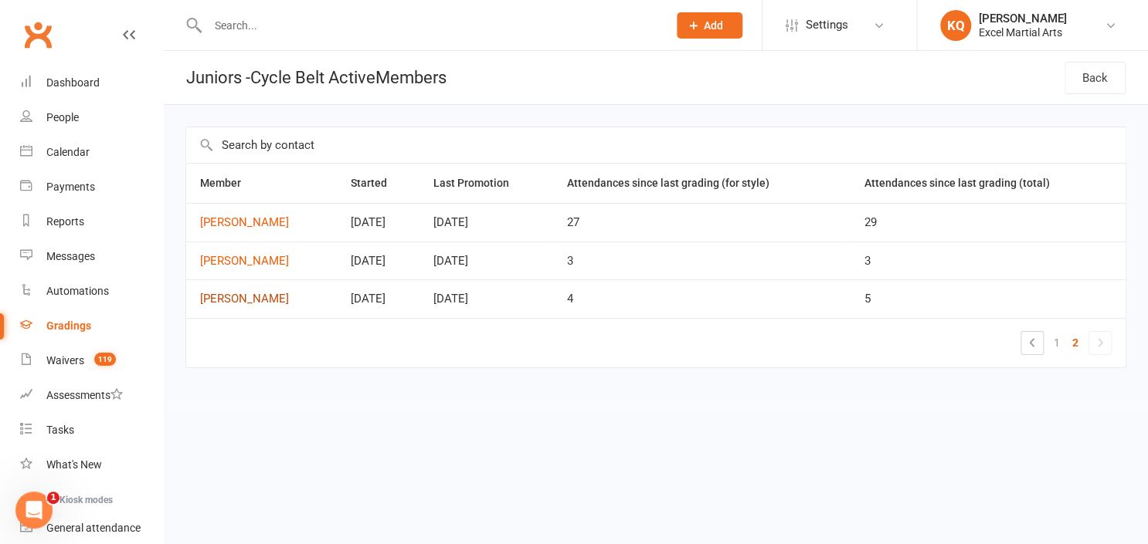
click at [221, 301] on link "[PERSON_NAME]" at bounding box center [261, 299] width 123 height 13
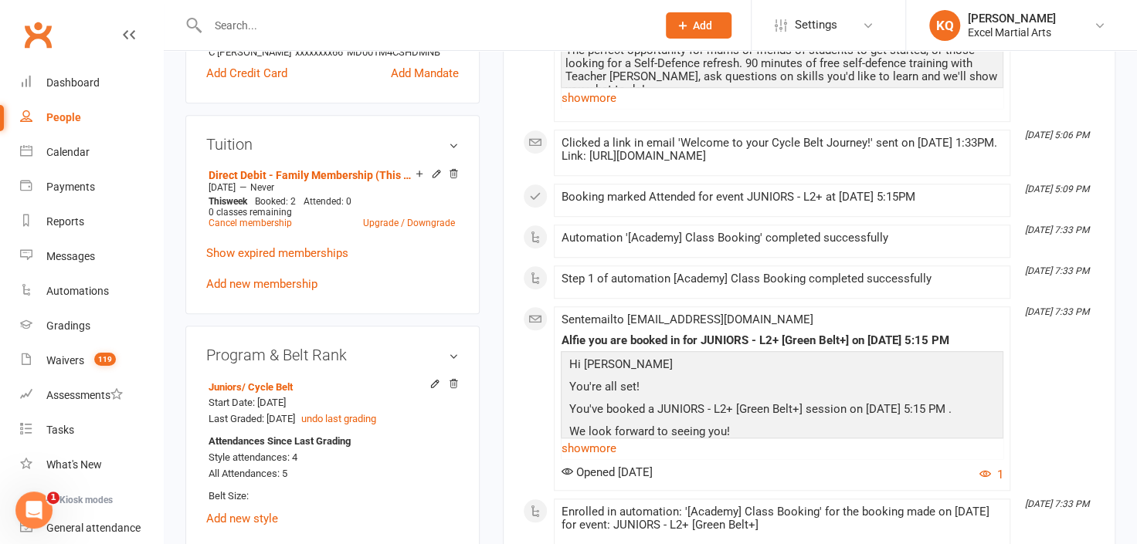
scroll to position [554, 0]
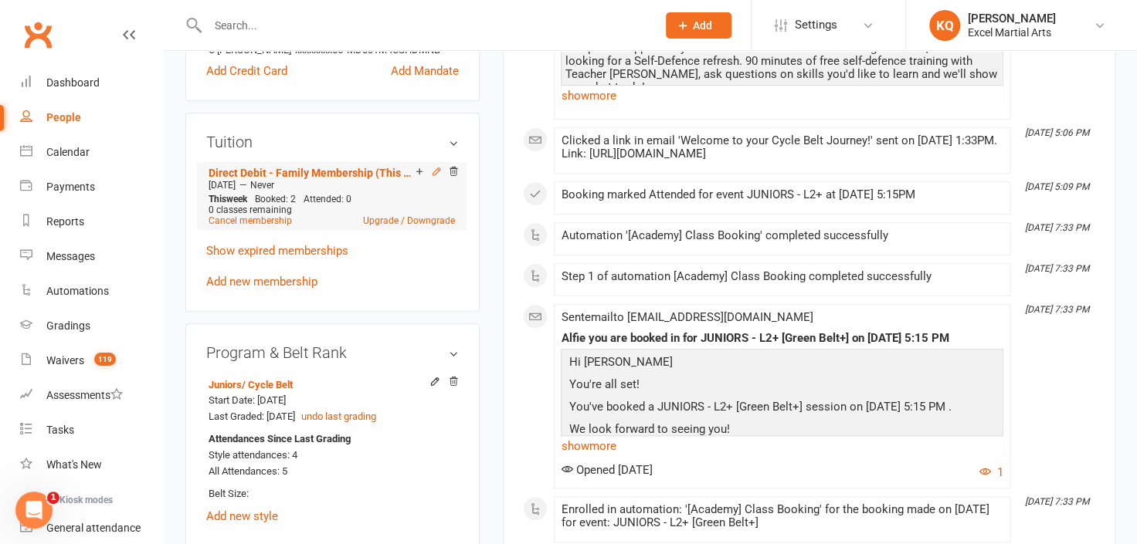
click at [434, 172] on icon at bounding box center [436, 171] width 7 height 7
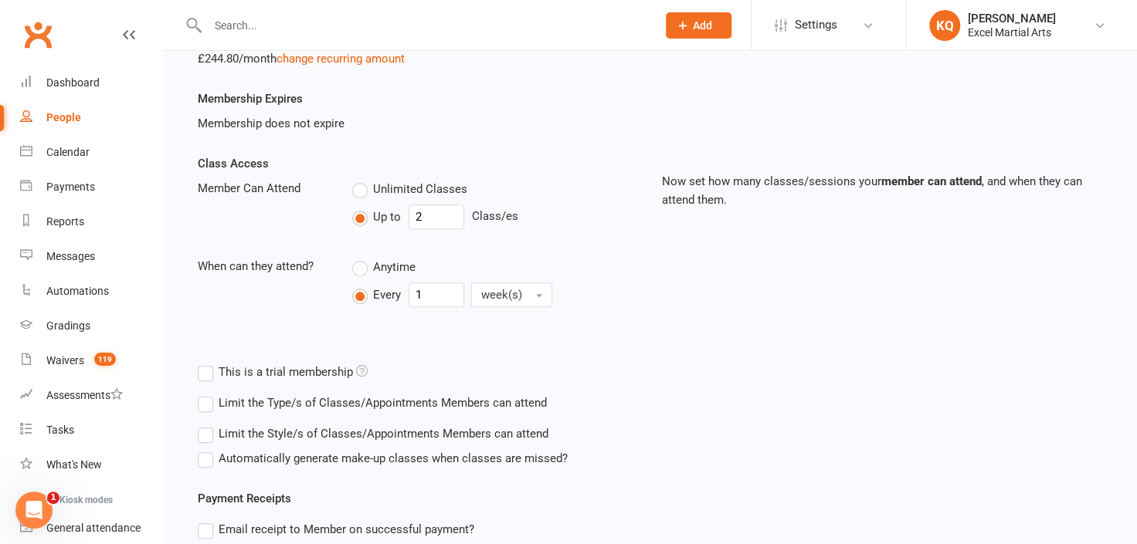
scroll to position [239, 0]
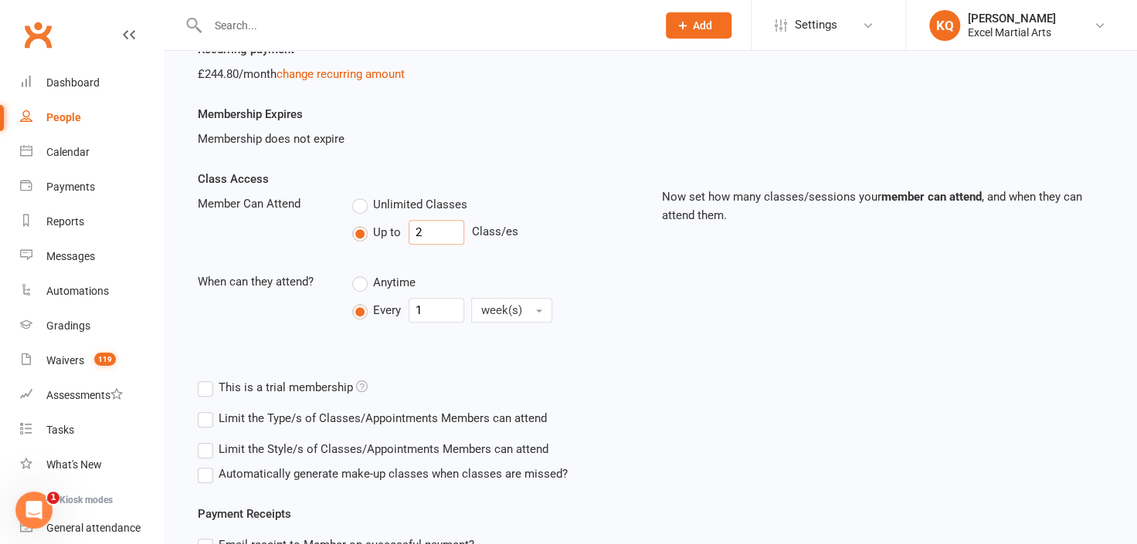
click at [437, 236] on input "2" at bounding box center [437, 232] width 56 height 25
type input "3"
click at [608, 335] on div "Class Access Member Can Attend Unlimited Classes Up to 3 Class/es When can they…" at bounding box center [418, 260] width 464 height 181
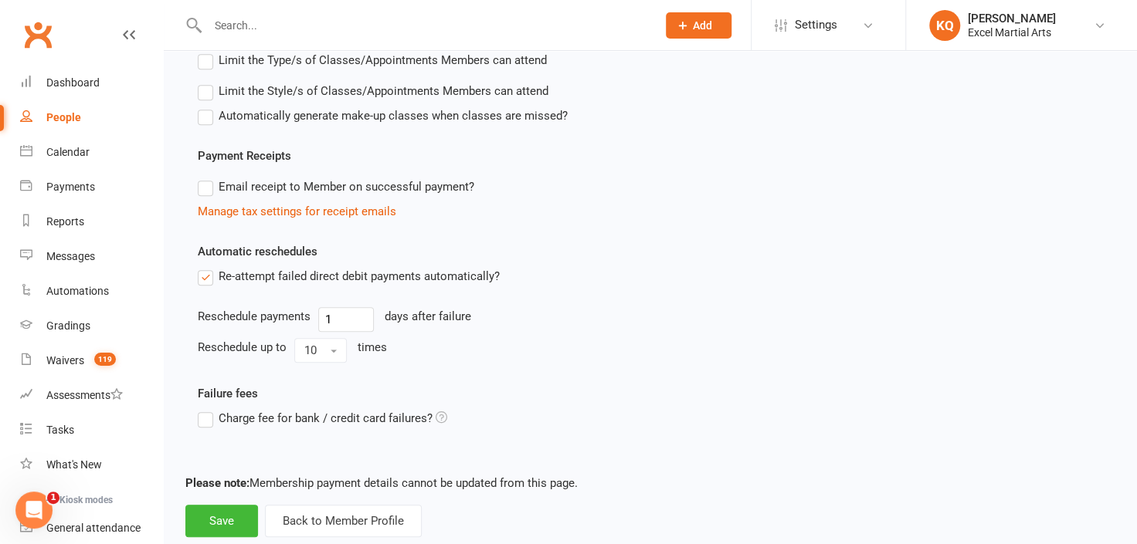
scroll to position [631, 0]
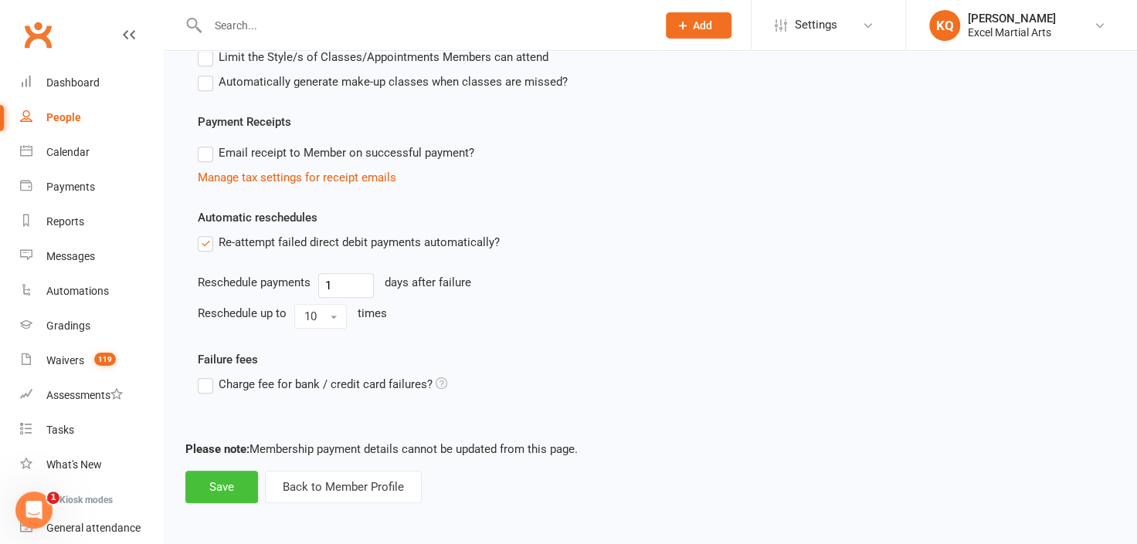
click at [212, 487] on button "Save" at bounding box center [221, 487] width 73 height 32
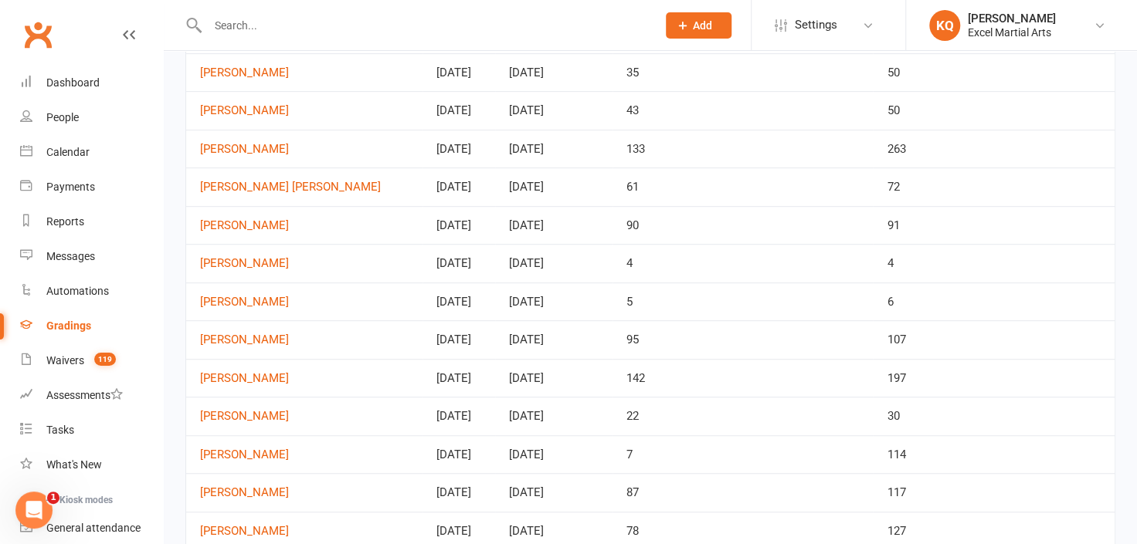
scroll to position [341, 0]
click at [251, 305] on td "[PERSON_NAME]" at bounding box center [304, 302] width 236 height 39
click at [243, 300] on link "[PERSON_NAME]" at bounding box center [304, 302] width 209 height 13
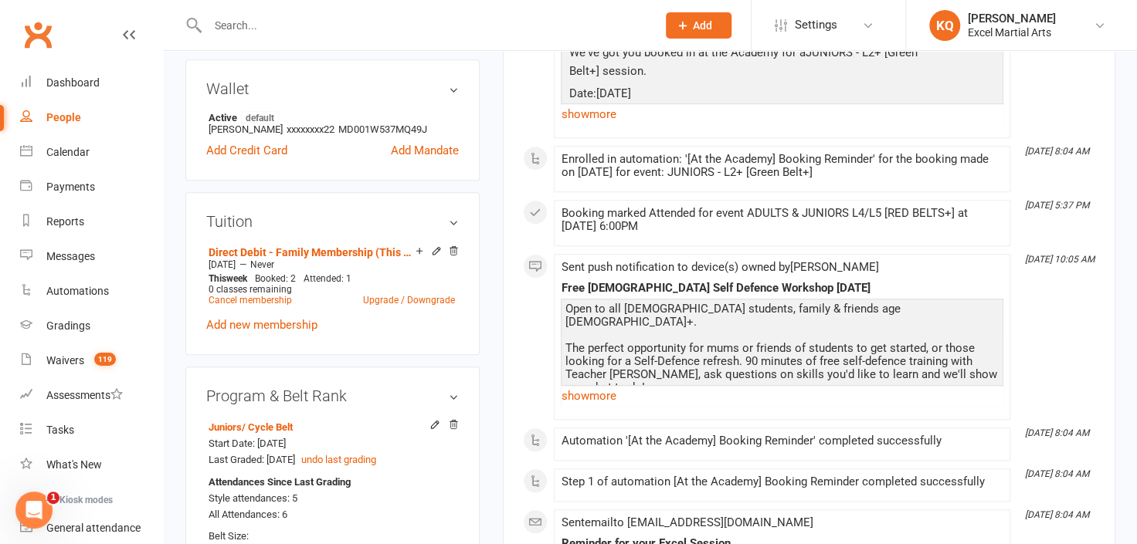
scroll to position [443, 0]
click at [436, 250] on icon at bounding box center [436, 250] width 7 height 7
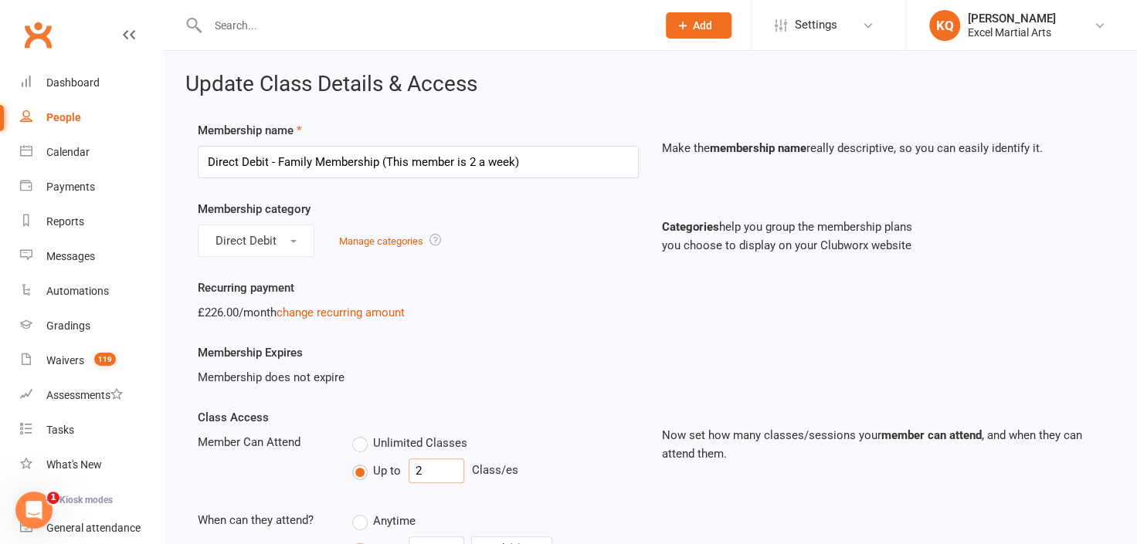
click at [431, 461] on input "2" at bounding box center [437, 471] width 56 height 25
type input "3"
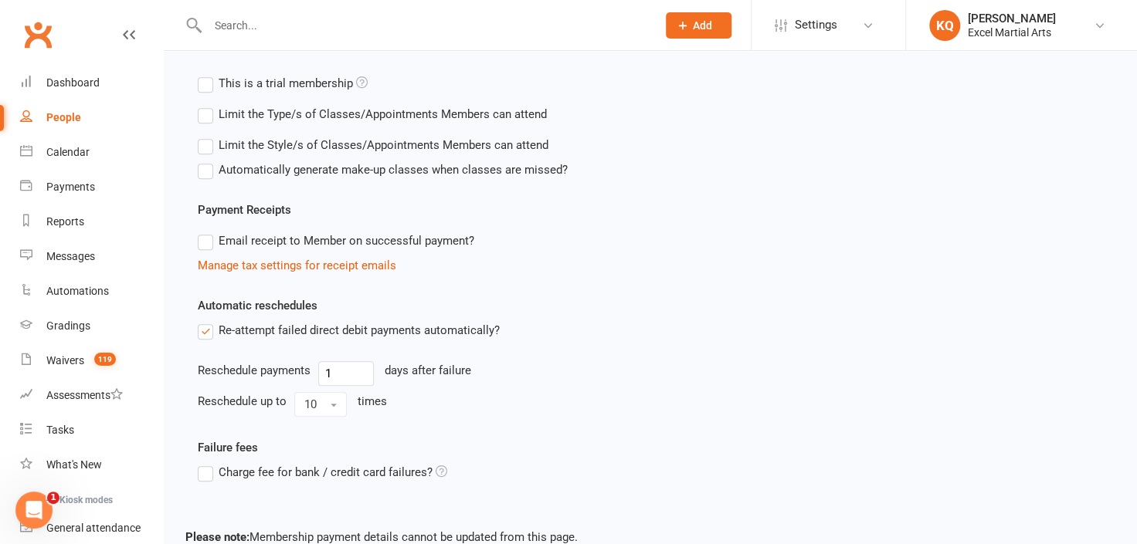
scroll to position [631, 0]
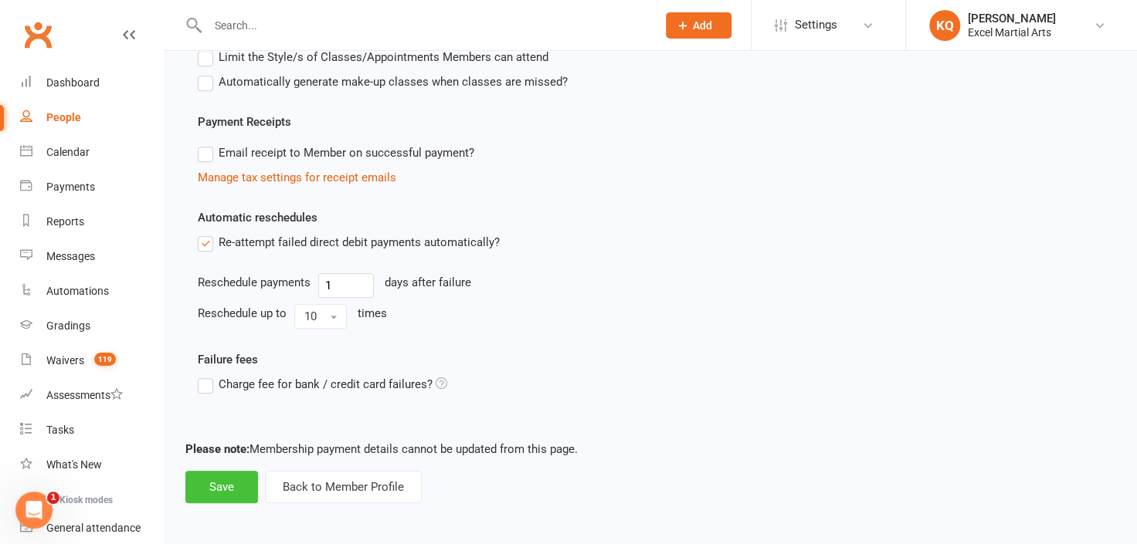
click at [209, 488] on button "Save" at bounding box center [221, 487] width 73 height 32
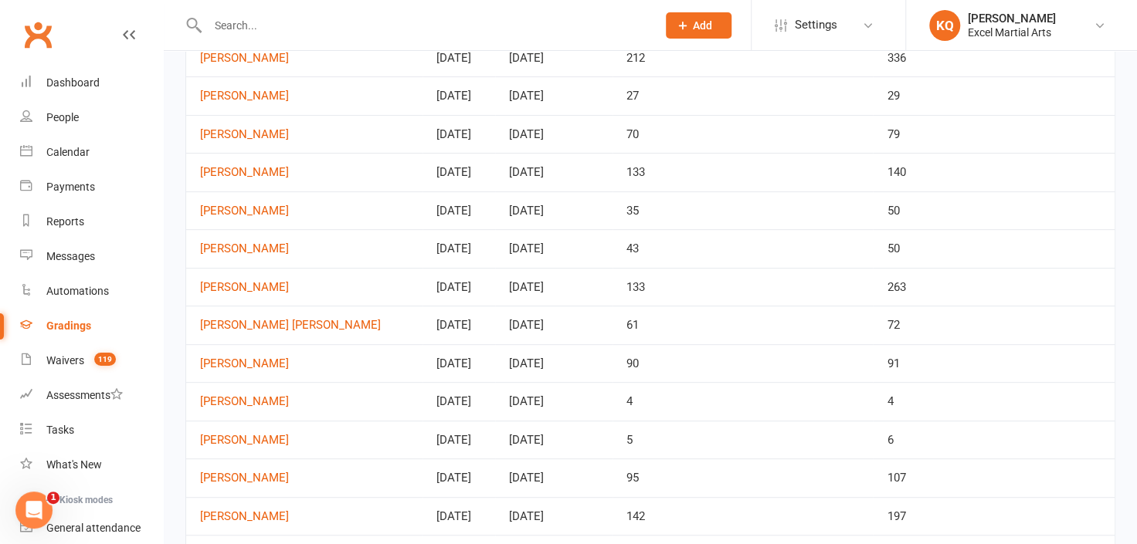
scroll to position [204, 0]
click at [233, 395] on link "[PERSON_NAME]" at bounding box center [304, 401] width 209 height 13
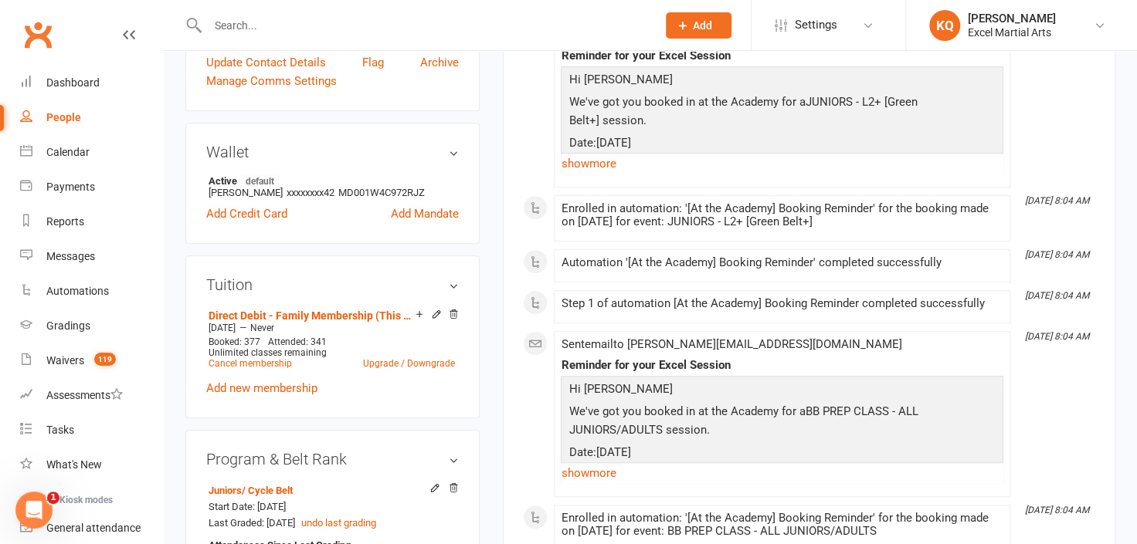
scroll to position [399, 0]
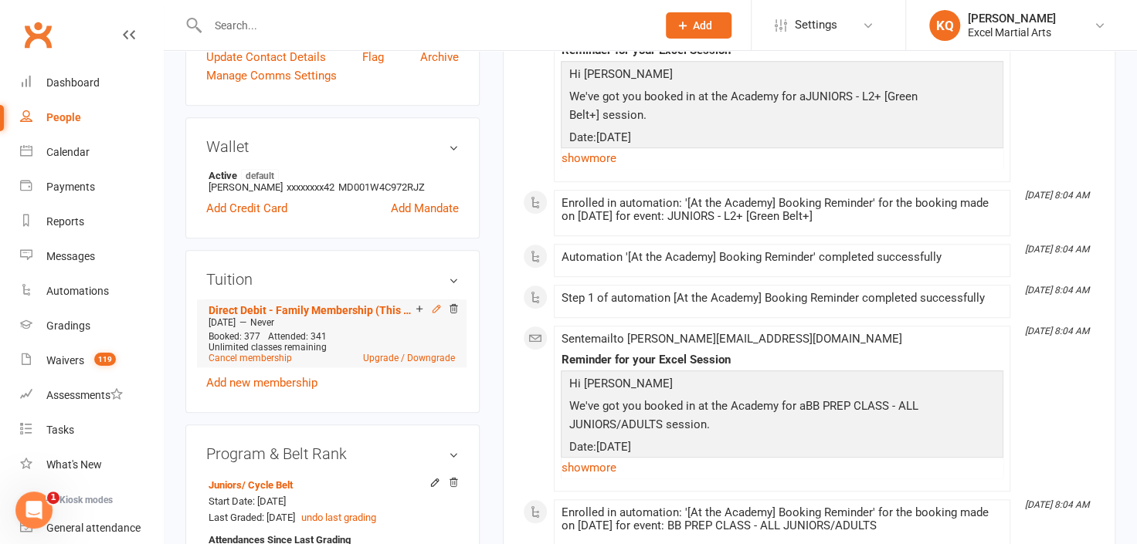
click at [436, 304] on icon at bounding box center [436, 309] width 11 height 11
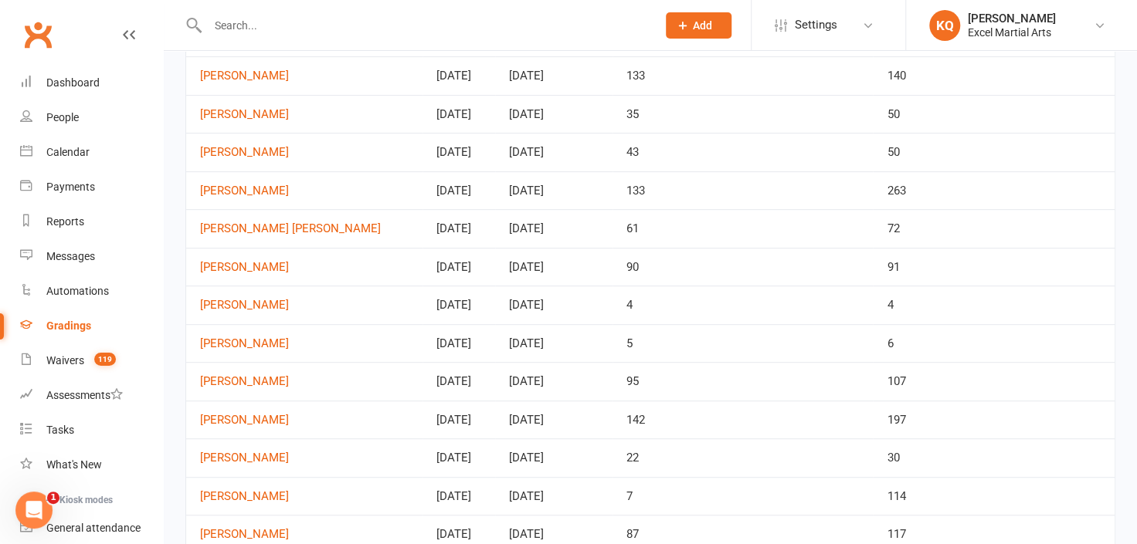
scroll to position [724, 0]
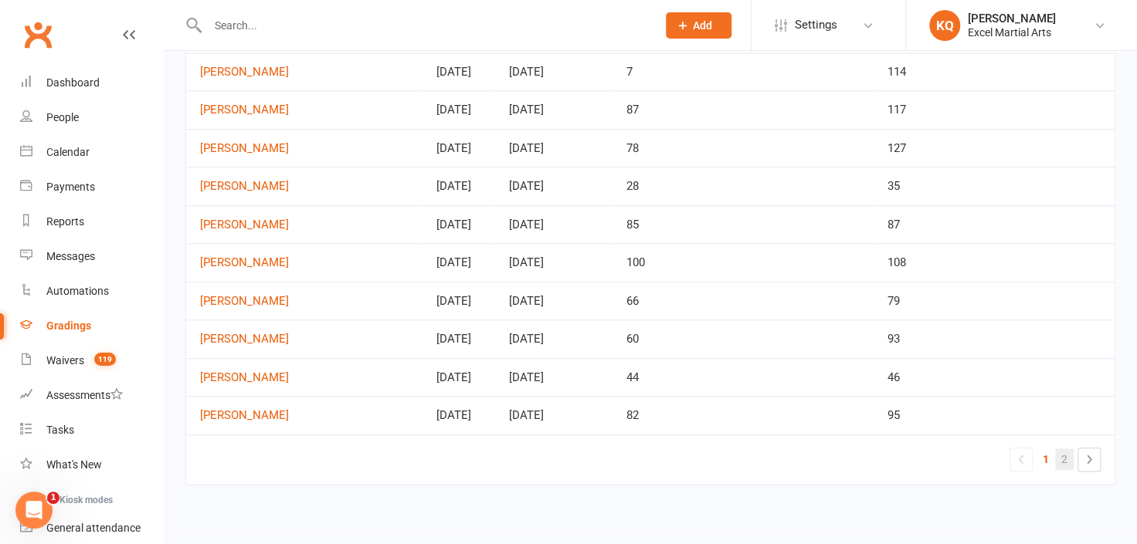
click at [1071, 455] on link "2" at bounding box center [1064, 460] width 19 height 22
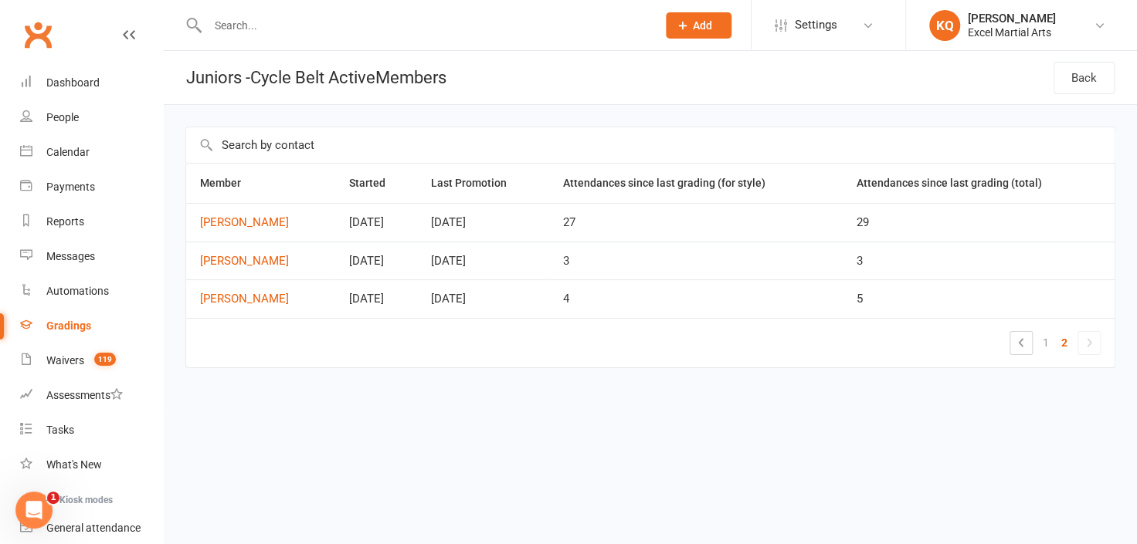
scroll to position [0, 0]
click at [218, 260] on link "[PERSON_NAME]" at bounding box center [261, 261] width 123 height 13
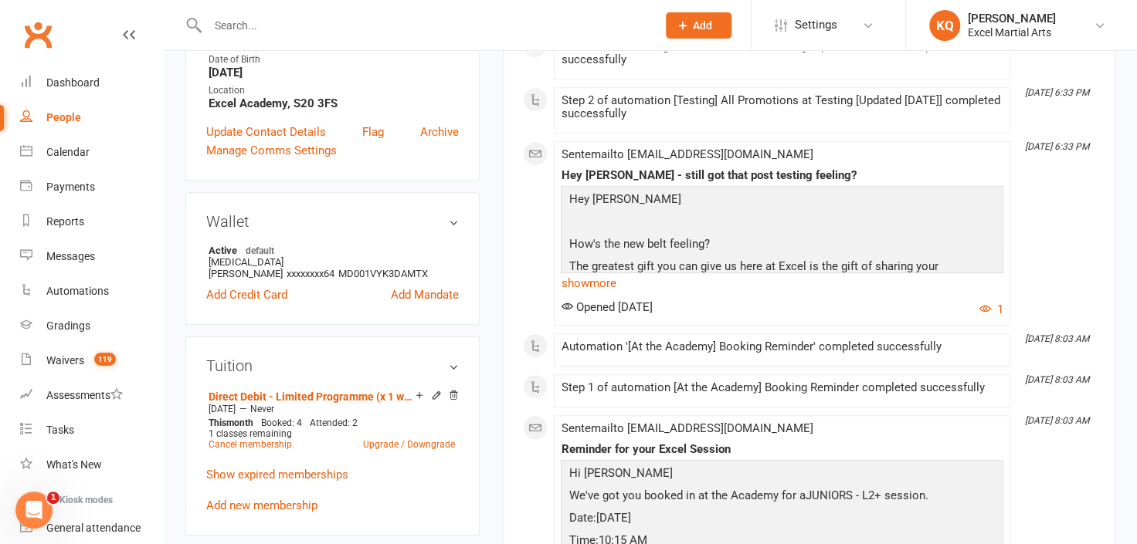
scroll to position [360, 0]
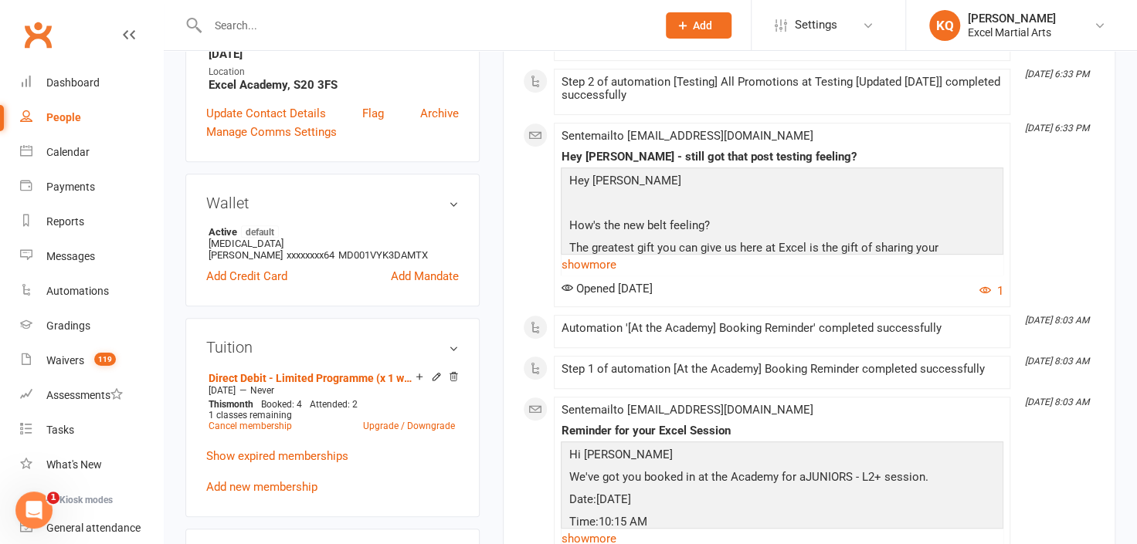
click at [219, 23] on input "text" at bounding box center [424, 26] width 443 height 22
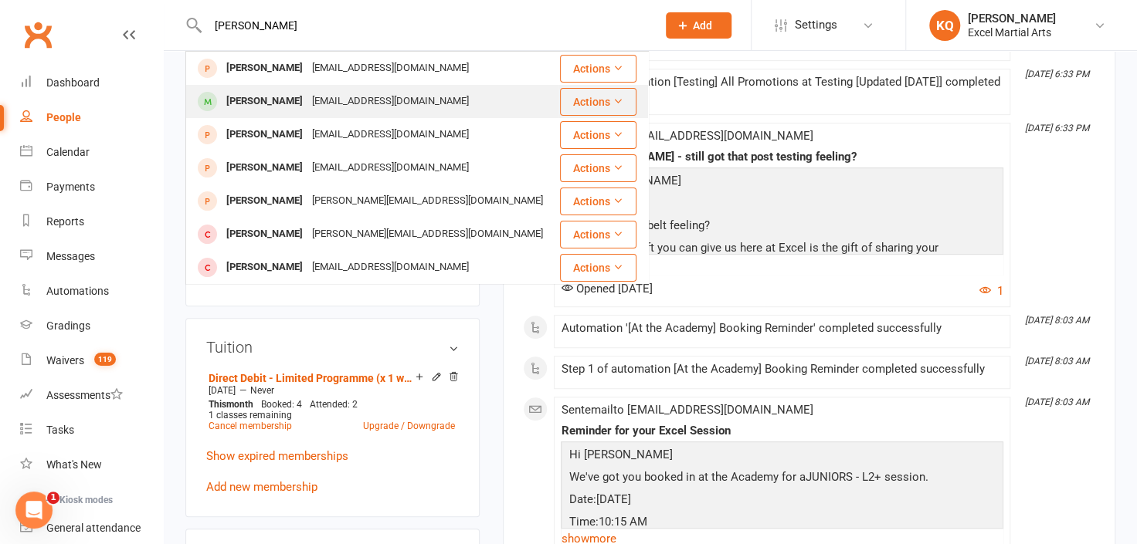
type input "michelle low"
click at [251, 94] on div "[PERSON_NAME]" at bounding box center [265, 101] width 86 height 22
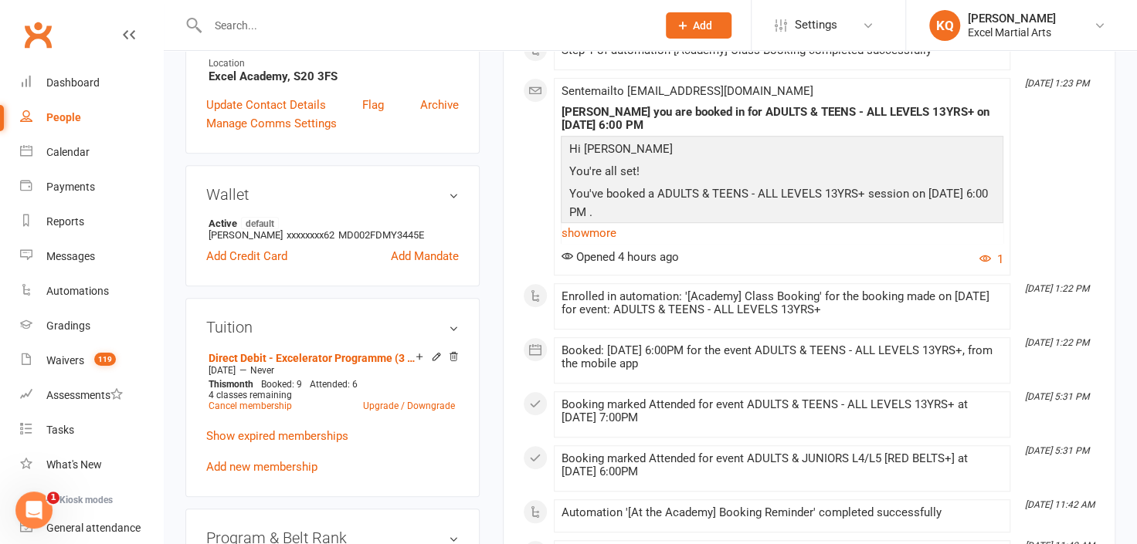
scroll to position [338, 0]
click at [433, 355] on icon at bounding box center [436, 355] width 7 height 7
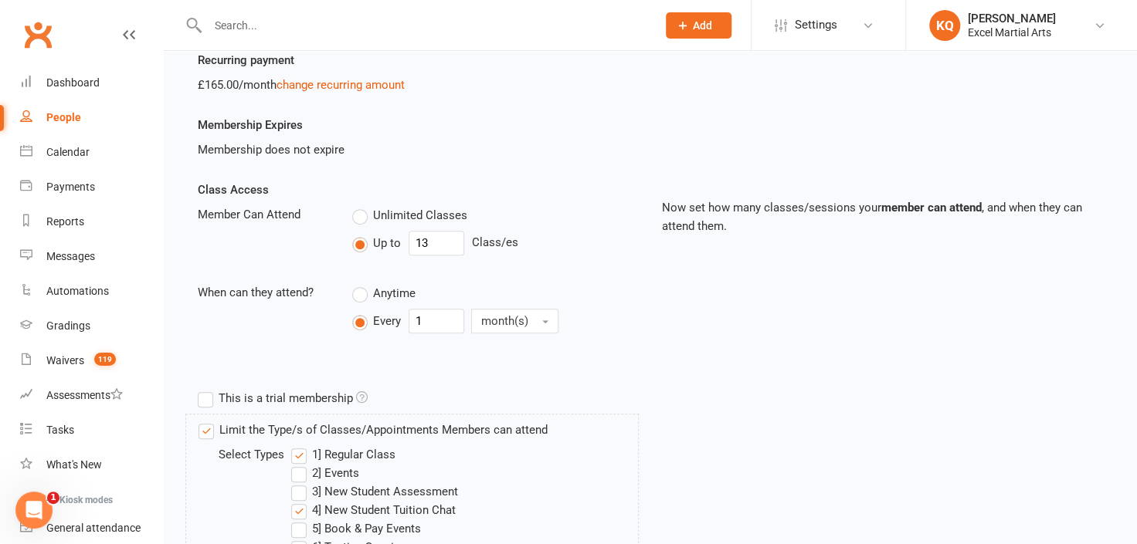
scroll to position [227, 0]
click at [433, 234] on input "13" at bounding box center [437, 244] width 56 height 25
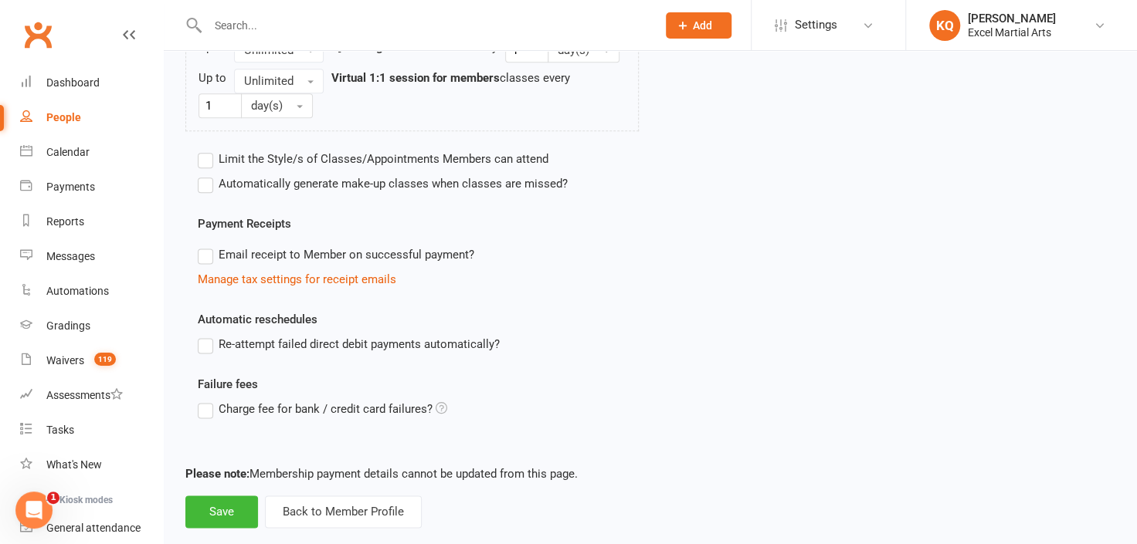
scroll to position [969, 0]
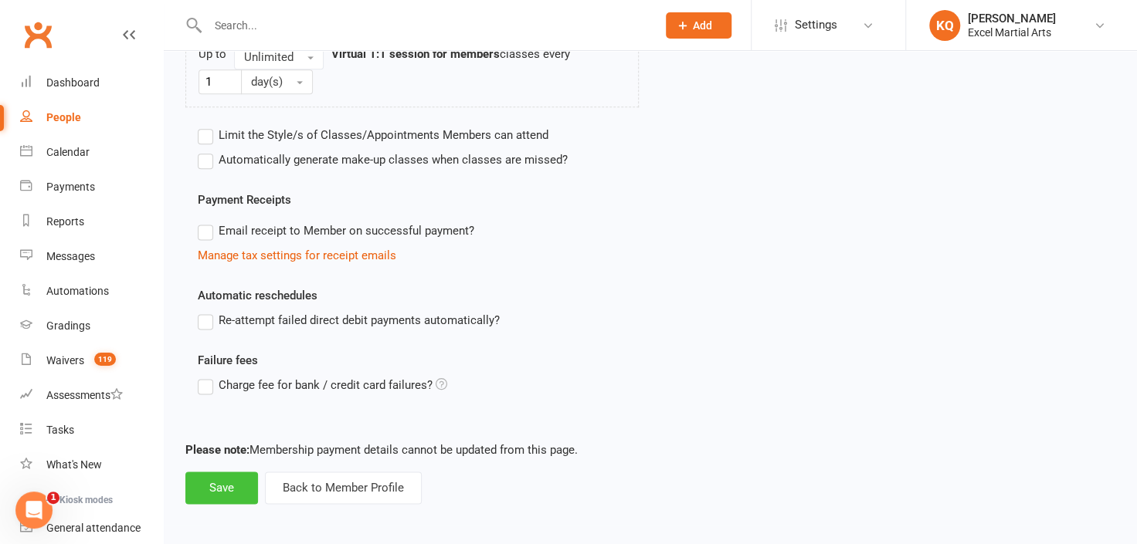
type input "17"
click at [205, 477] on button "Save" at bounding box center [221, 488] width 73 height 32
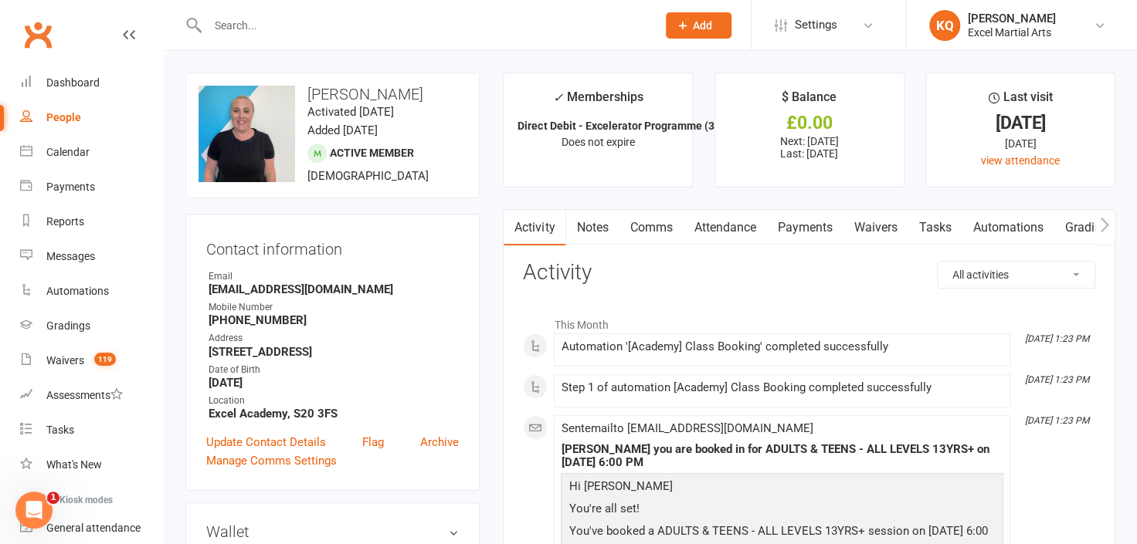
click at [244, 22] on input "text" at bounding box center [424, 26] width 443 height 22
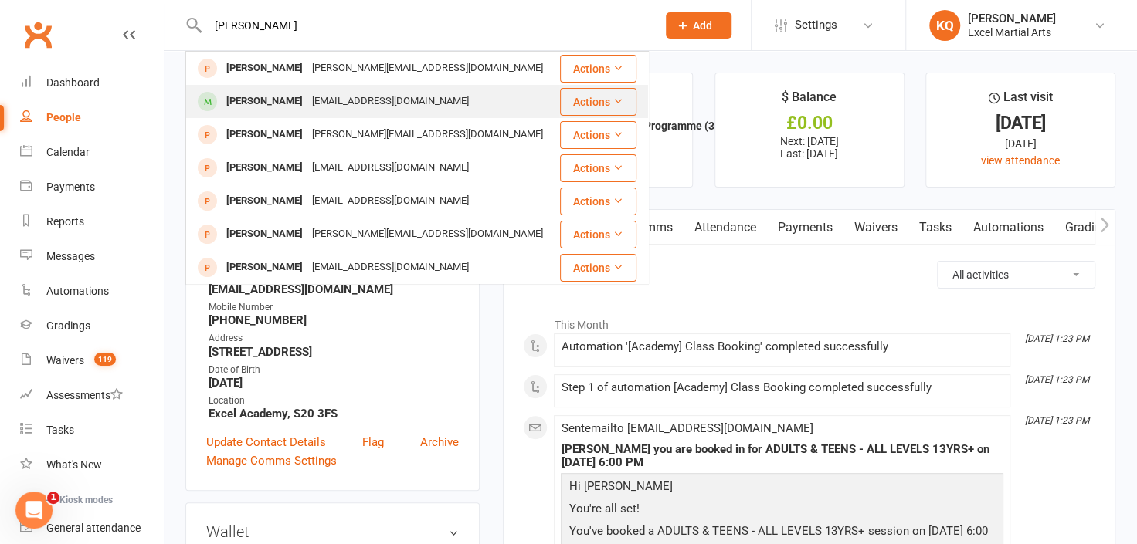
type input "melissa"
click at [256, 93] on div "[PERSON_NAME]" at bounding box center [265, 101] width 86 height 22
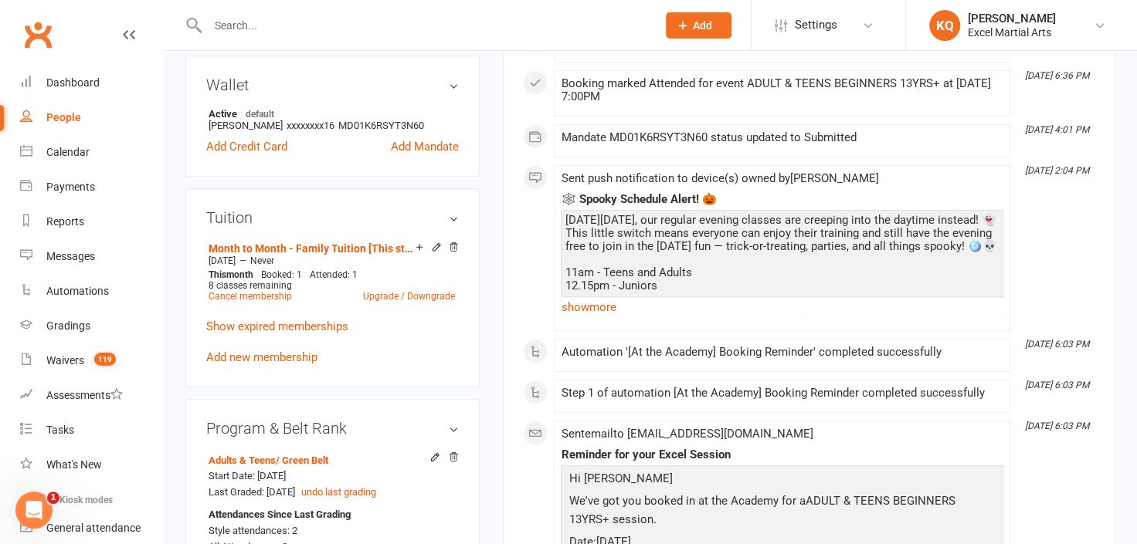
scroll to position [479, 0]
click at [420, 246] on icon at bounding box center [419, 246] width 11 height 11
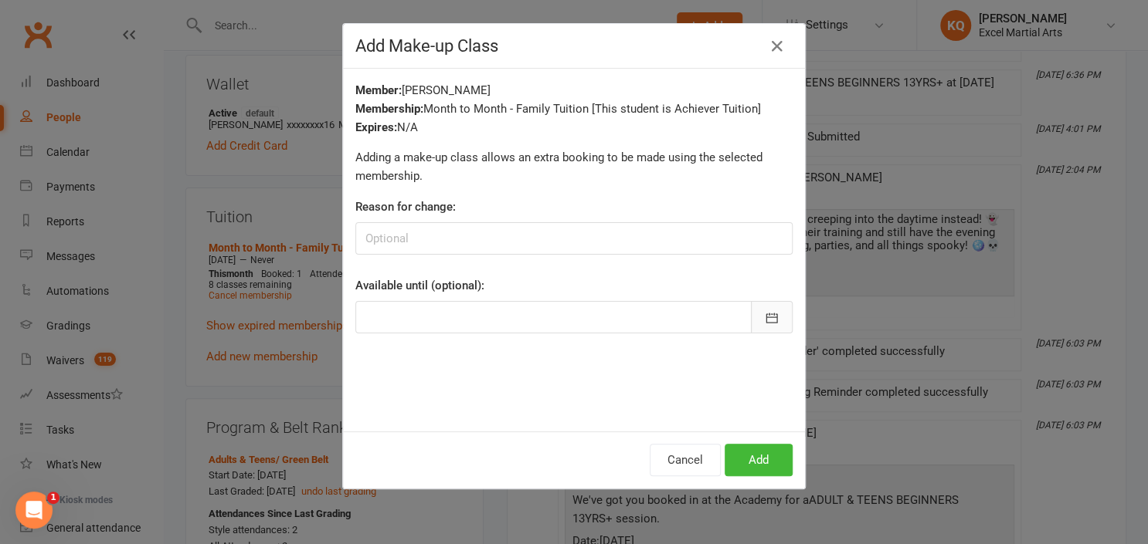
click at [768, 324] on icon "button" at bounding box center [771, 317] width 15 height 15
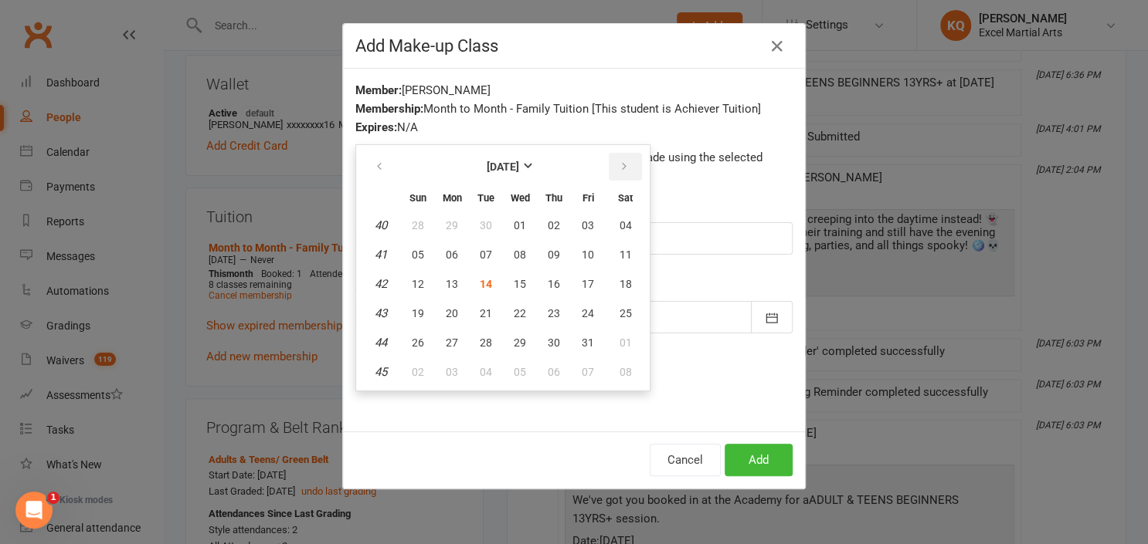
click at [612, 154] on button "button" at bounding box center [625, 167] width 33 height 28
click at [523, 337] on button "31" at bounding box center [520, 343] width 32 height 28
type input "31 Dec 2025"
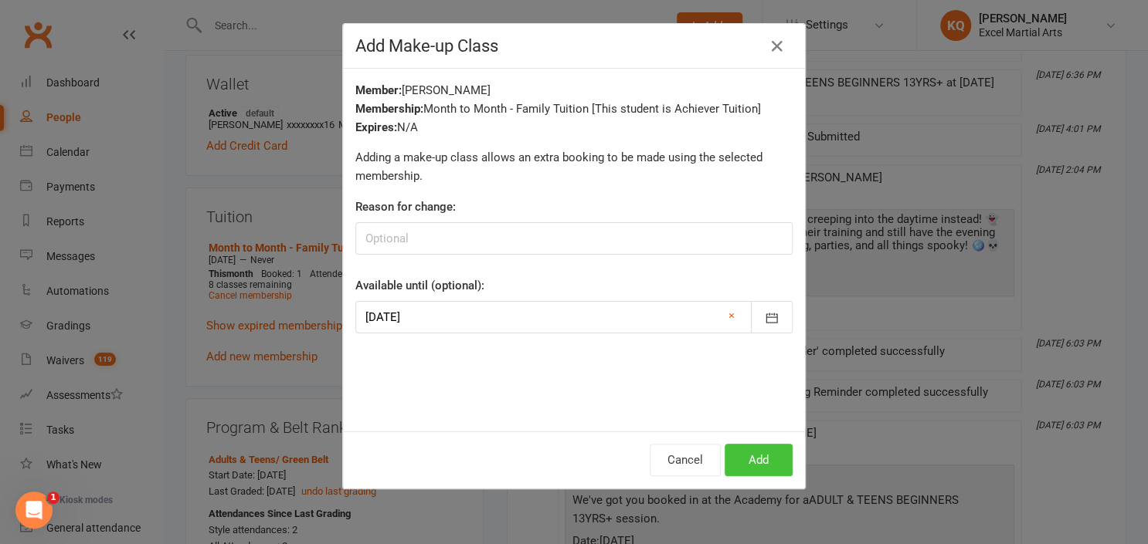
click at [745, 453] on button "Add" at bounding box center [758, 460] width 68 height 32
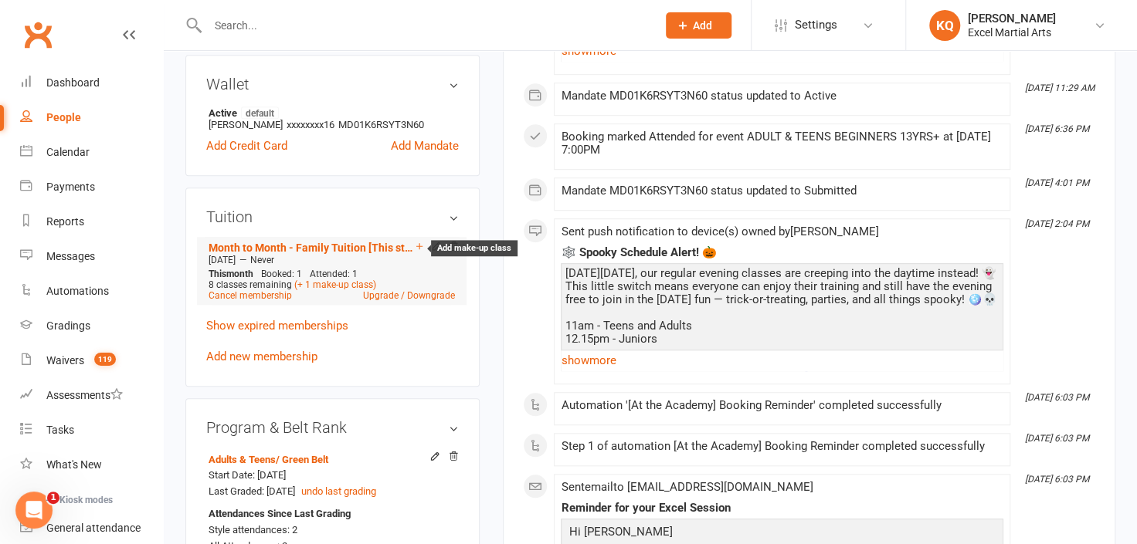
click at [419, 247] on icon at bounding box center [419, 246] width 11 height 11
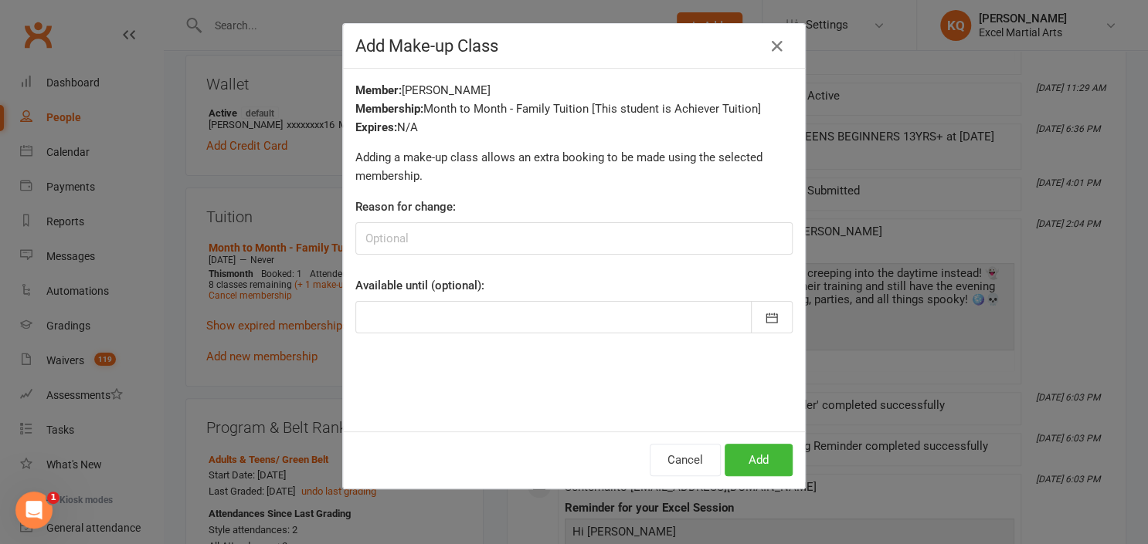
click at [593, 311] on div at bounding box center [573, 317] width 437 height 32
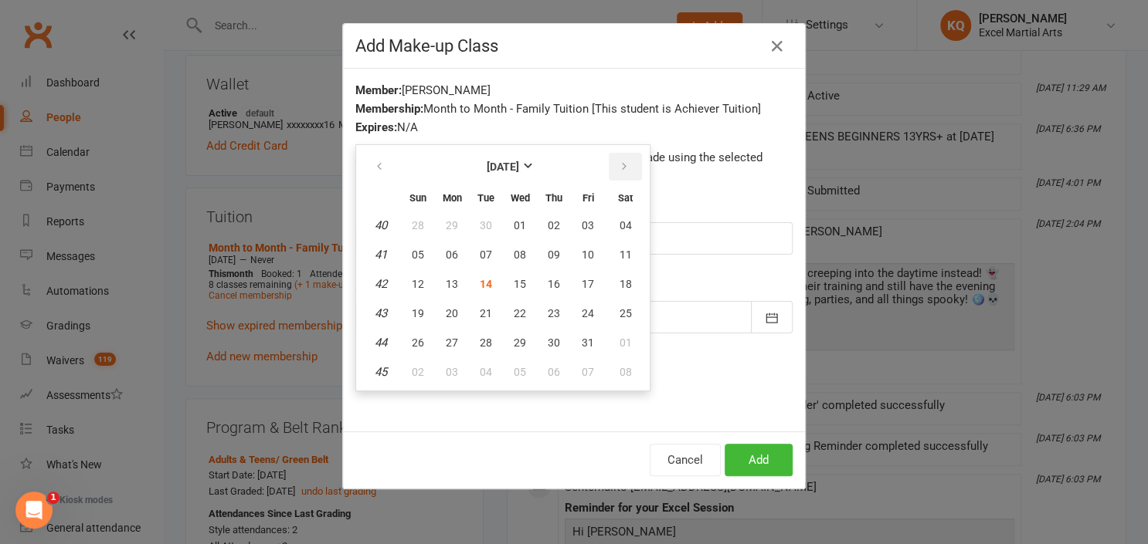
click at [619, 170] on icon "button" at bounding box center [624, 167] width 11 height 12
click at [514, 337] on span "31" at bounding box center [520, 343] width 12 height 12
type input "31 Dec 2025"
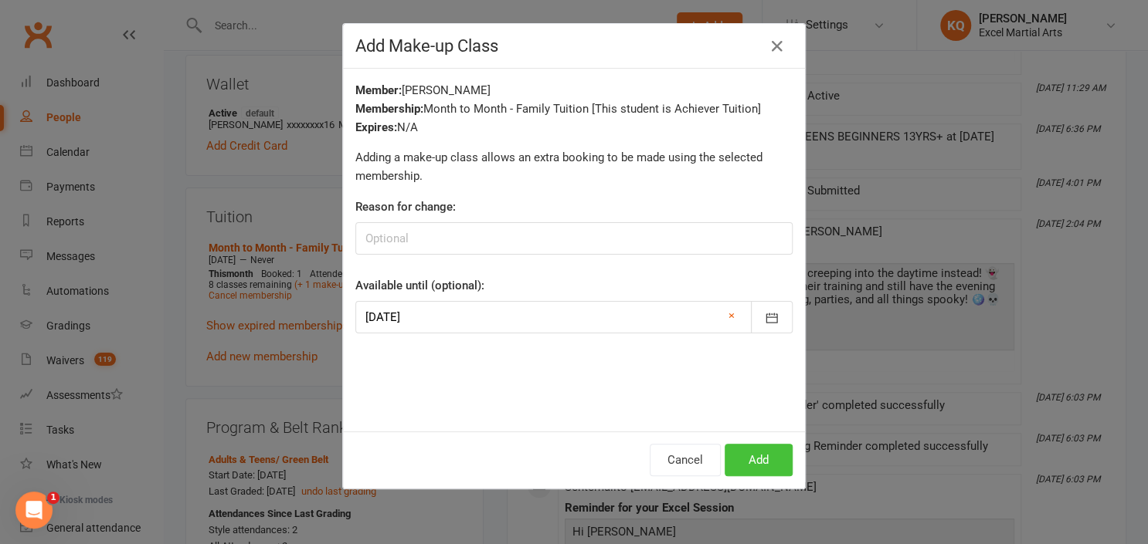
click at [748, 463] on button "Add" at bounding box center [758, 460] width 68 height 32
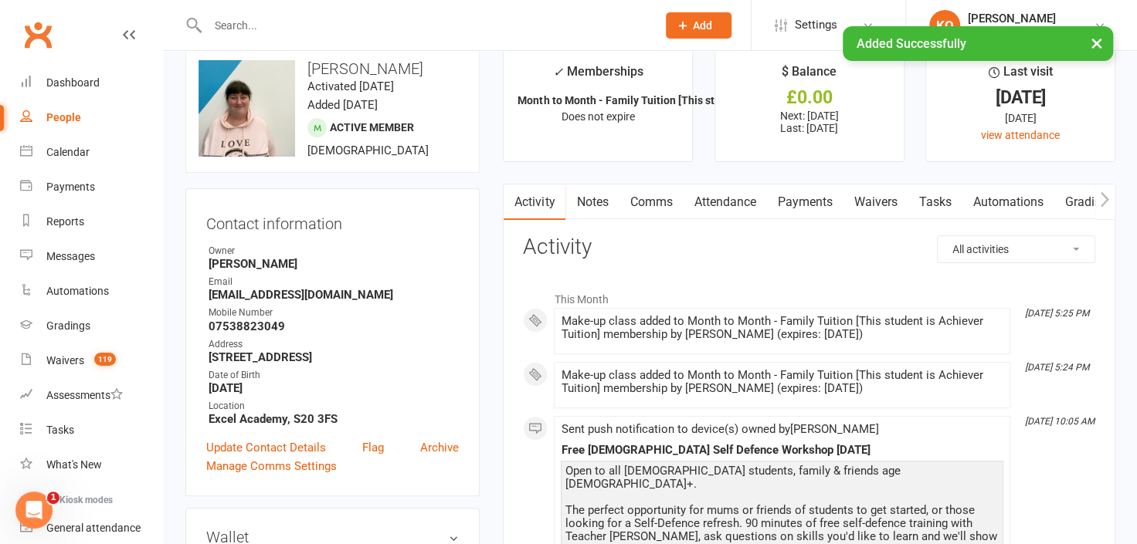
scroll to position [0, 0]
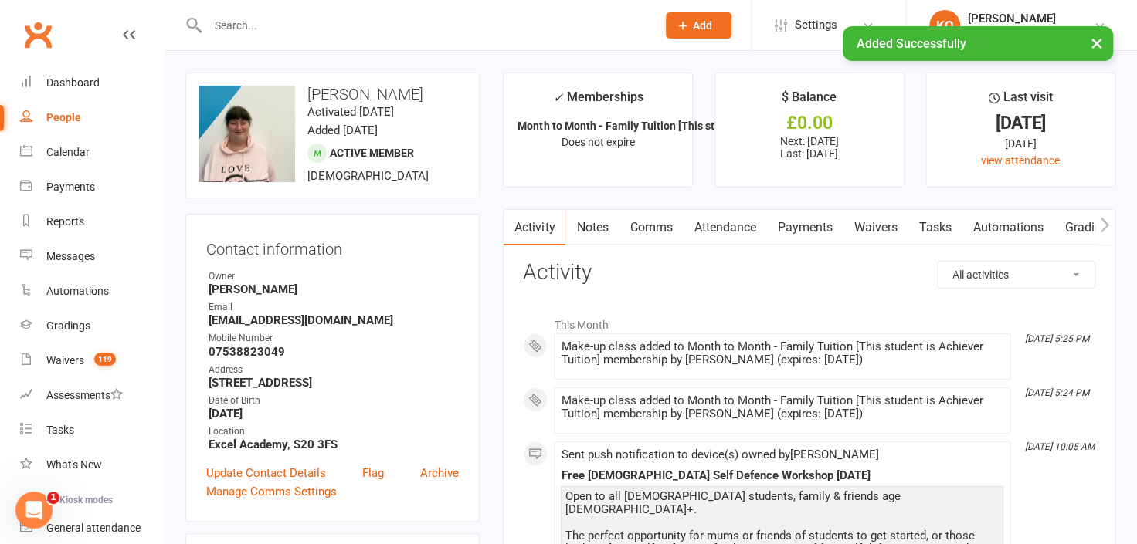
click at [222, 22] on input "text" at bounding box center [424, 26] width 443 height 22
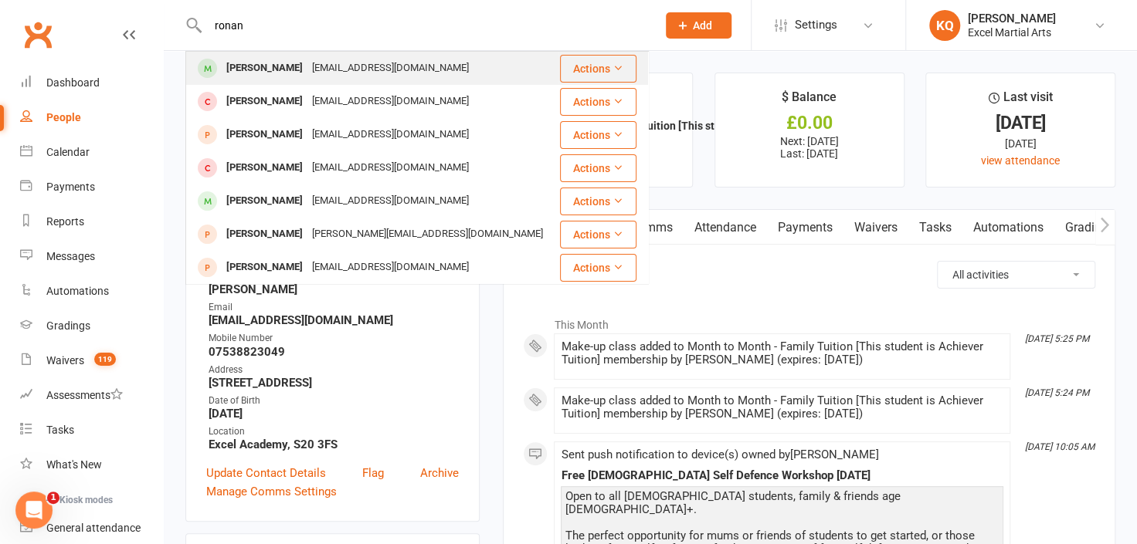
type input "ronan"
click at [240, 70] on div "[PERSON_NAME]" at bounding box center [265, 68] width 86 height 22
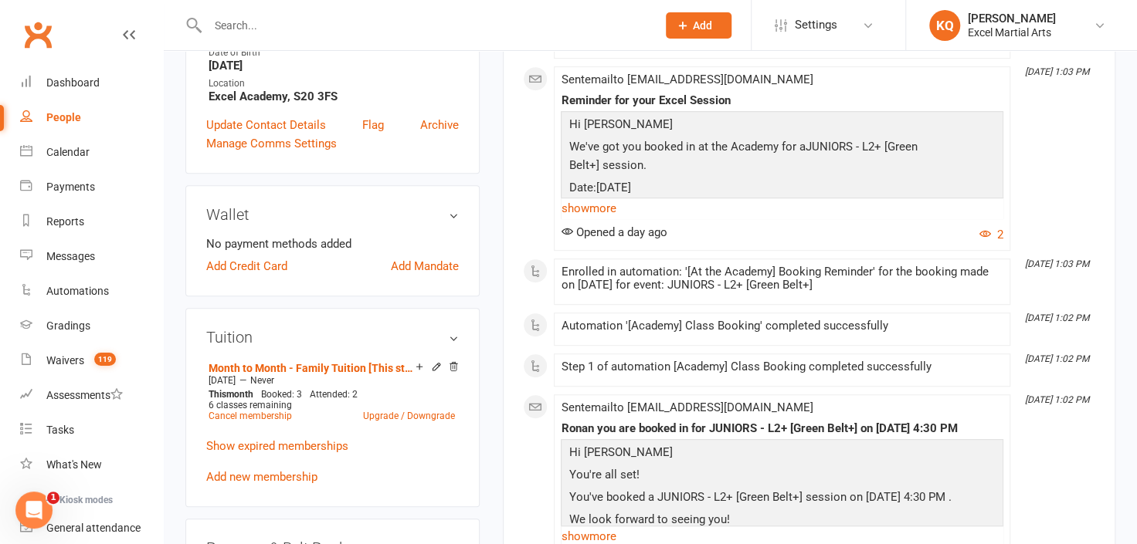
scroll to position [392, 0]
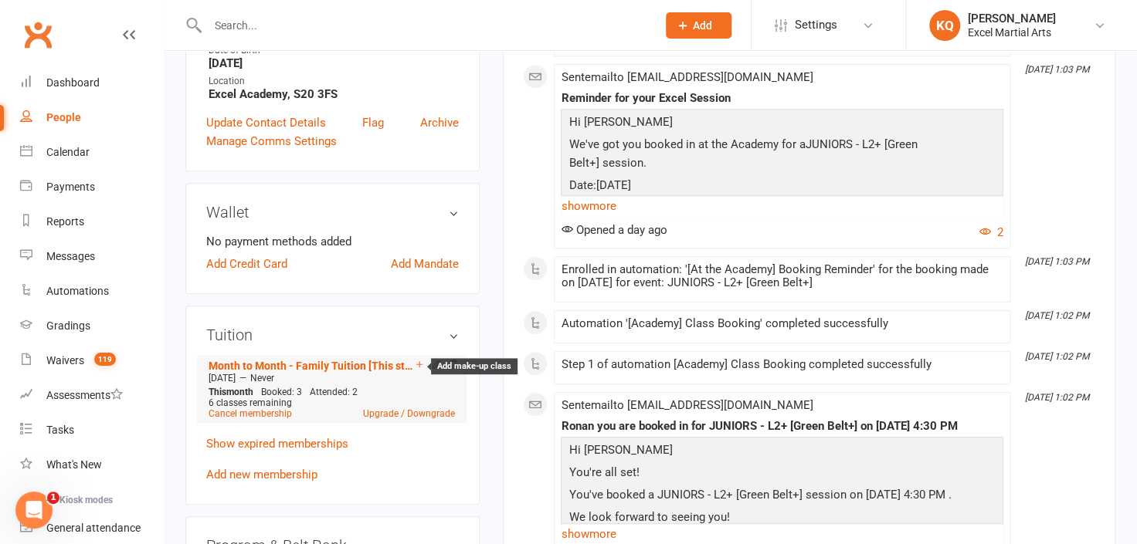
click at [418, 365] on icon at bounding box center [419, 364] width 11 height 11
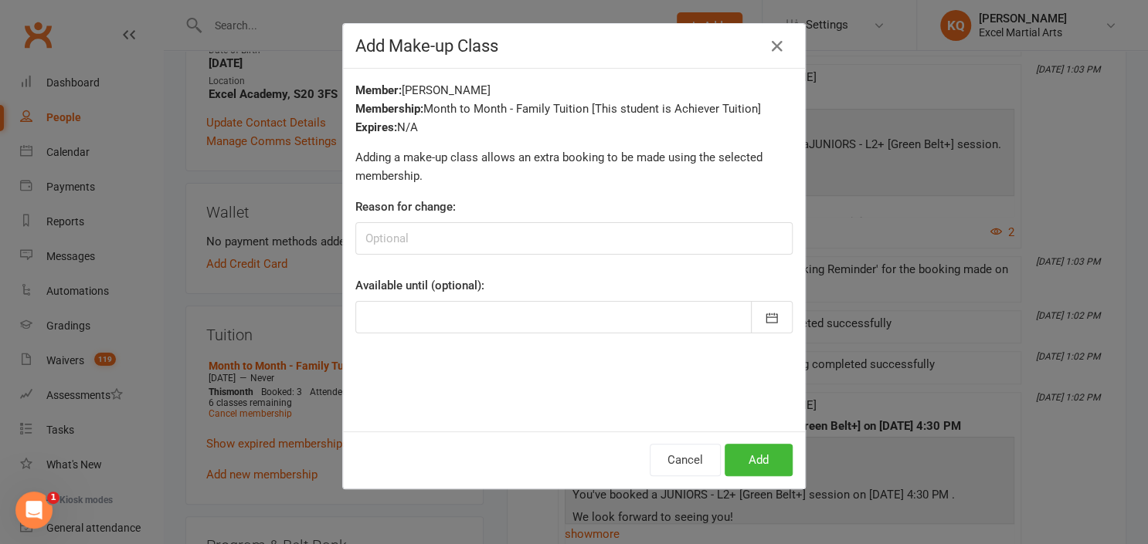
click at [474, 325] on div at bounding box center [573, 317] width 437 height 32
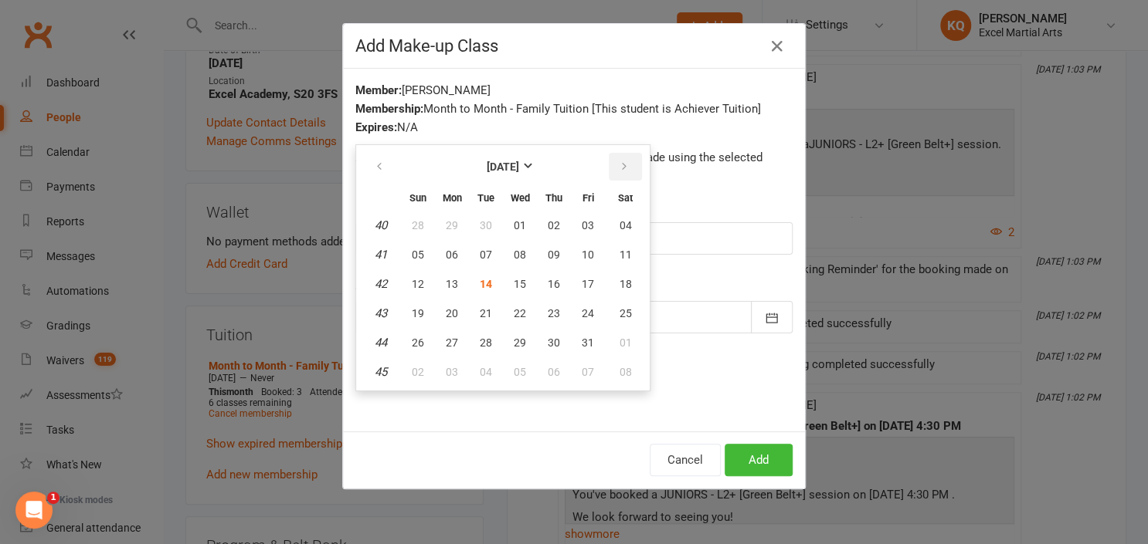
click at [621, 173] on button "button" at bounding box center [625, 167] width 33 height 28
click at [514, 345] on span "31" at bounding box center [520, 343] width 12 height 12
type input "31 Dec 2025"
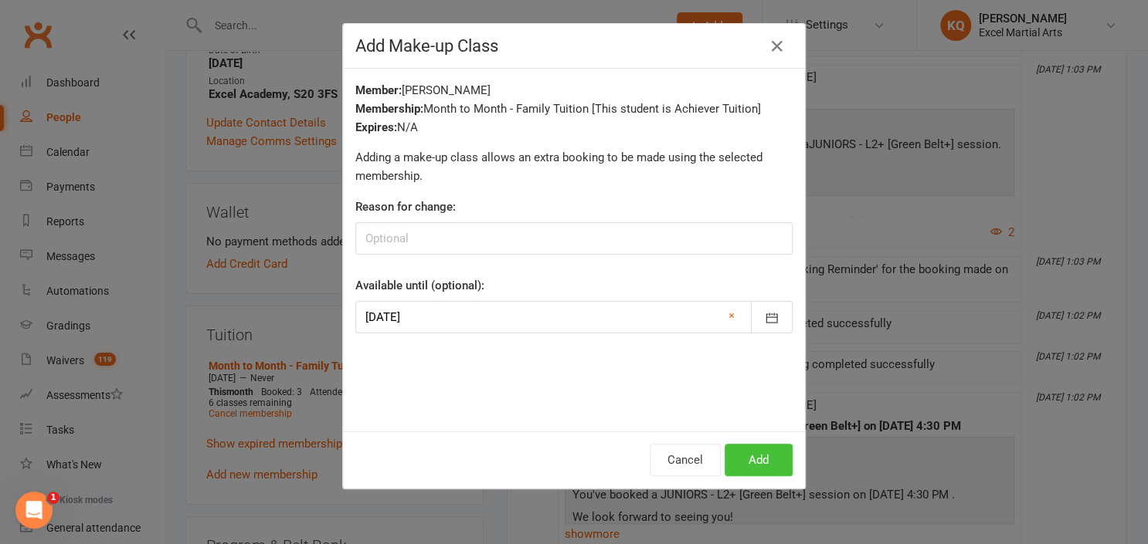
click at [742, 456] on button "Add" at bounding box center [758, 460] width 68 height 32
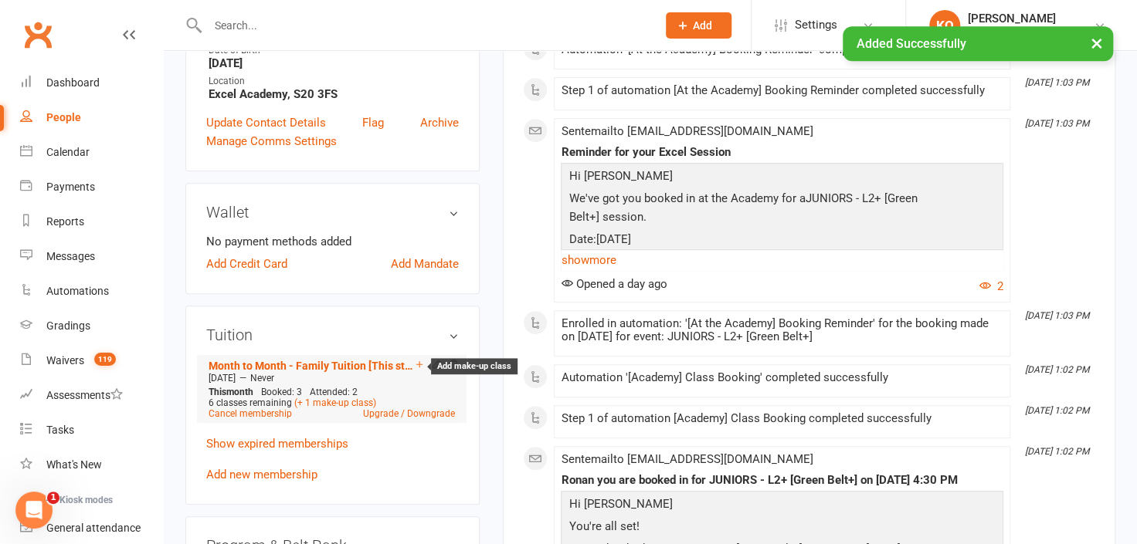
click at [419, 365] on icon at bounding box center [419, 364] width 11 height 11
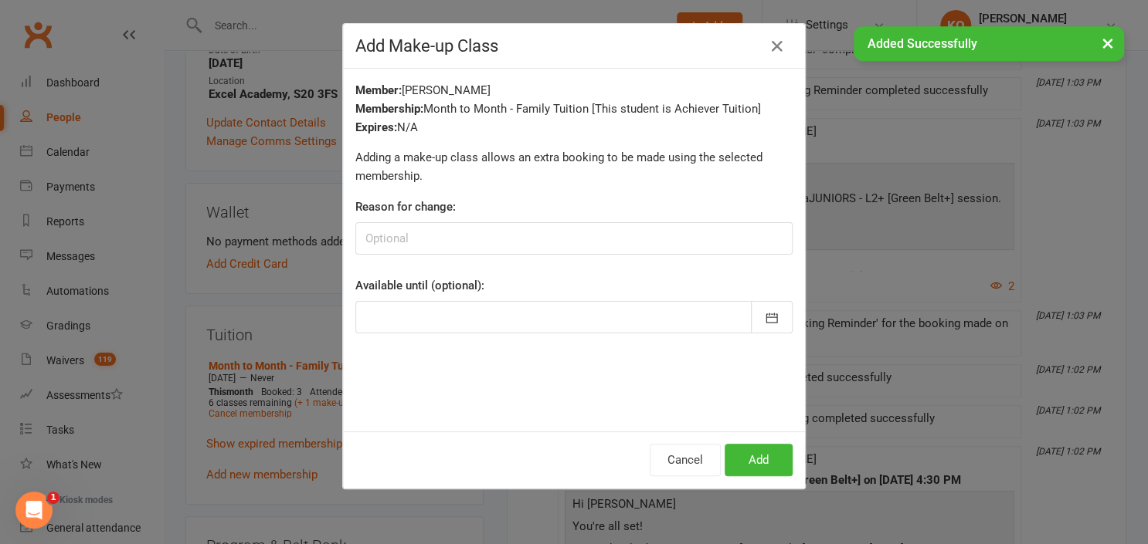
click at [594, 307] on div at bounding box center [573, 317] width 437 height 32
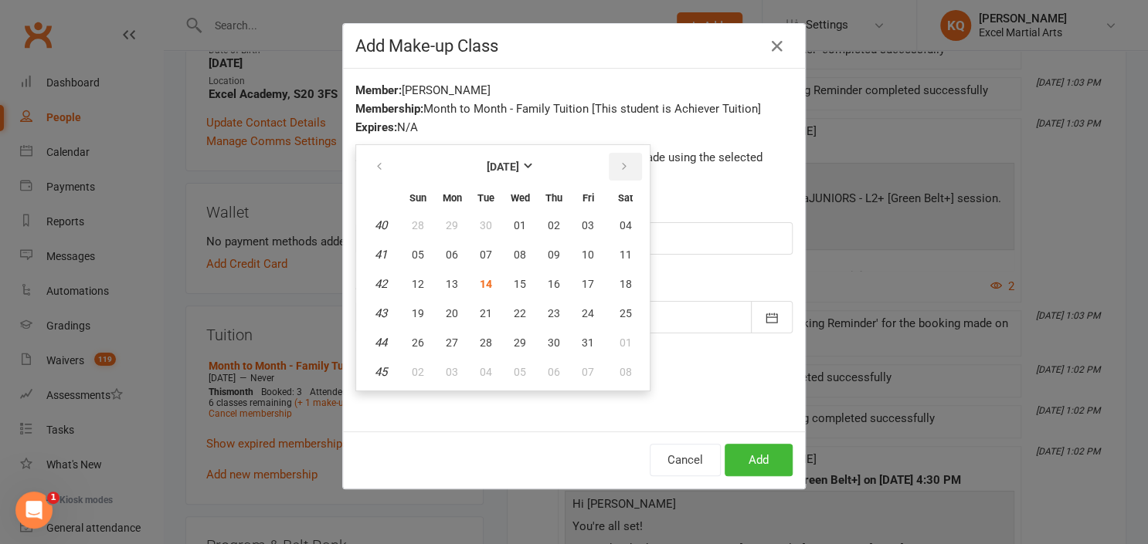
click at [619, 168] on icon "button" at bounding box center [624, 167] width 11 height 12
click at [514, 341] on span "31" at bounding box center [520, 343] width 12 height 12
type input "31 Dec 2025"
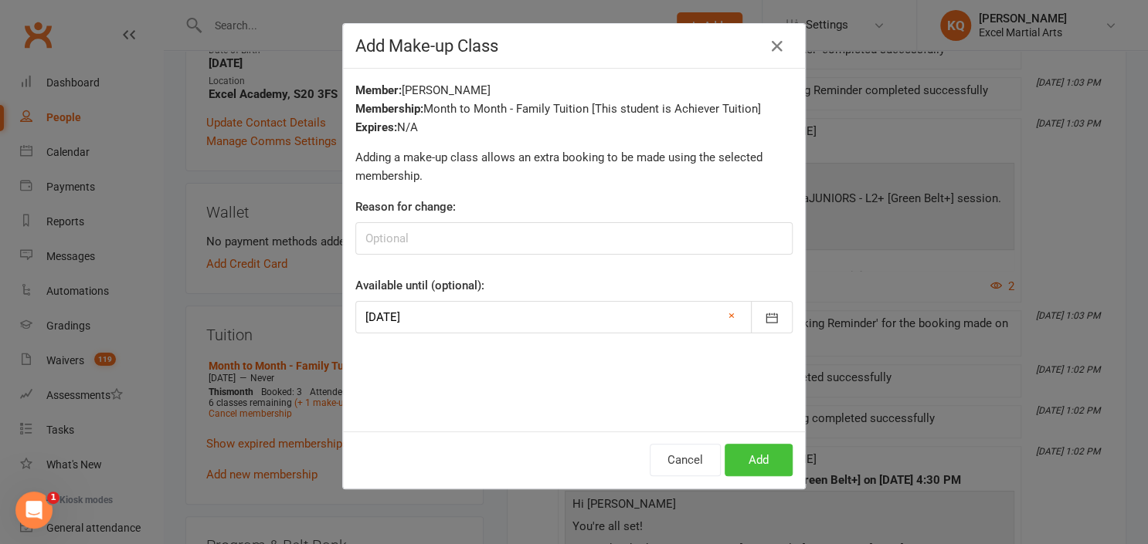
click at [748, 460] on button "Add" at bounding box center [758, 460] width 68 height 32
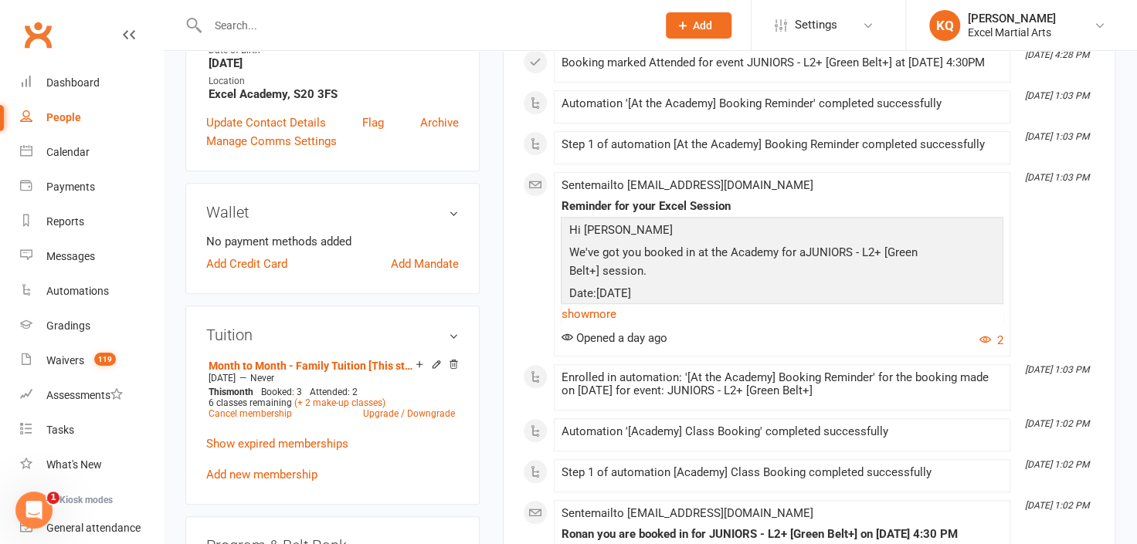
click at [748, 452] on li "Oct 13, 1:02 PM Automation '[Academy] Class Booking' completed successfully" at bounding box center [782, 435] width 456 height 33
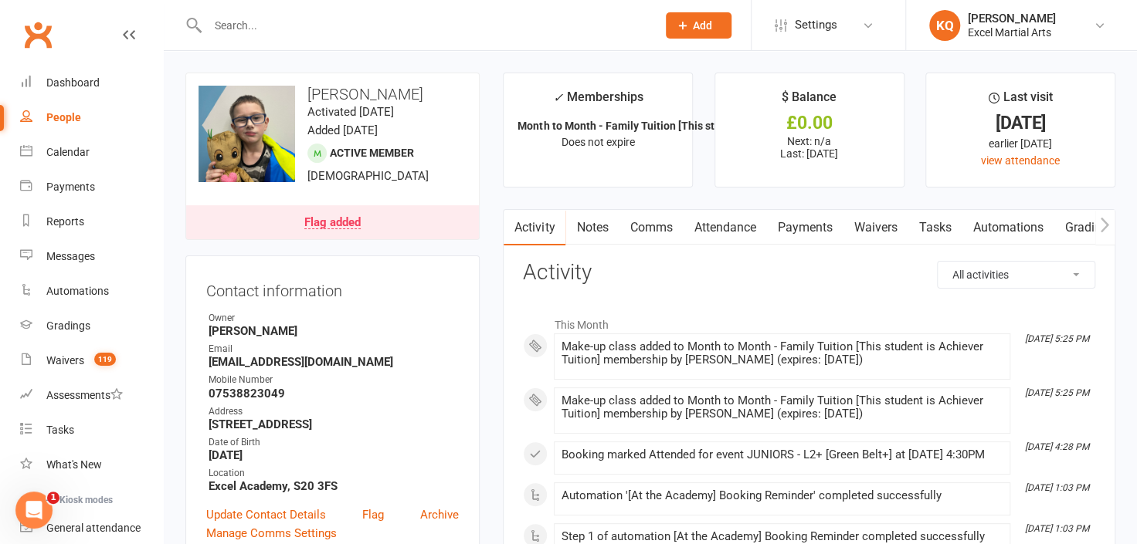
click at [253, 29] on input "text" at bounding box center [424, 26] width 443 height 22
click at [71, 232] on link "Reports" at bounding box center [91, 222] width 143 height 35
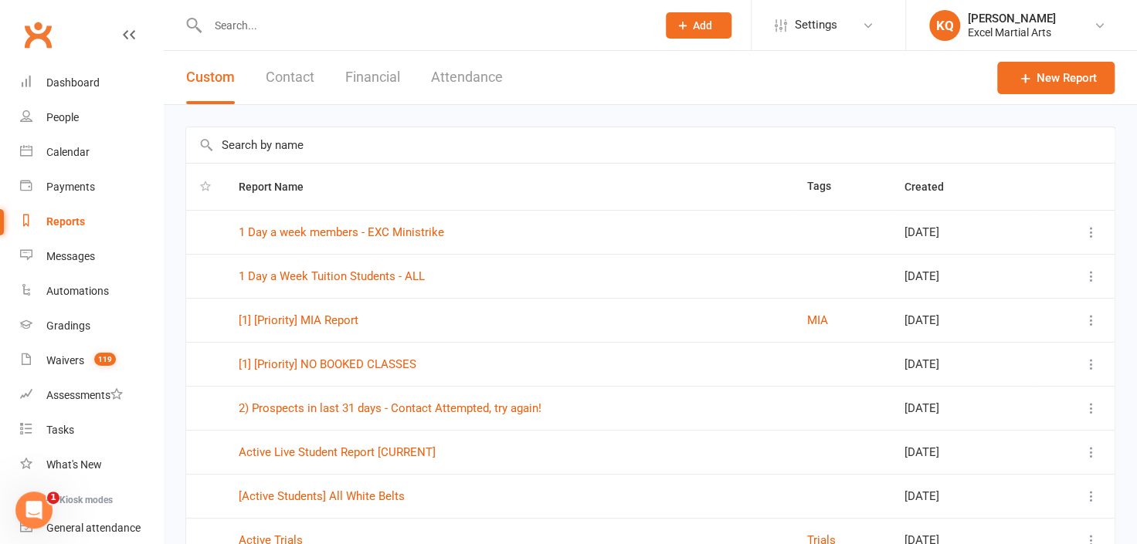
click at [244, 32] on input "text" at bounding box center [424, 26] width 443 height 22
click at [240, 145] on input "text" at bounding box center [650, 145] width 928 height 36
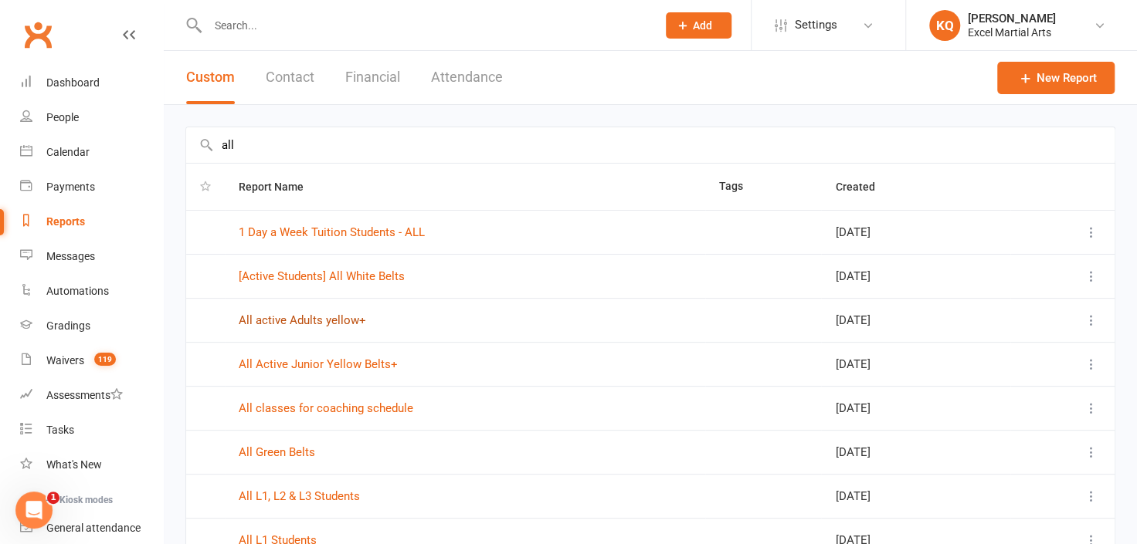
type input "all"
click at [290, 321] on link "All active Adults yellow+" at bounding box center [302, 321] width 127 height 14
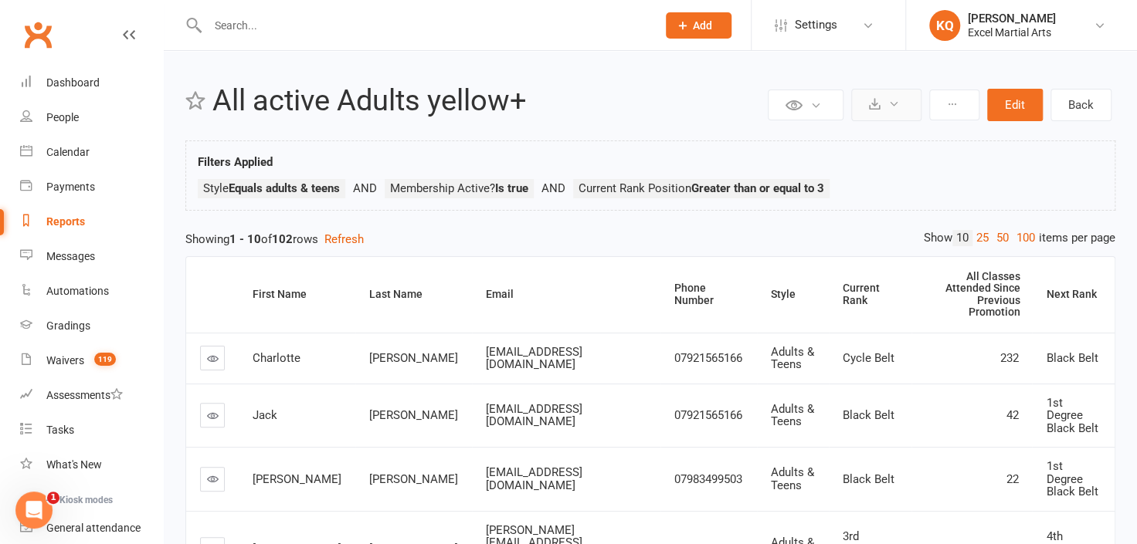
click at [888, 107] on button at bounding box center [886, 105] width 70 height 32
click at [835, 141] on link "Export to CSV" at bounding box center [839, 142] width 162 height 31
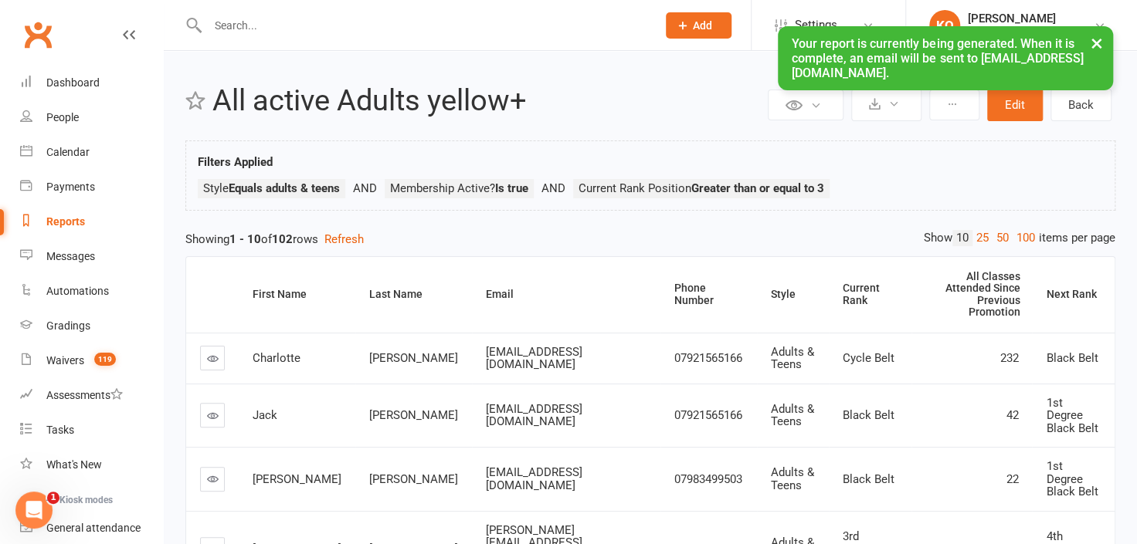
click at [73, 216] on div "Reports" at bounding box center [65, 221] width 39 height 12
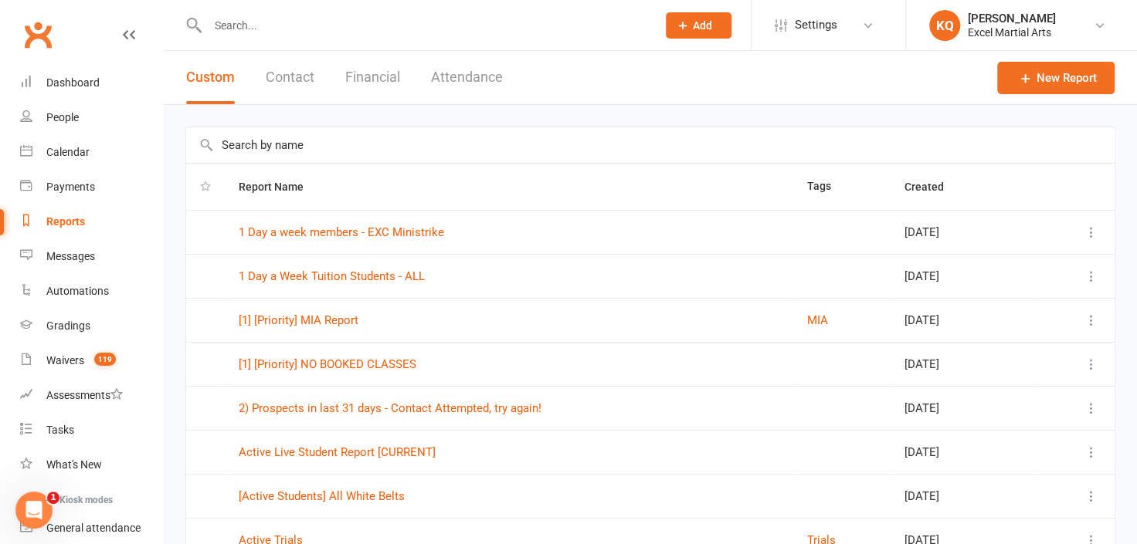
click at [232, 151] on input "text" at bounding box center [650, 145] width 928 height 36
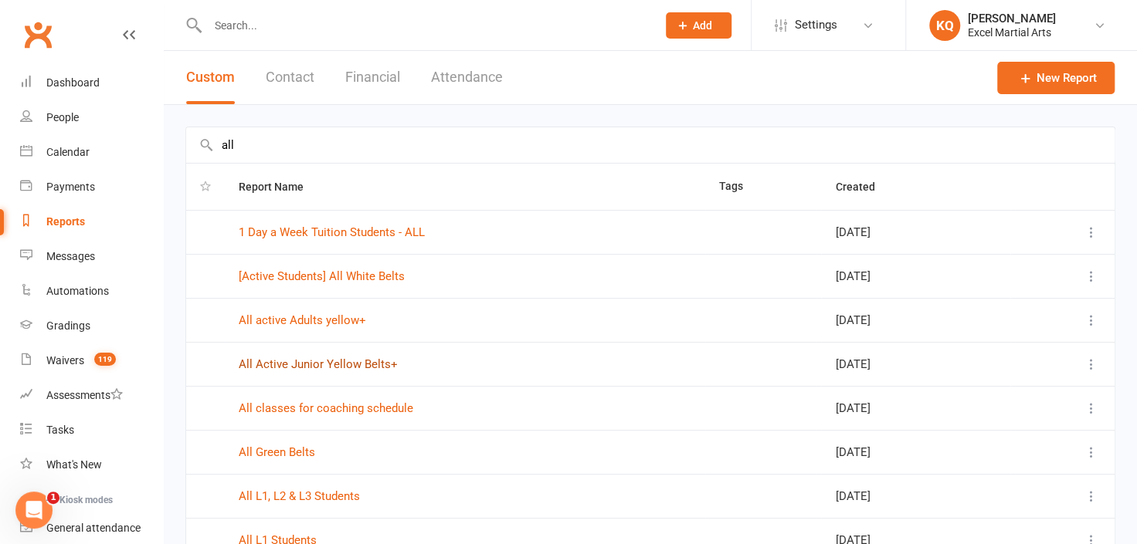
type input "all"
click at [283, 368] on link "All Active Junior Yellow Belts+" at bounding box center [318, 365] width 159 height 14
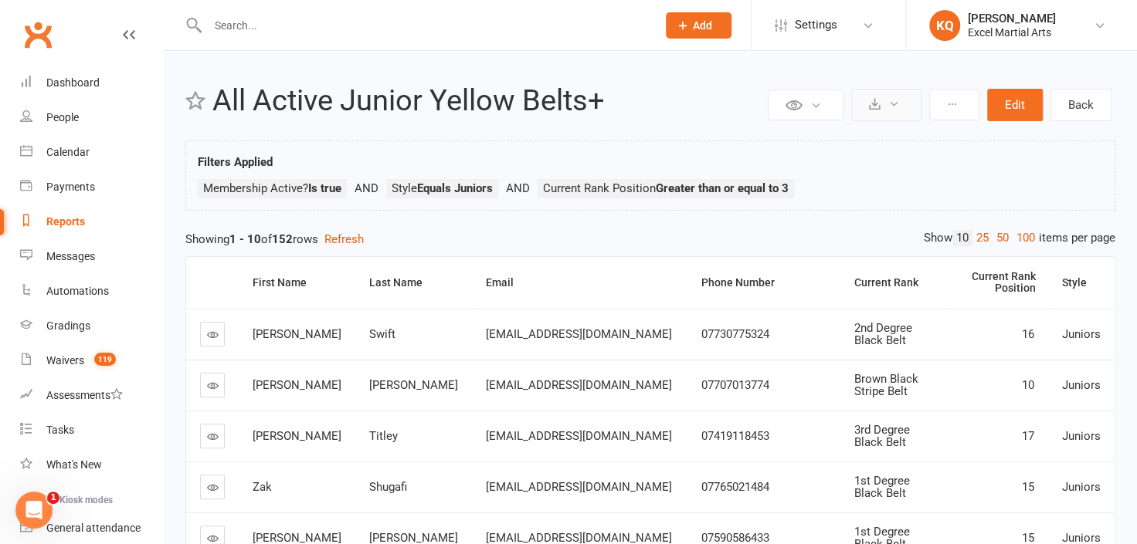
click at [871, 107] on icon at bounding box center [875, 104] width 12 height 12
click at [827, 141] on link "Export to CSV" at bounding box center [839, 142] width 162 height 31
